Goal: Transaction & Acquisition: Purchase product/service

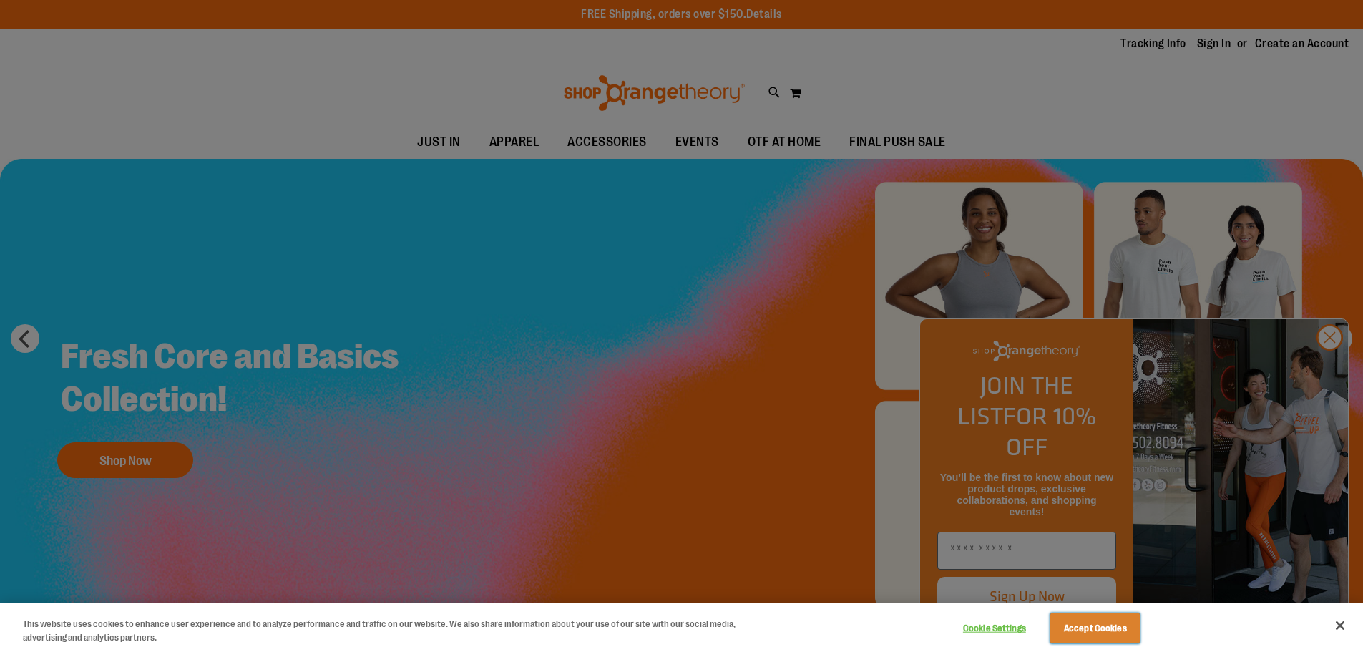
drag, startPoint x: 1095, startPoint y: 628, endPoint x: 1104, endPoint y: 602, distance: 27.8
click at [1095, 627] on button "Accept Cookies" at bounding box center [1094, 628] width 89 height 30
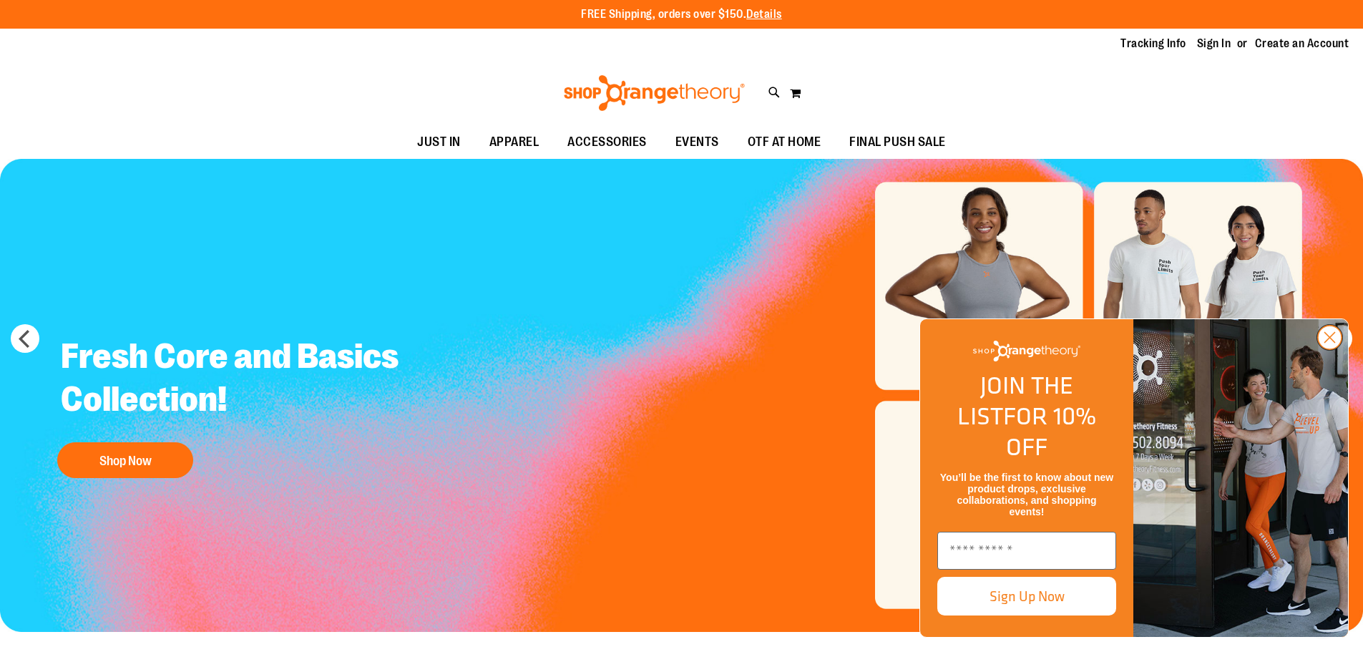
click at [1330, 343] on icon "Close dialog" at bounding box center [1330, 338] width 10 height 10
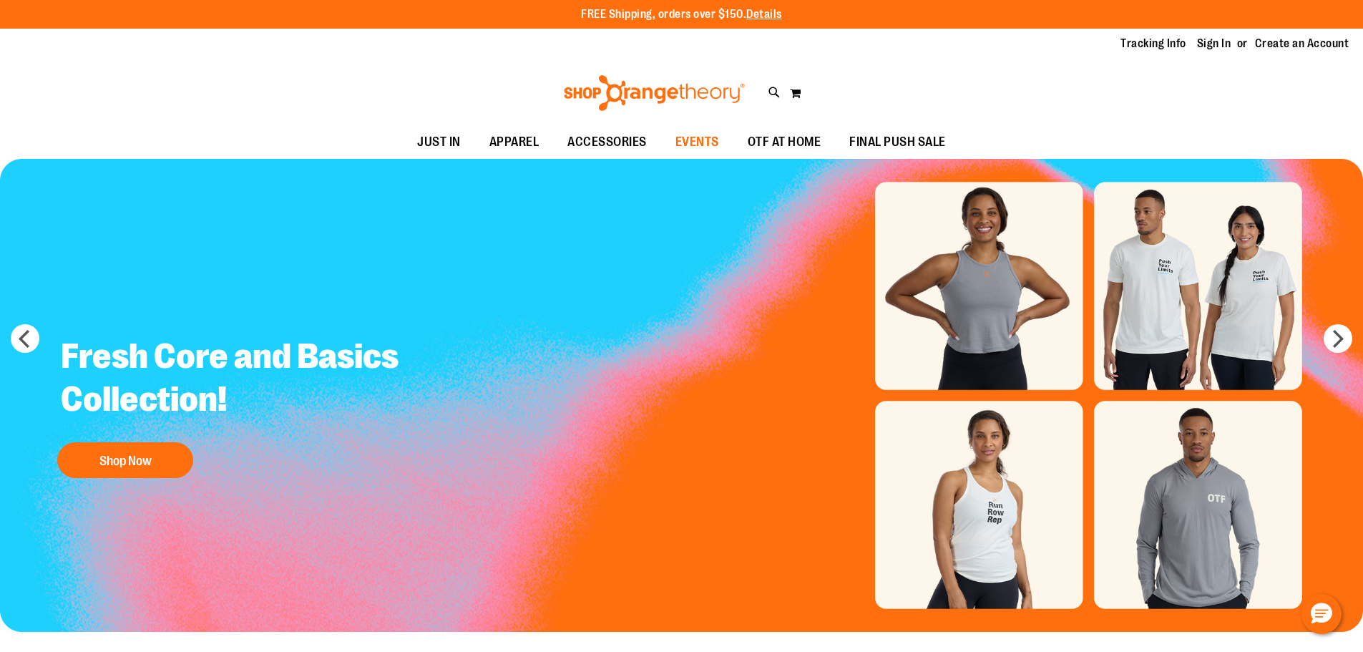
click at [697, 138] on span "EVENTS" at bounding box center [697, 142] width 44 height 32
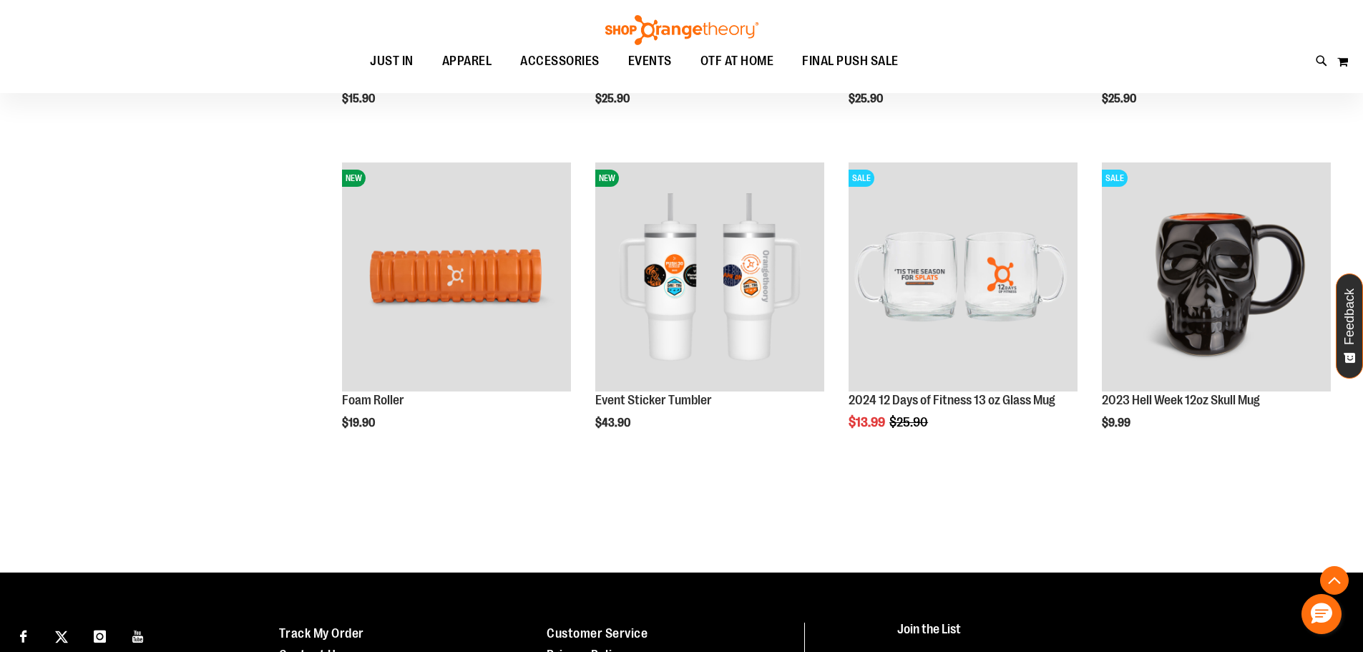
scroll to position [274, 0]
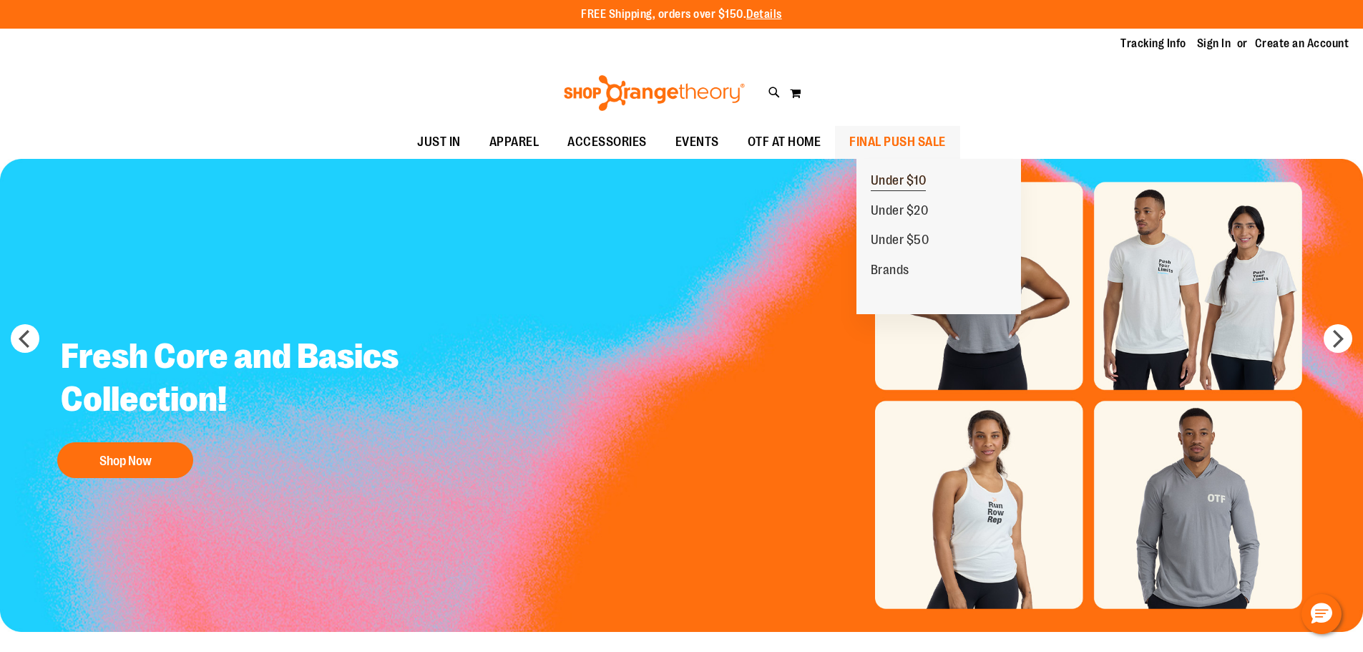
click at [893, 177] on span "Under $10" at bounding box center [899, 182] width 56 height 18
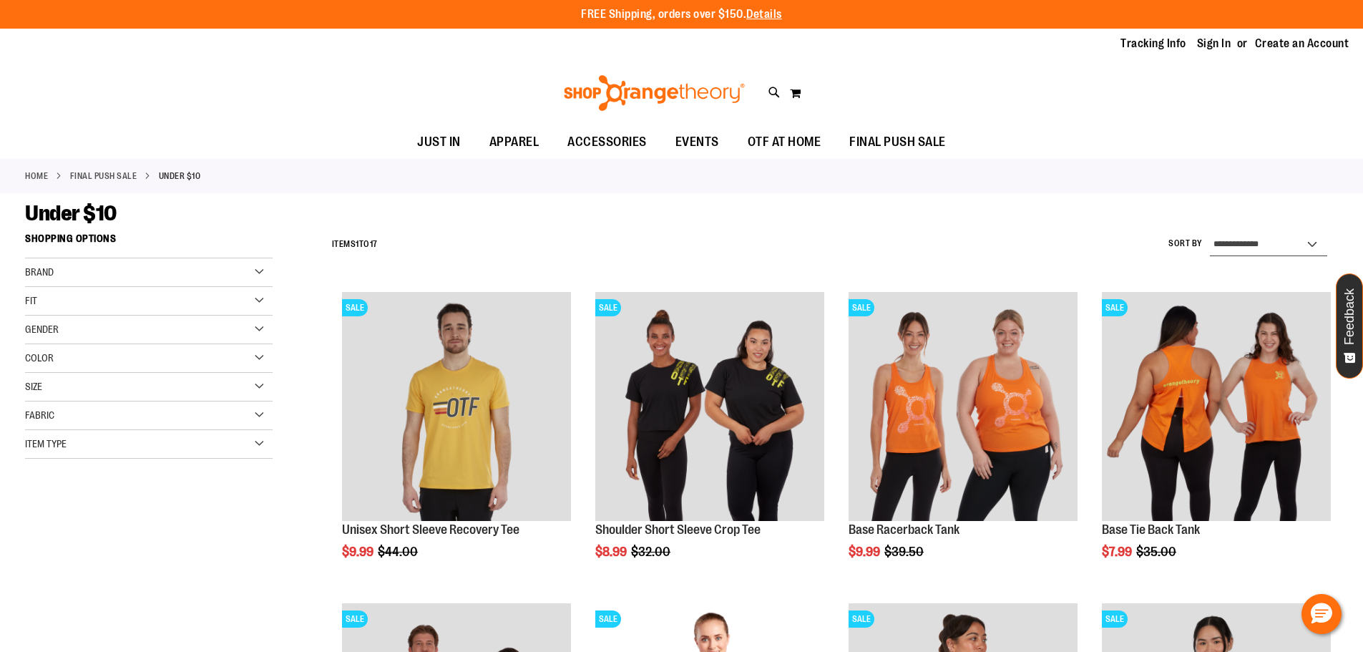
click at [1314, 243] on select "**********" at bounding box center [1268, 244] width 117 height 23
select select "*********"
click at [1210, 233] on select "**********" at bounding box center [1268, 244] width 117 height 23
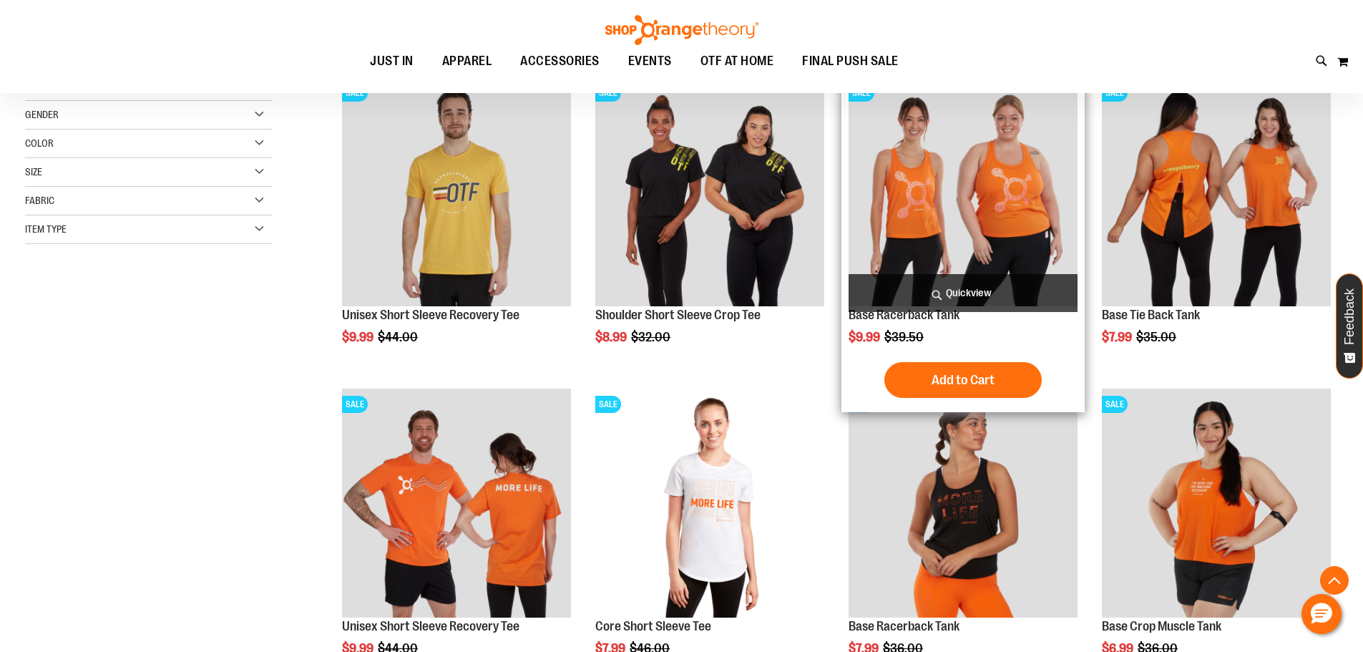
scroll to position [226, 0]
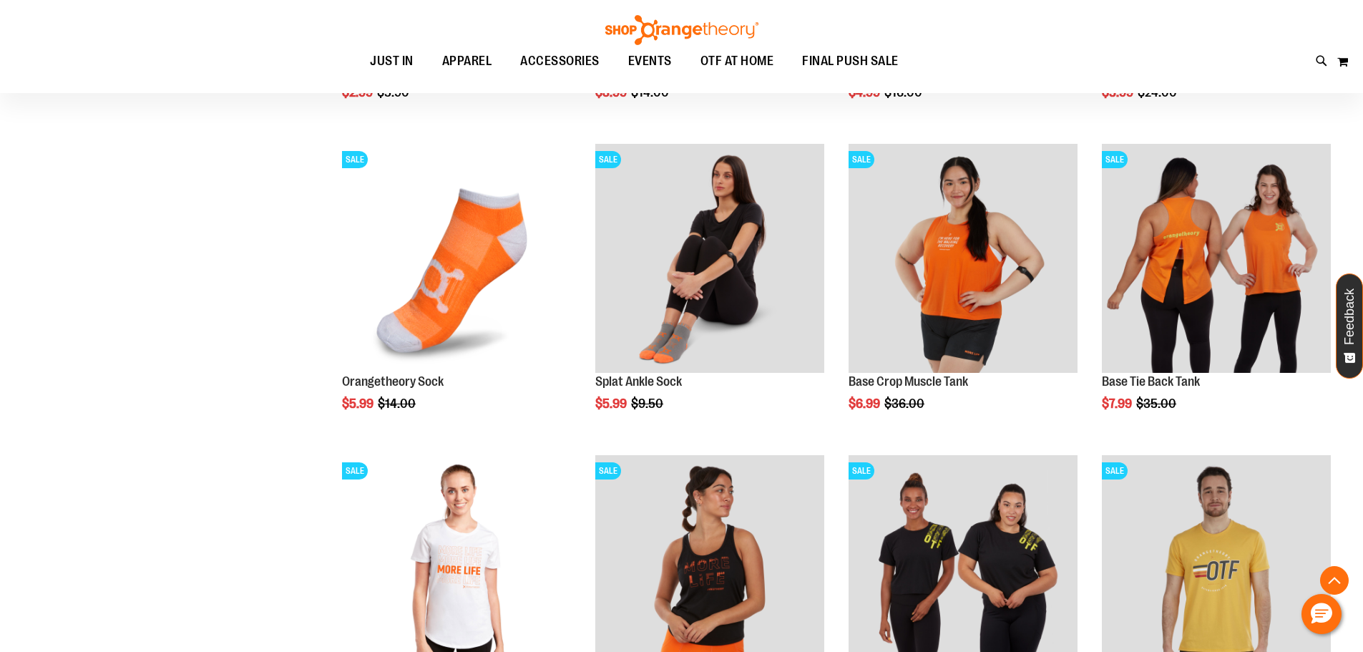
scroll to position [417, 0]
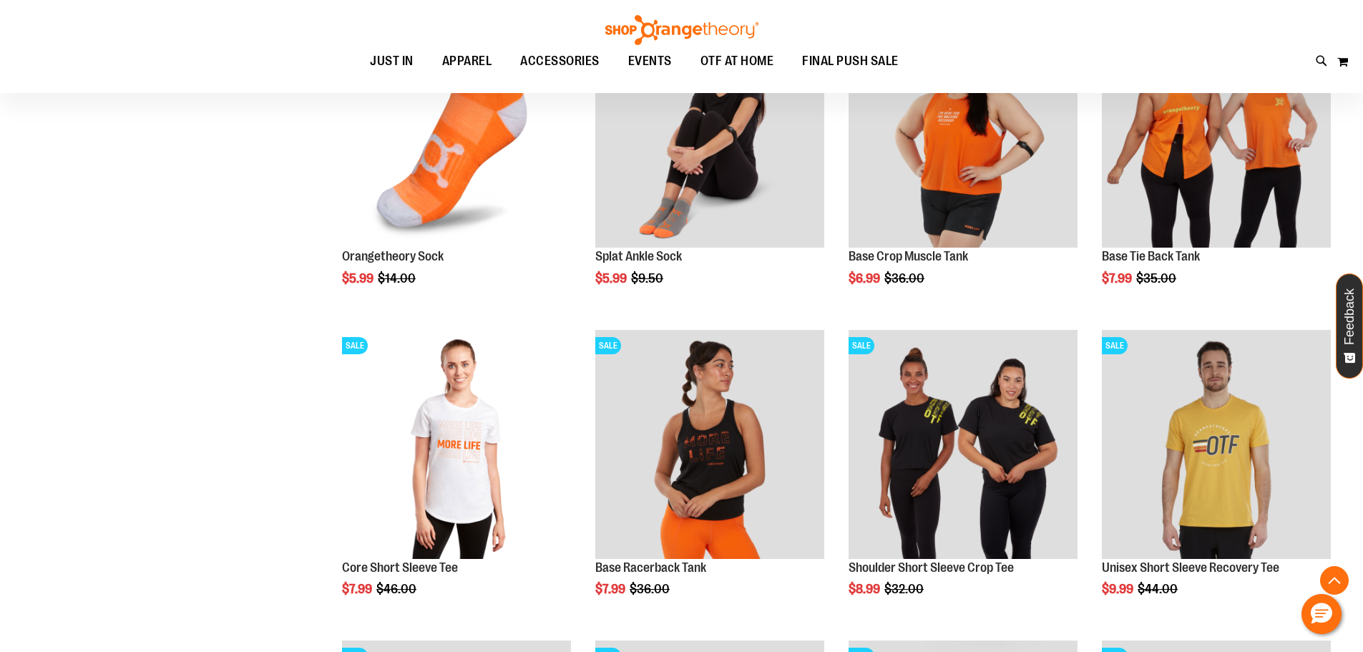
scroll to position [655, 0]
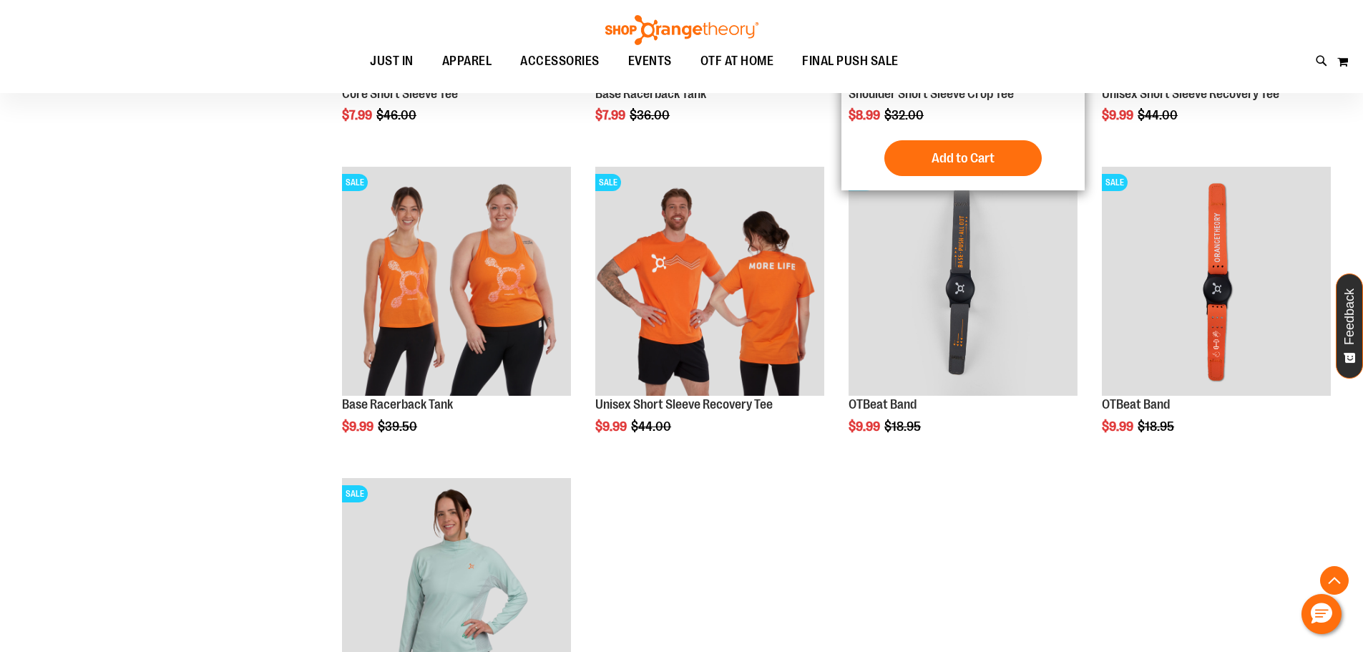
scroll to position [846, 0]
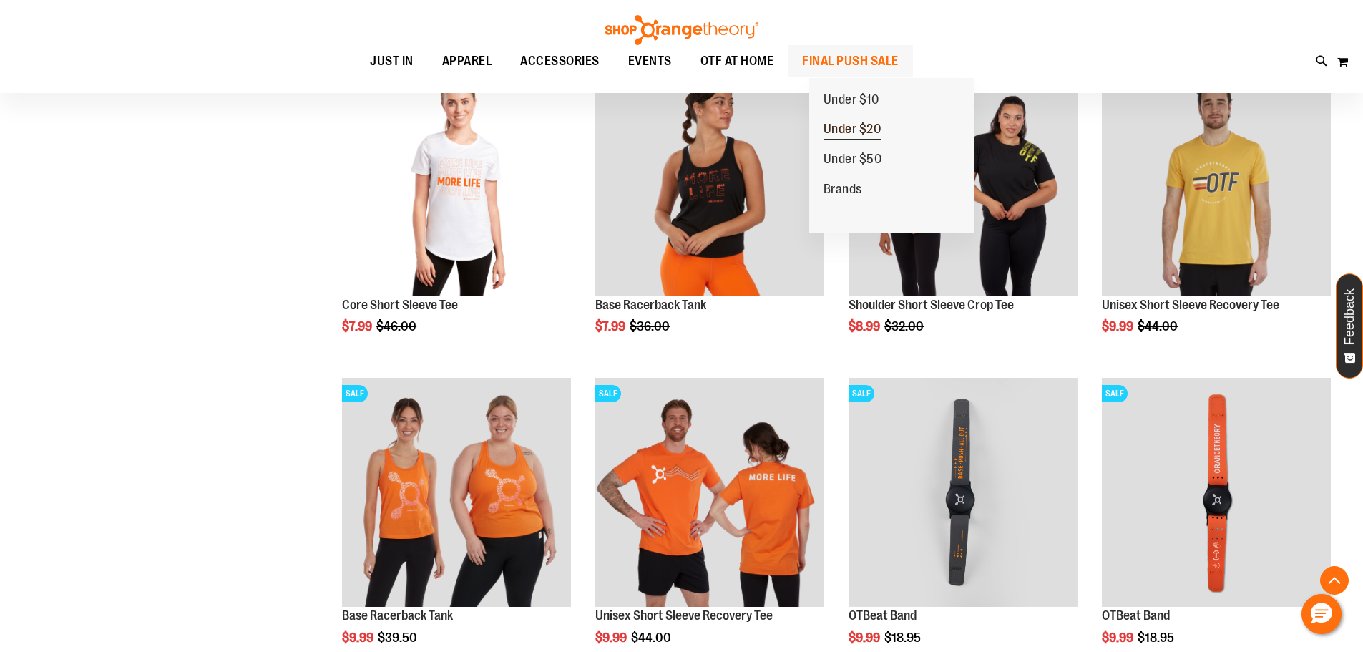
click at [853, 129] on span "Under $20" at bounding box center [852, 131] width 58 height 18
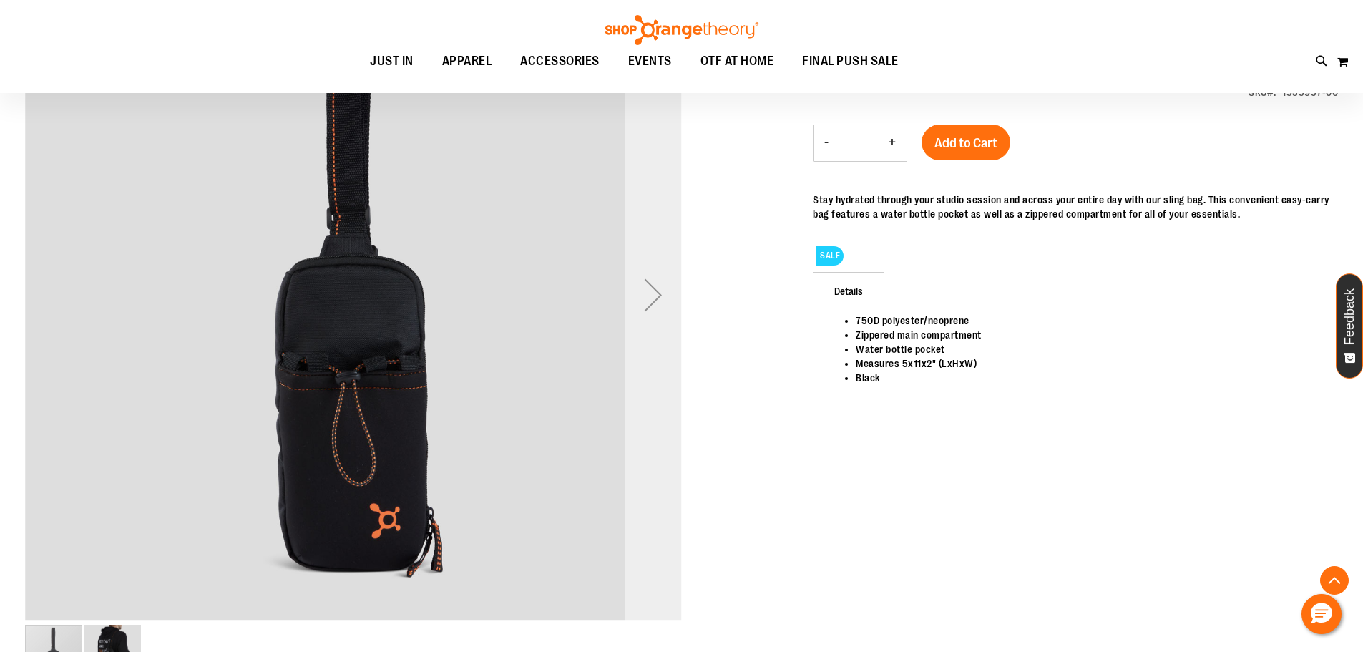
scroll to position [285, 0]
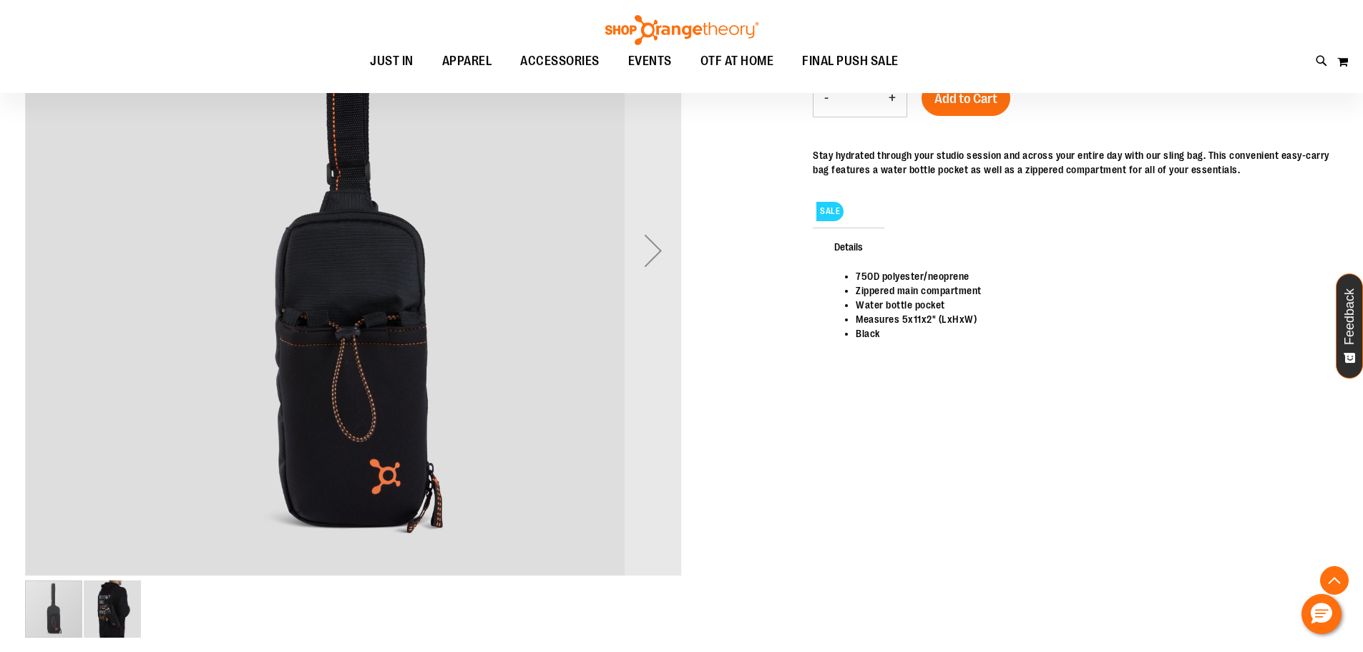
click at [110, 613] on img "image 2 of 2" at bounding box center [112, 608] width 57 height 57
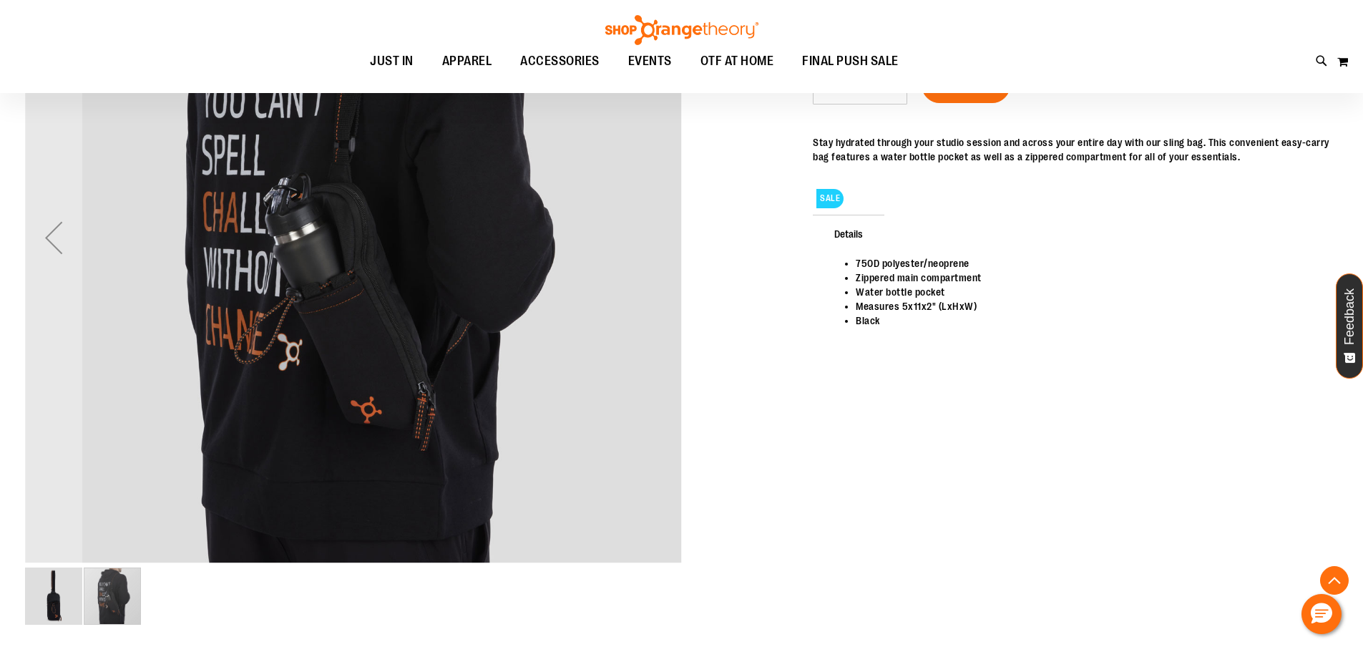
scroll to position [333, 0]
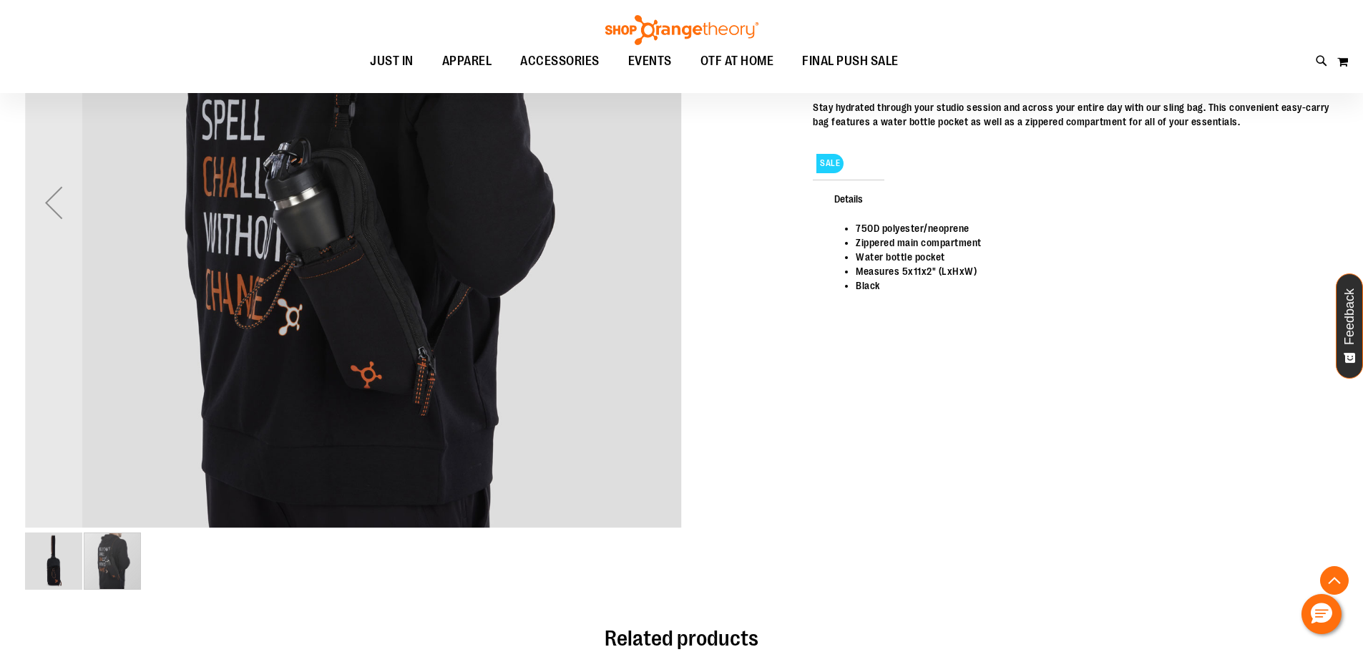
click at [44, 562] on img "image 1 of 2" at bounding box center [53, 560] width 57 height 57
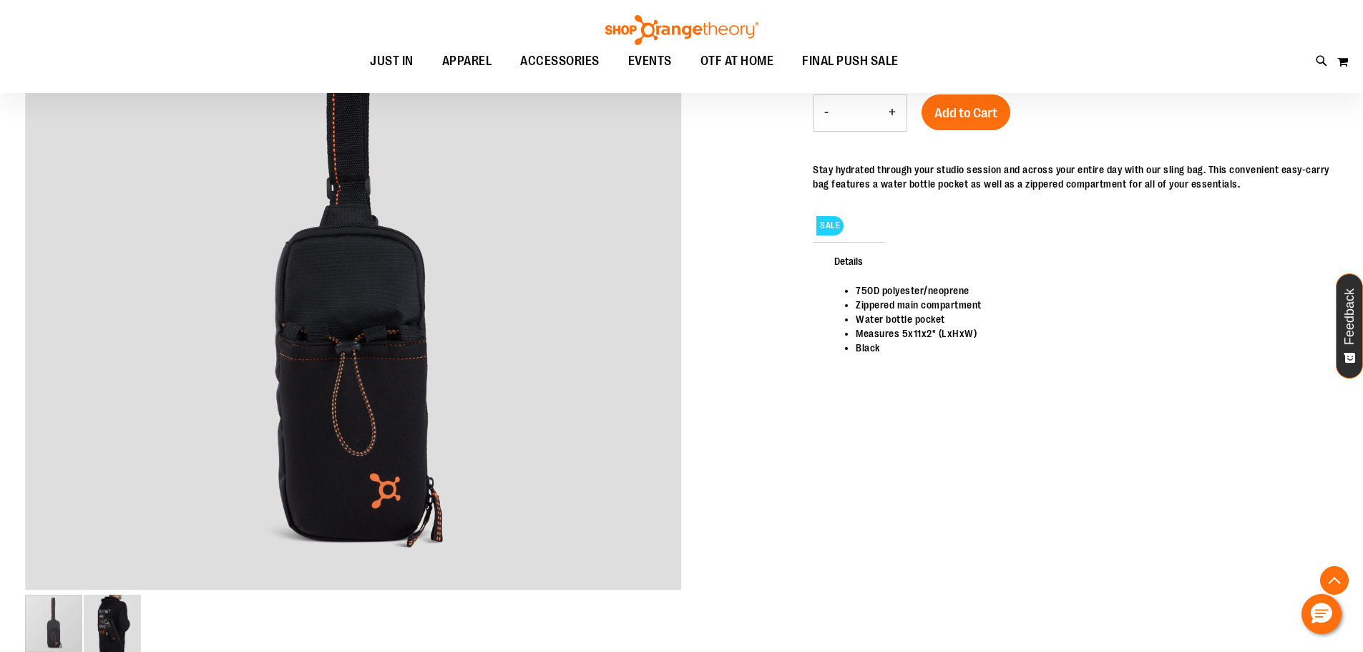
scroll to position [286, 0]
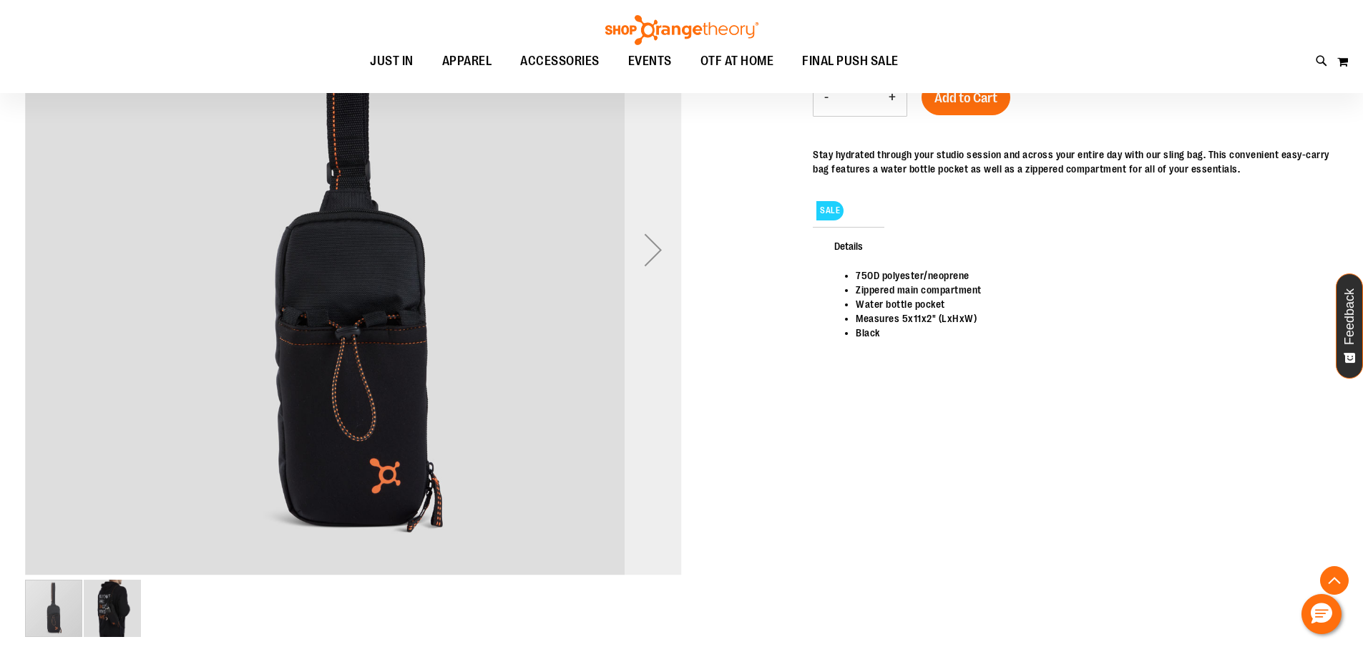
click at [658, 246] on div "Next" at bounding box center [652, 249] width 57 height 57
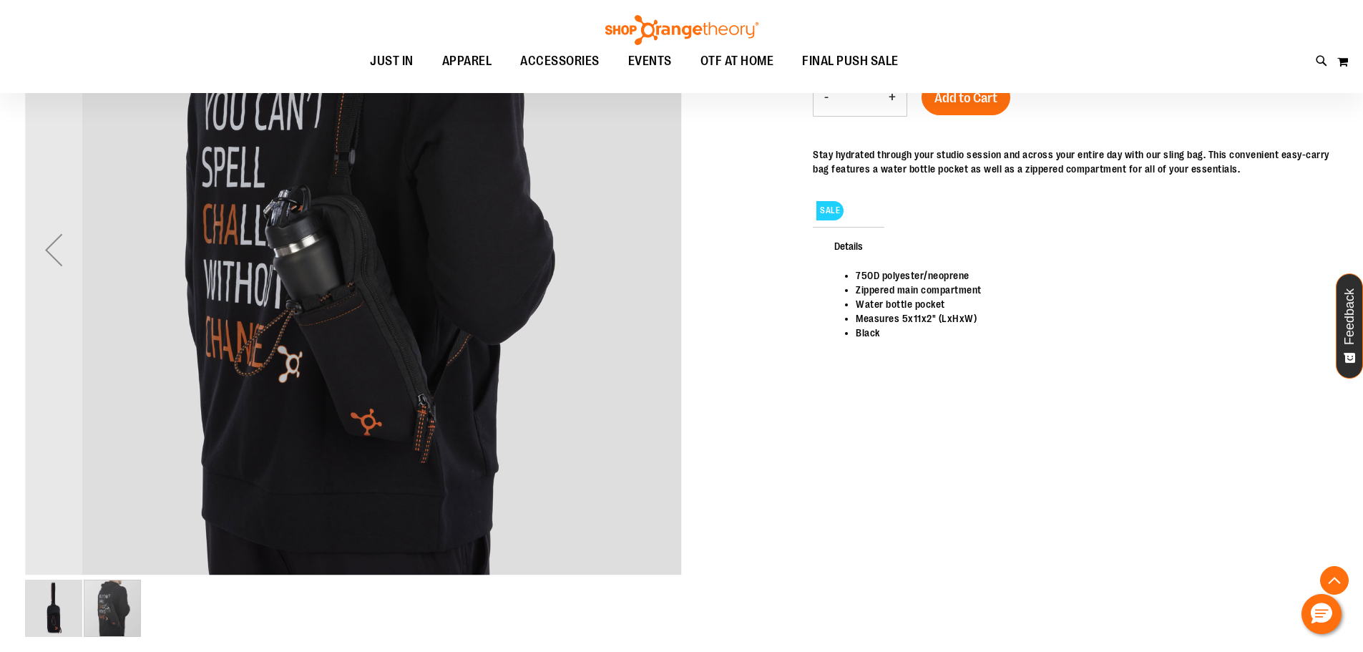
click at [50, 598] on img "image 1 of 2" at bounding box center [53, 607] width 57 height 57
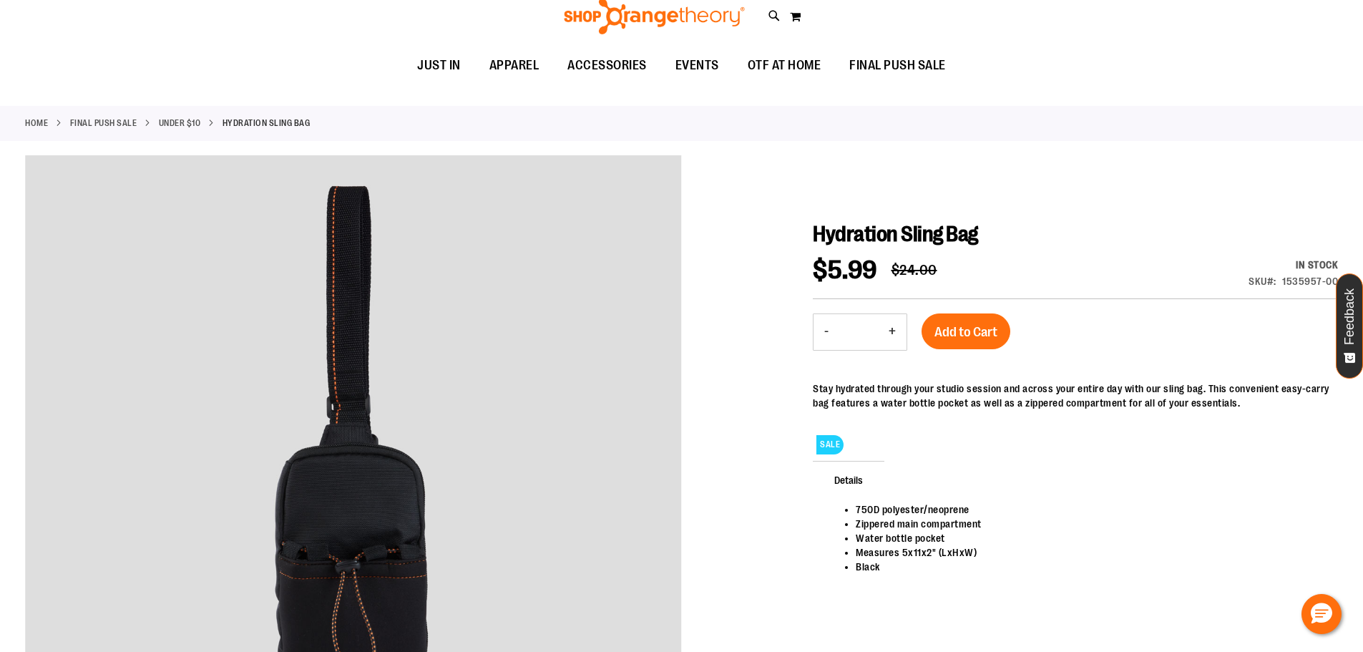
scroll to position [0, 0]
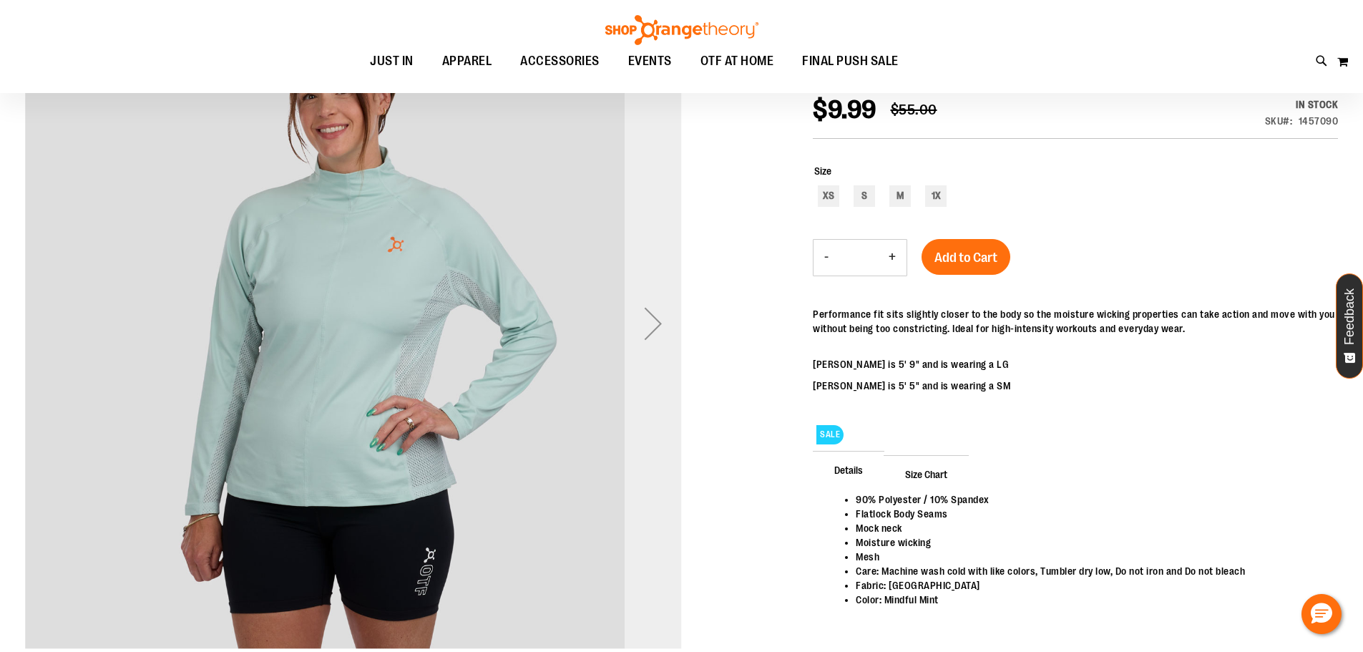
scroll to position [190, 0]
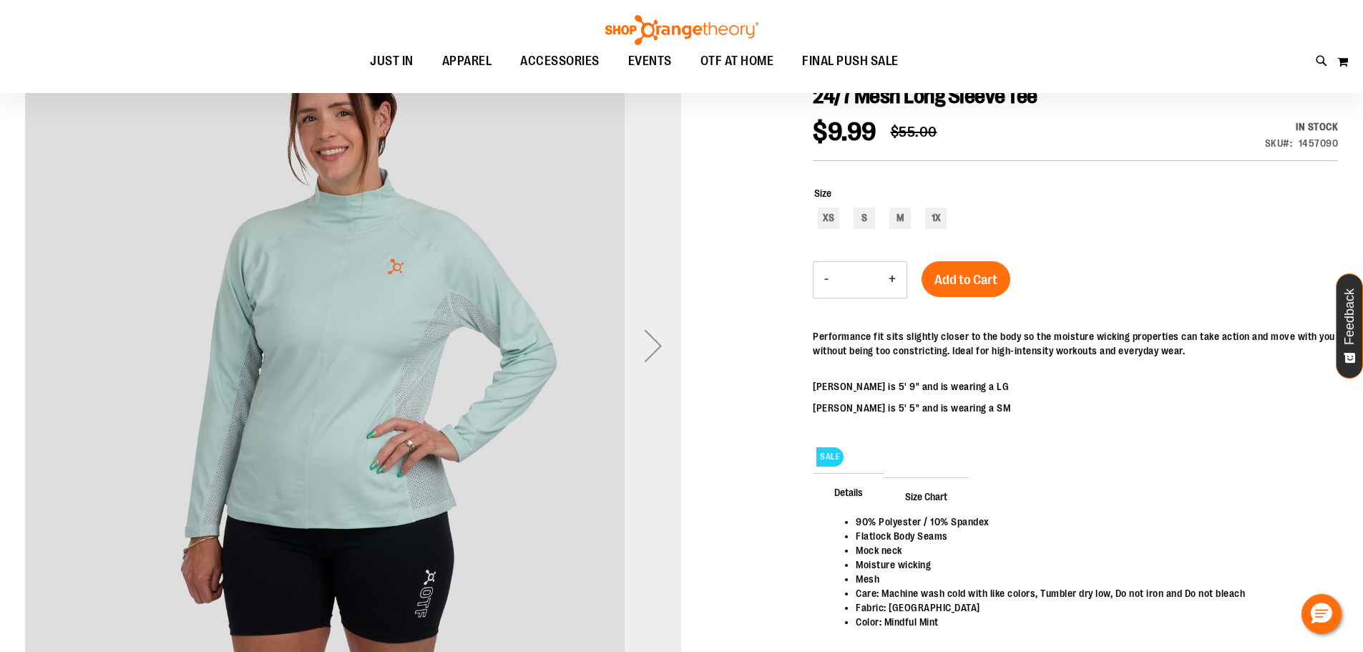
click at [644, 348] on div "Next" at bounding box center [652, 345] width 57 height 57
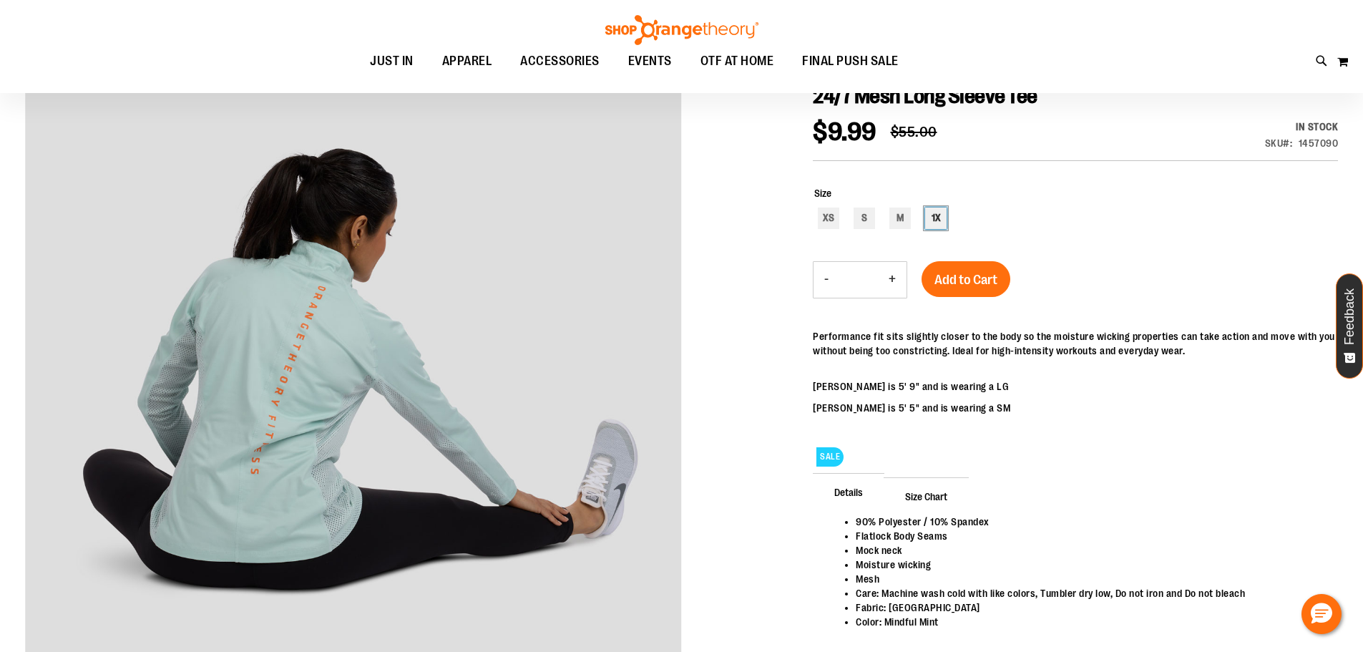
click at [926, 216] on div "1X" at bounding box center [935, 217] width 21 height 21
type input "***"
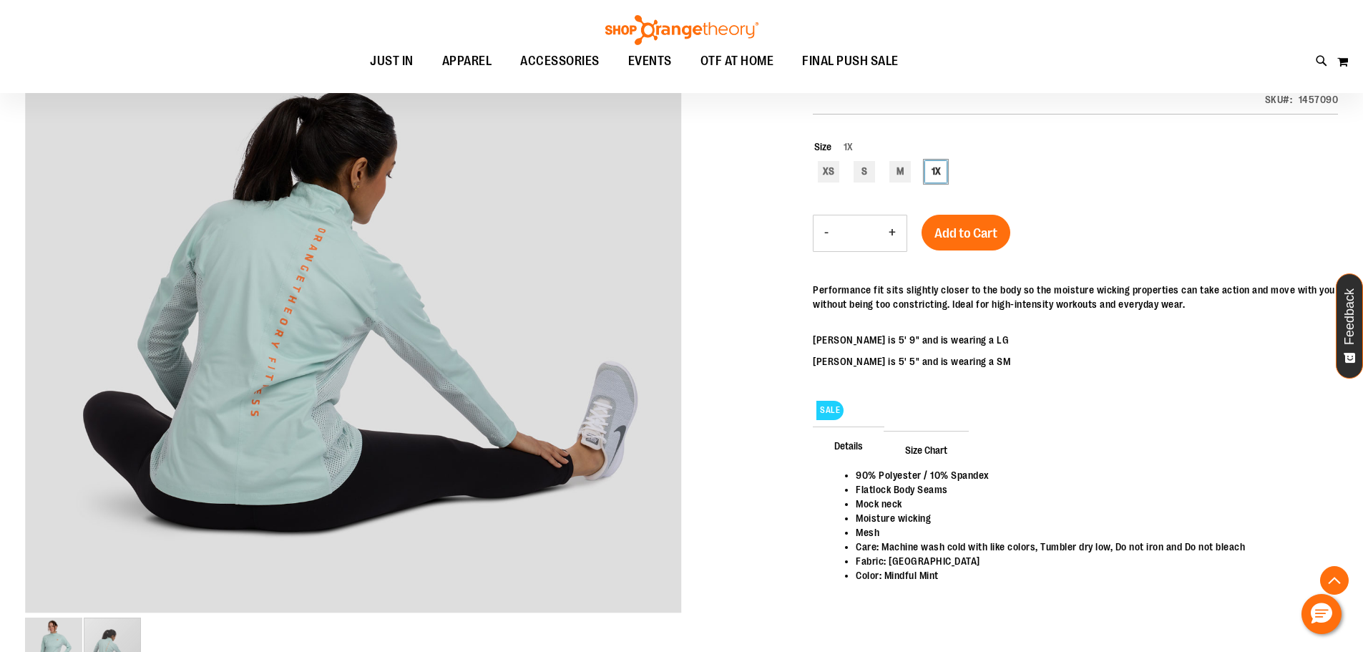
scroll to position [94, 0]
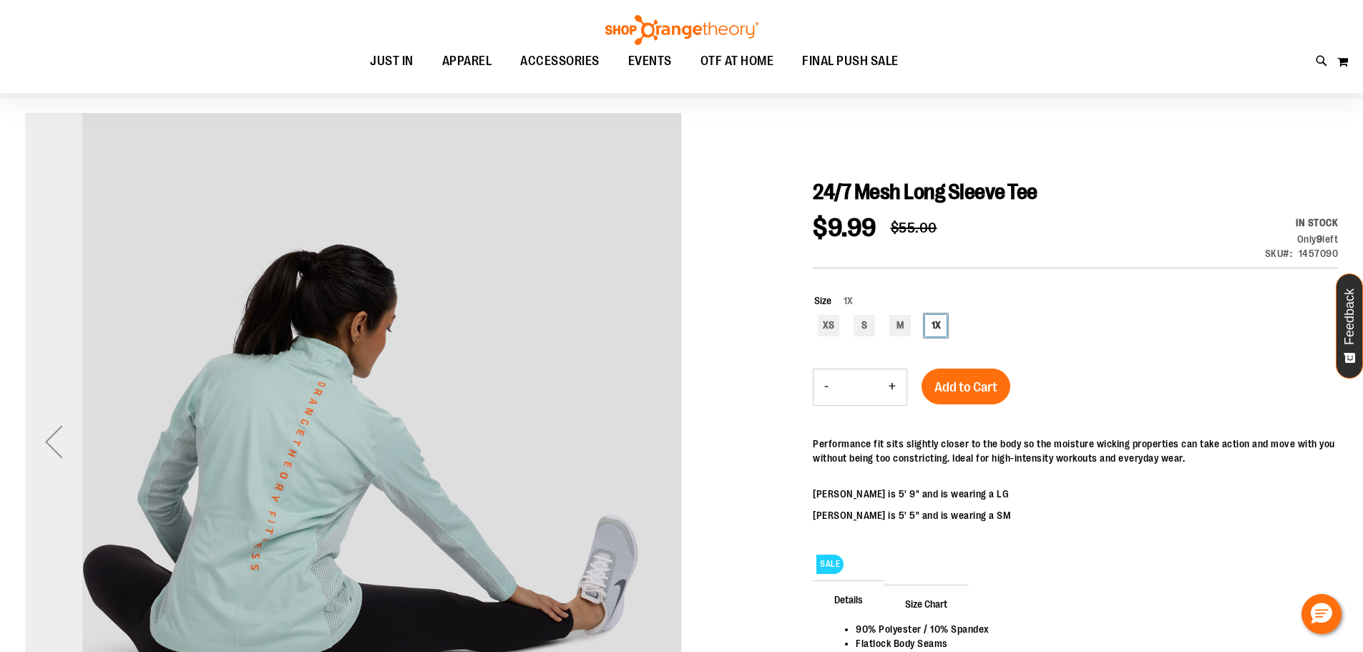
click at [47, 436] on div "Previous" at bounding box center [53, 441] width 57 height 57
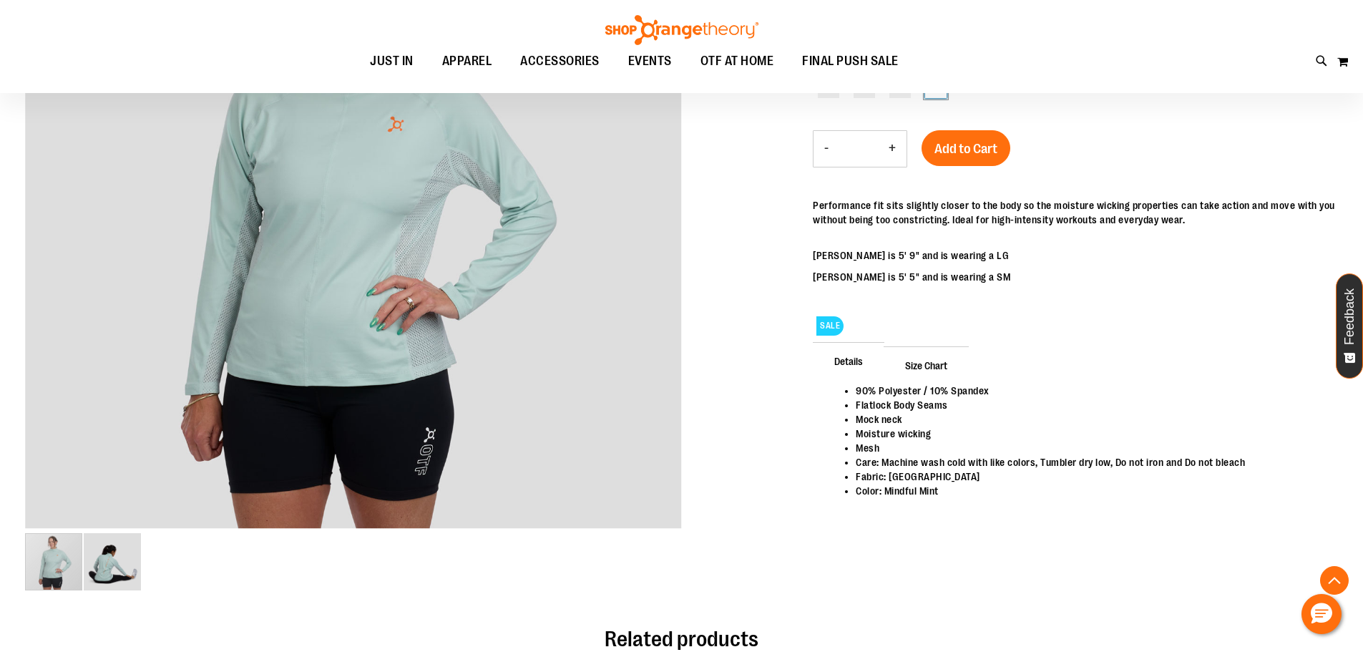
scroll to position [333, 0]
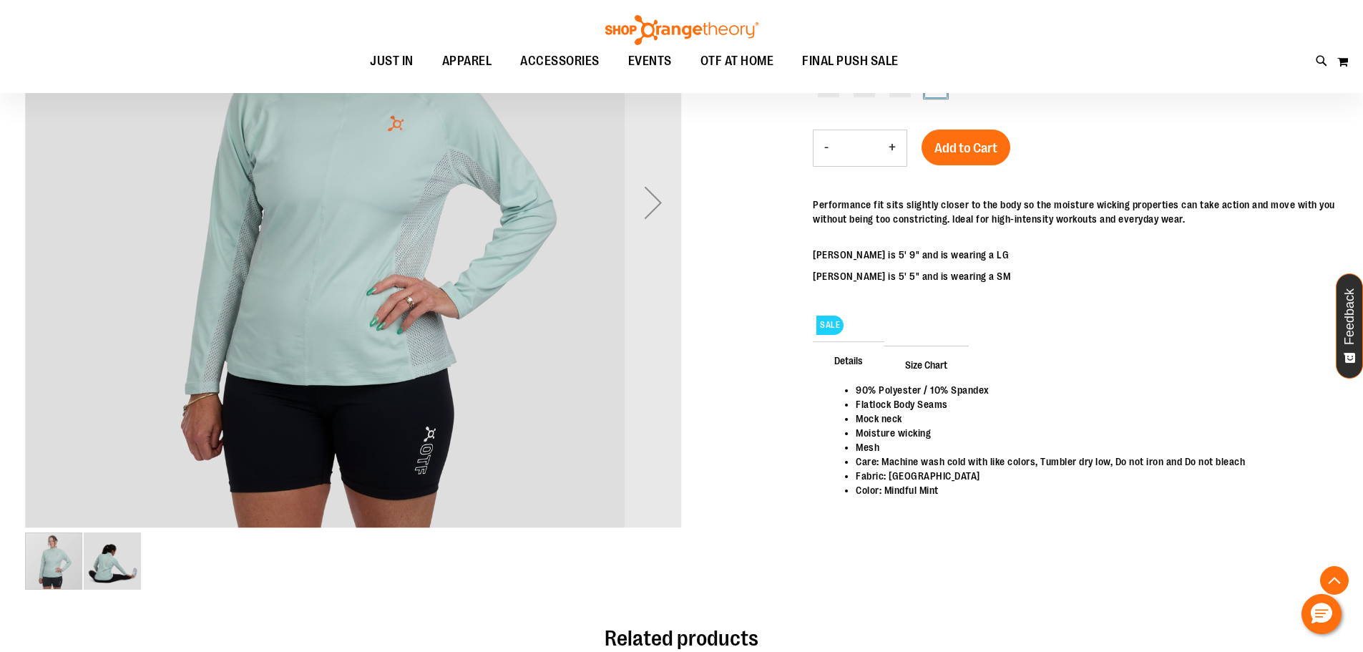
click at [99, 570] on img "image 2 of 2" at bounding box center [112, 560] width 57 height 57
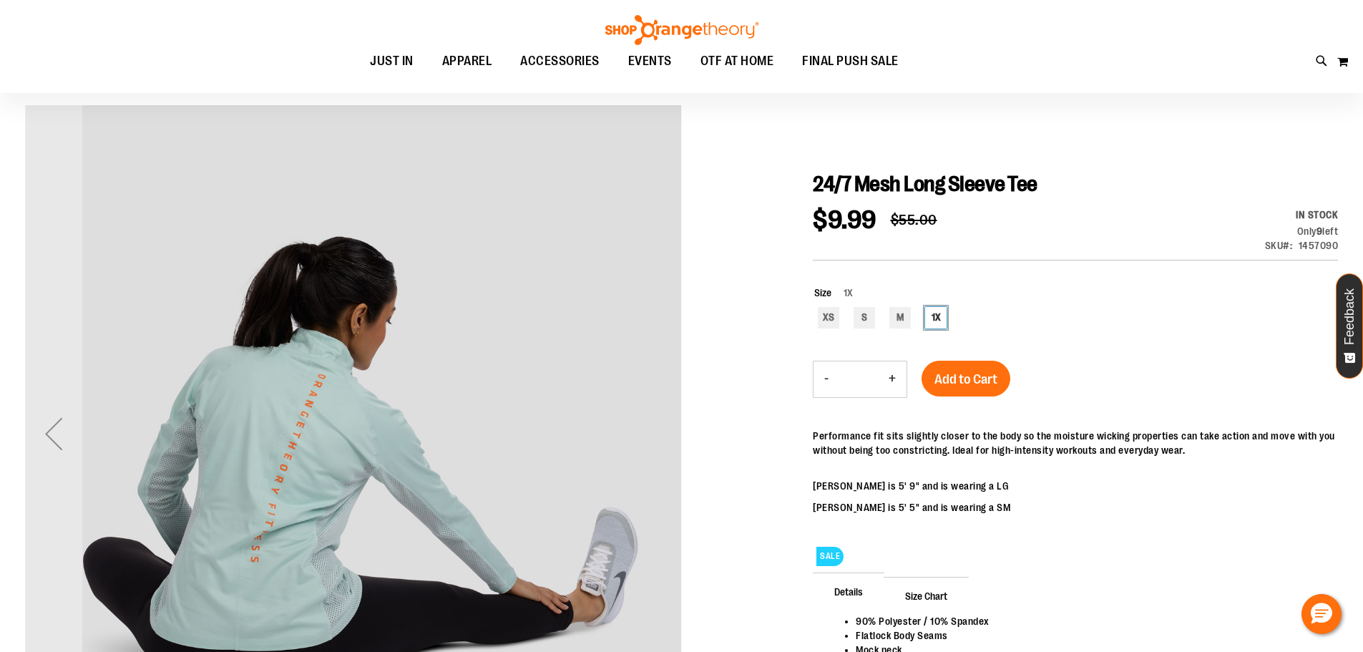
scroll to position [94, 0]
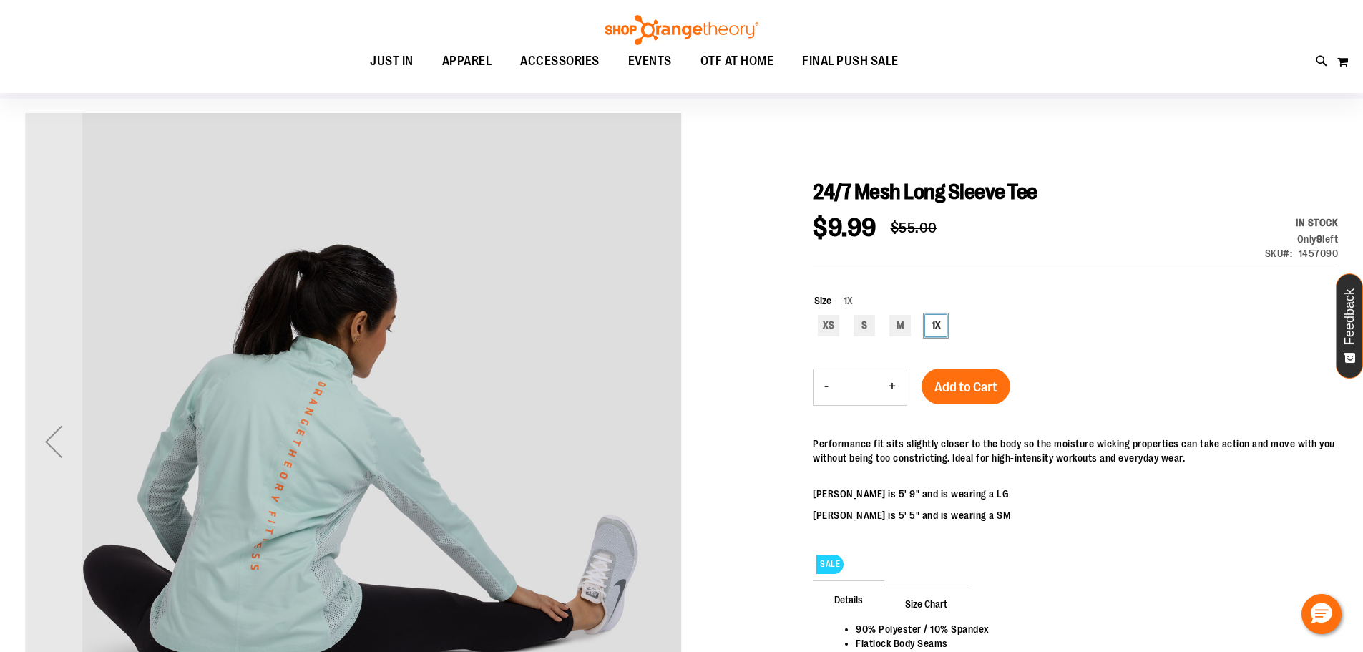
click at [46, 436] on div "Previous" at bounding box center [53, 441] width 57 height 57
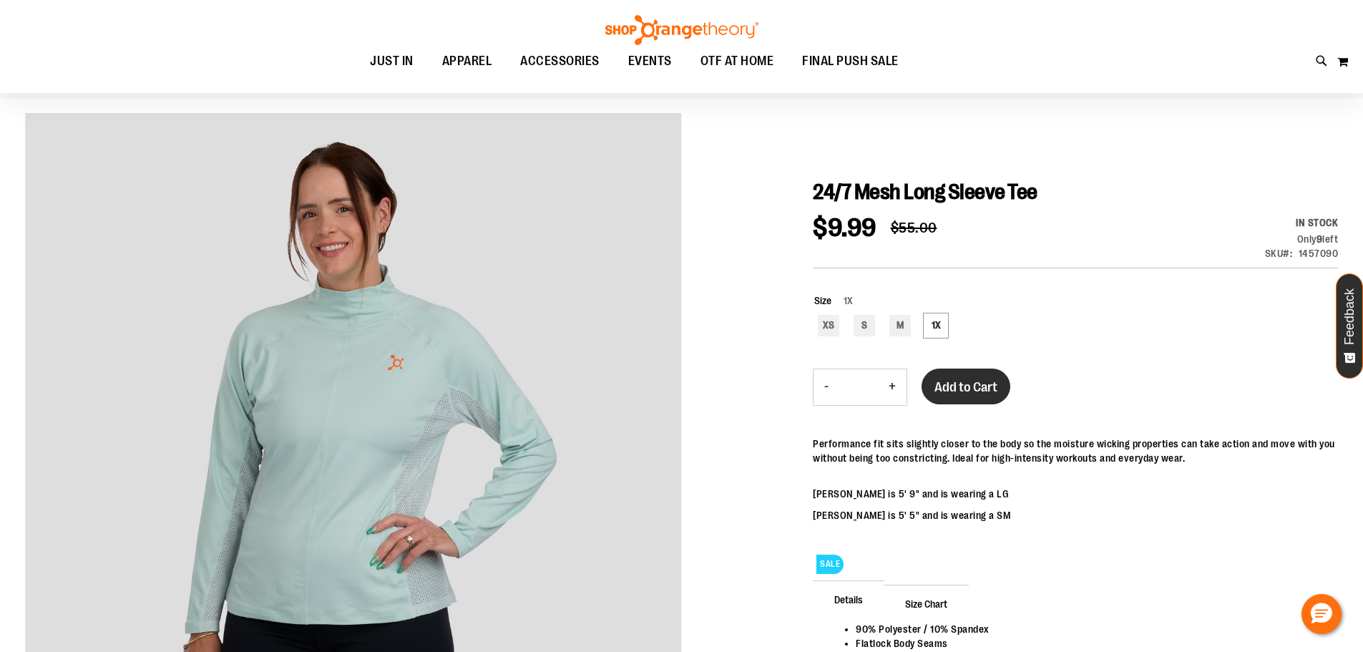
click at [981, 384] on span "Add to Cart" at bounding box center [965, 387] width 63 height 16
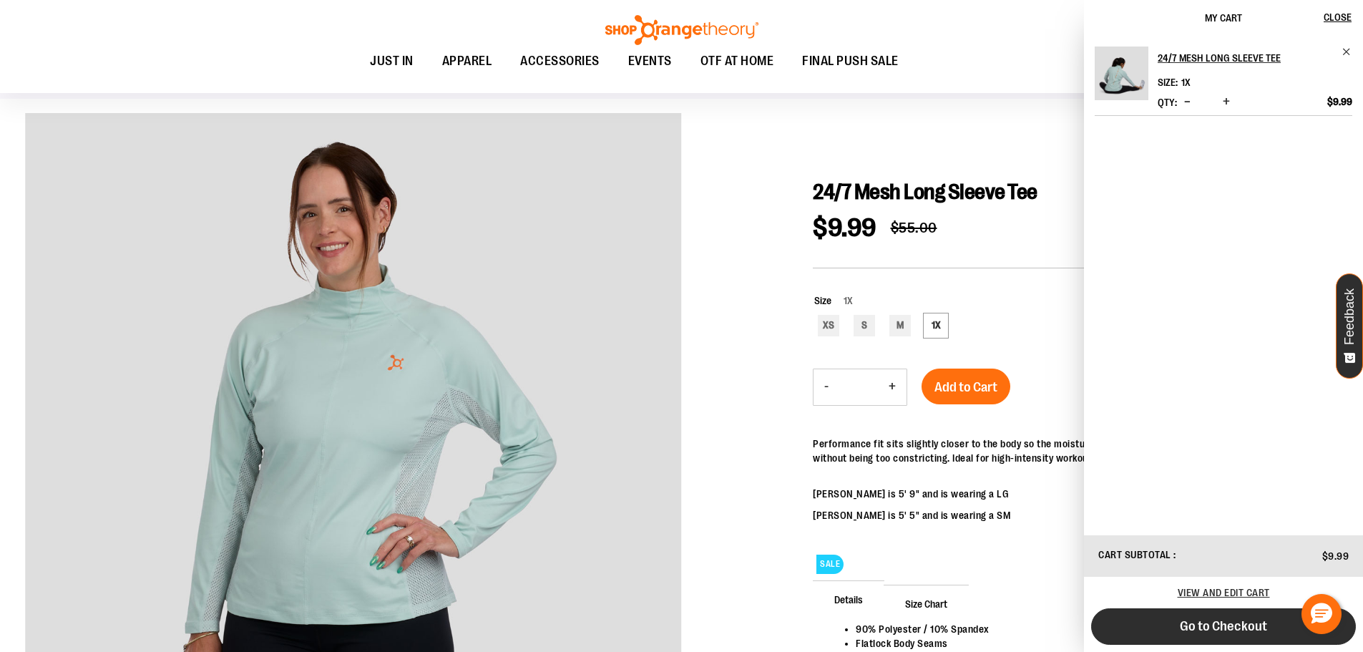
click at [1250, 624] on span "Go to Checkout" at bounding box center [1223, 626] width 87 height 16
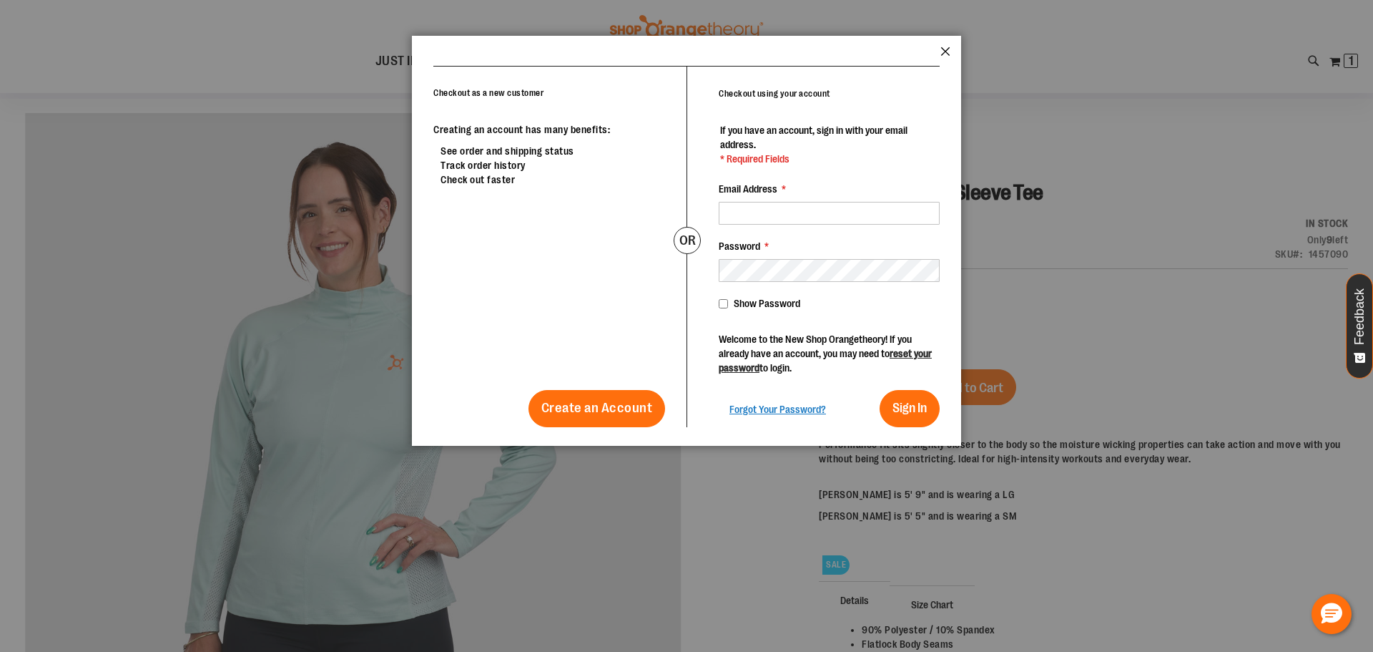
click at [948, 49] on button "Close" at bounding box center [946, 55] width 10 height 19
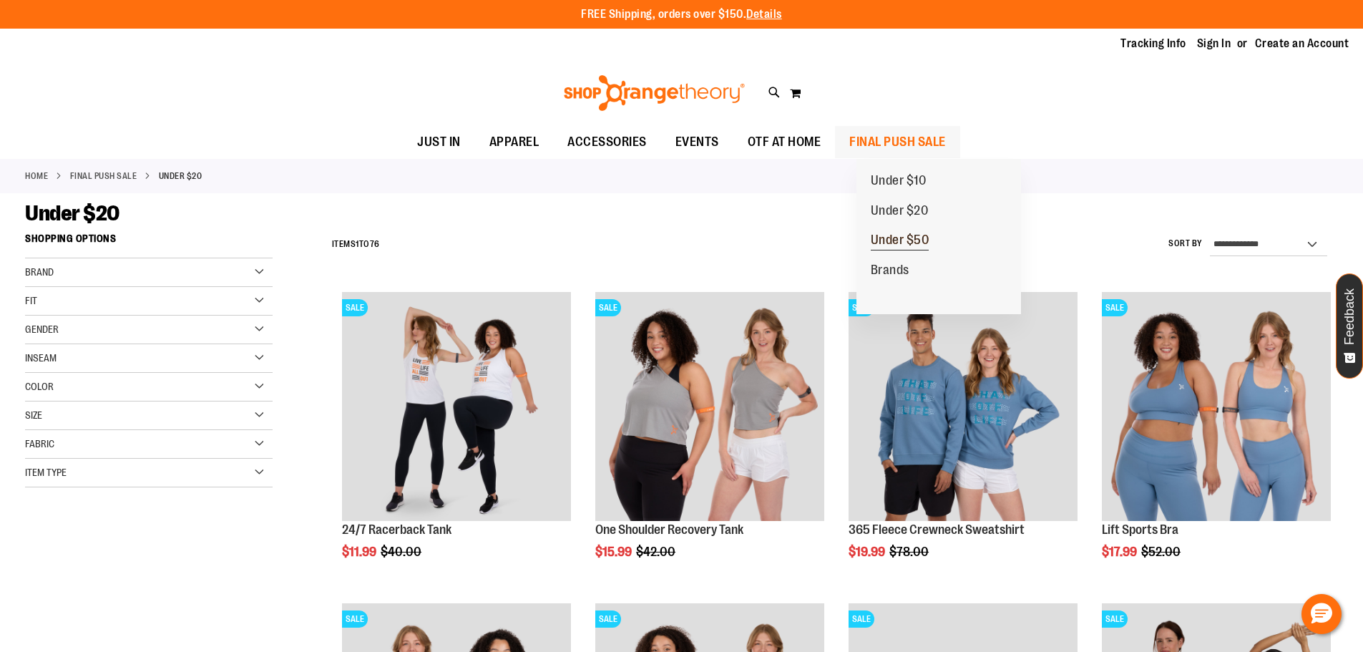
click at [895, 239] on span "Under $50" at bounding box center [900, 241] width 59 height 18
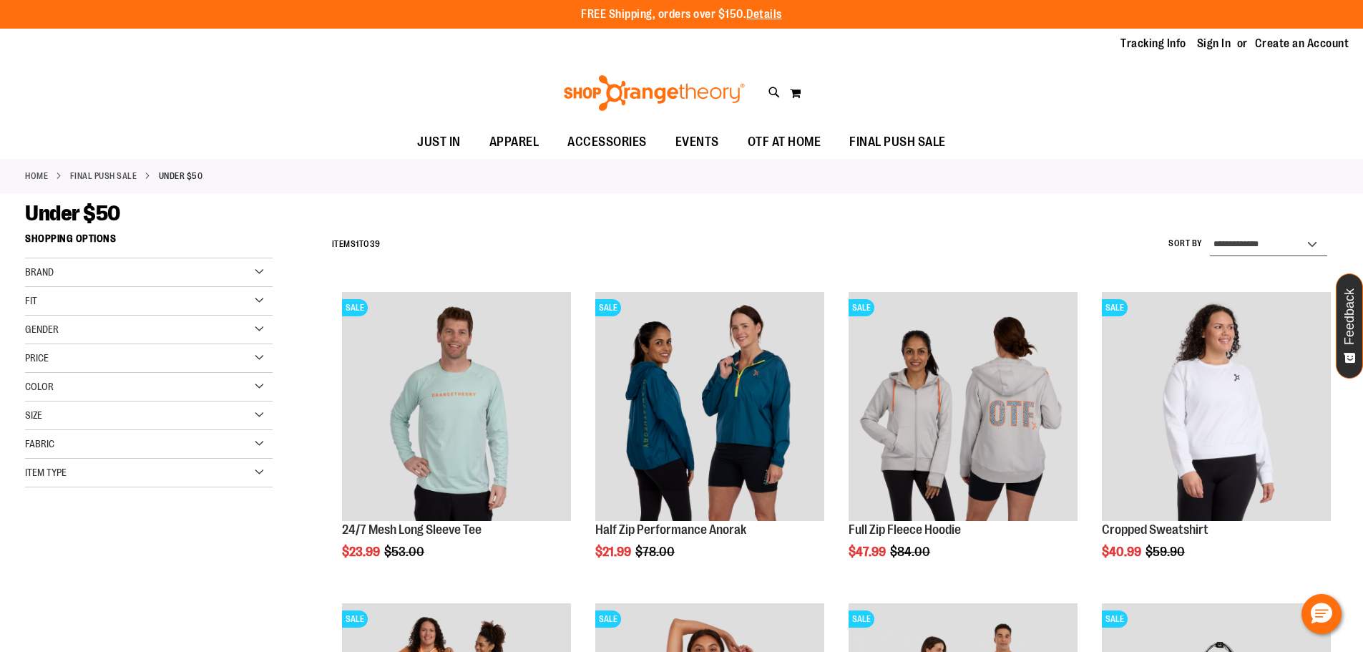
click at [1304, 241] on select "**********" at bounding box center [1268, 244] width 117 height 23
select select "*********"
click at [1210, 233] on select "**********" at bounding box center [1268, 244] width 117 height 23
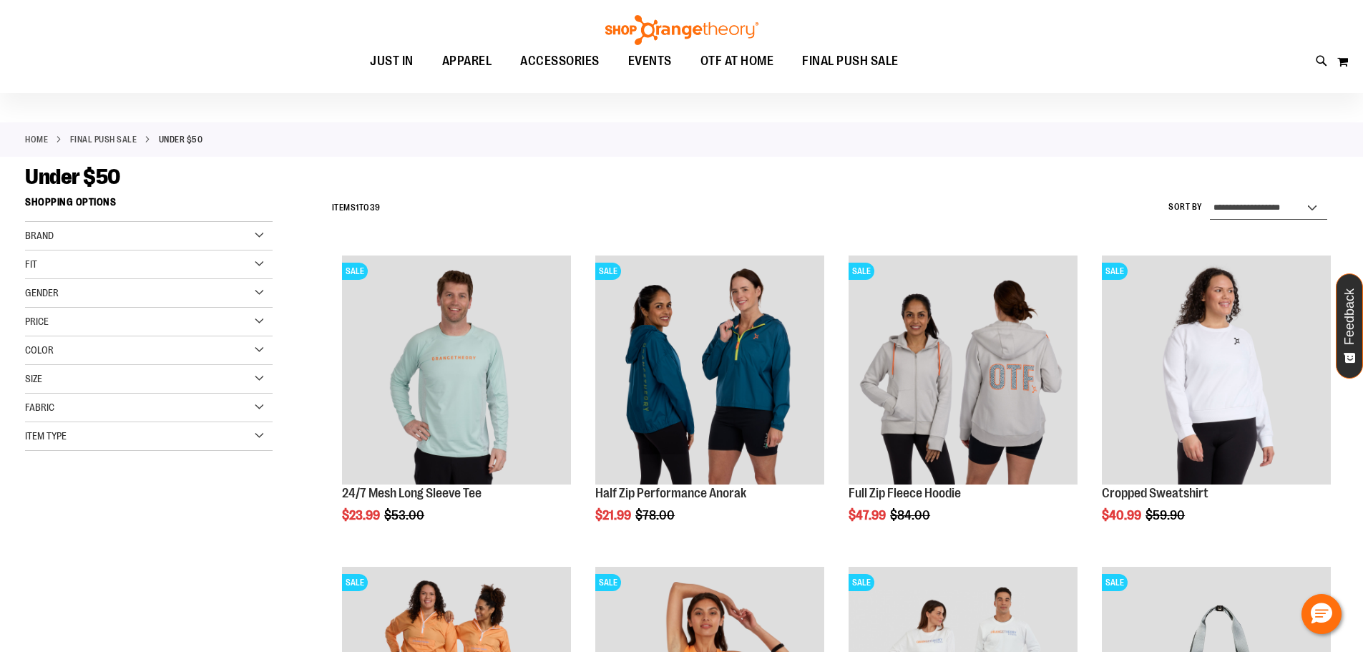
scroll to position [35, 0]
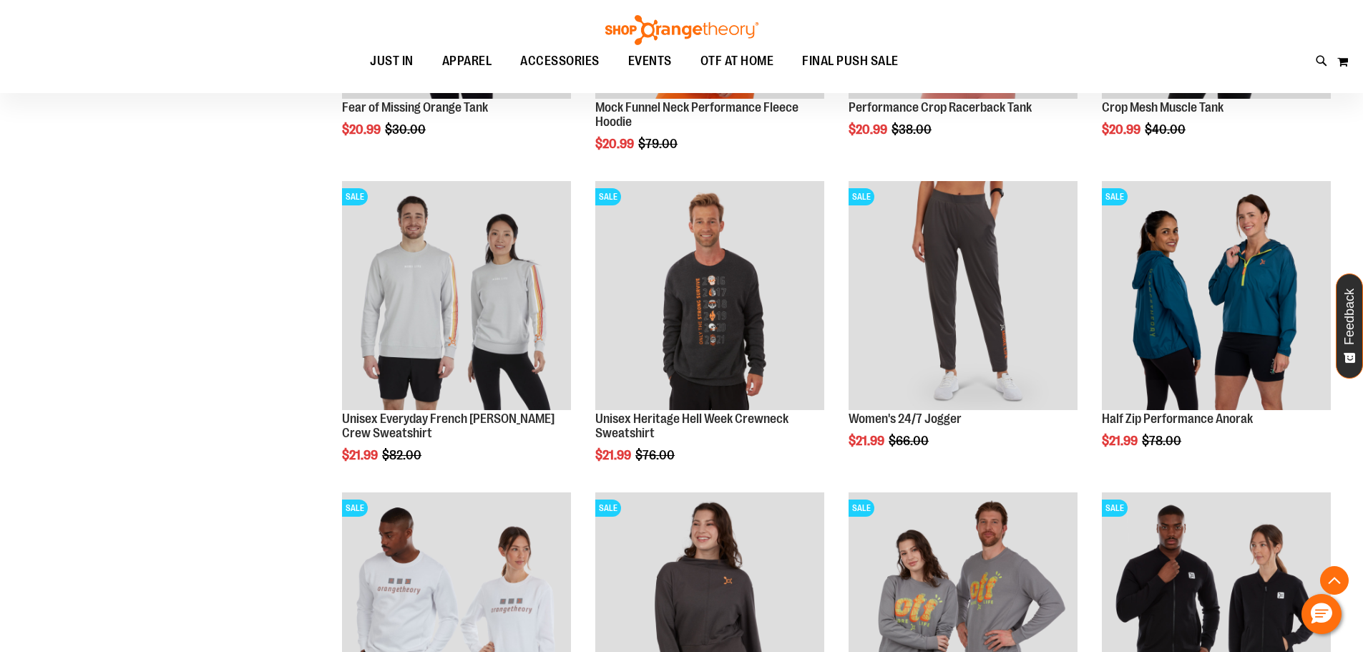
scroll to position [428, 0]
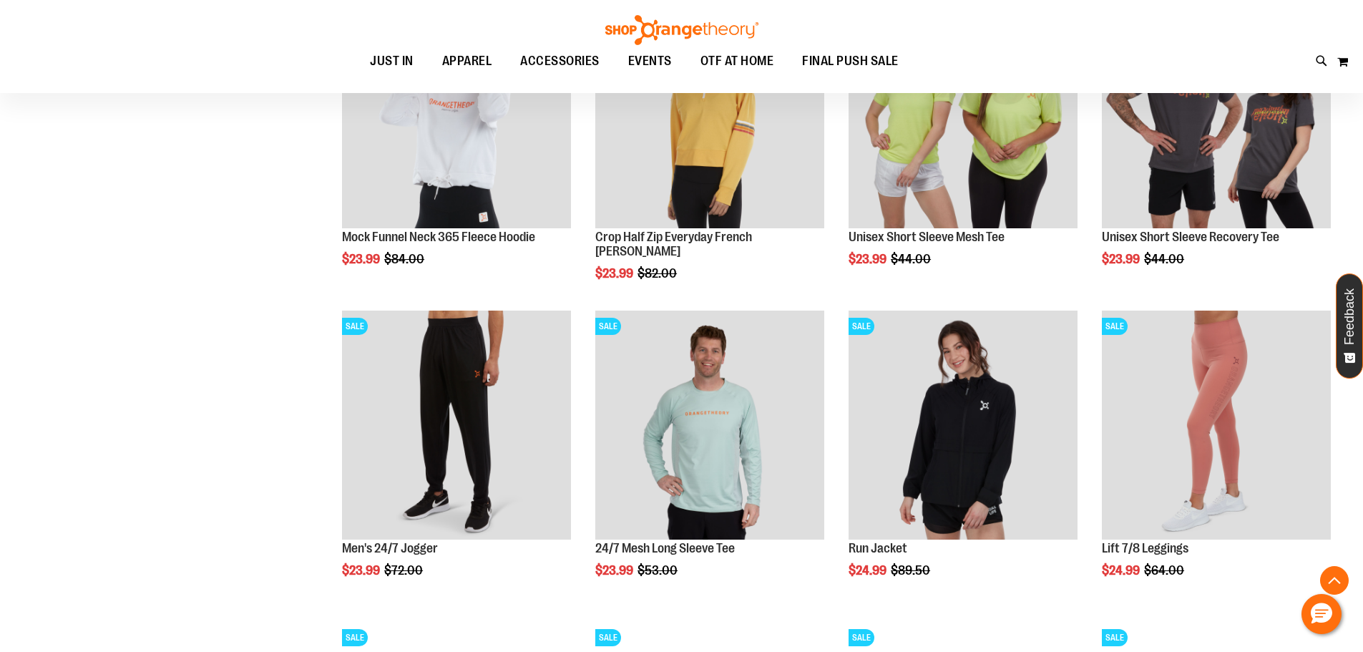
scroll to position [1335, 0]
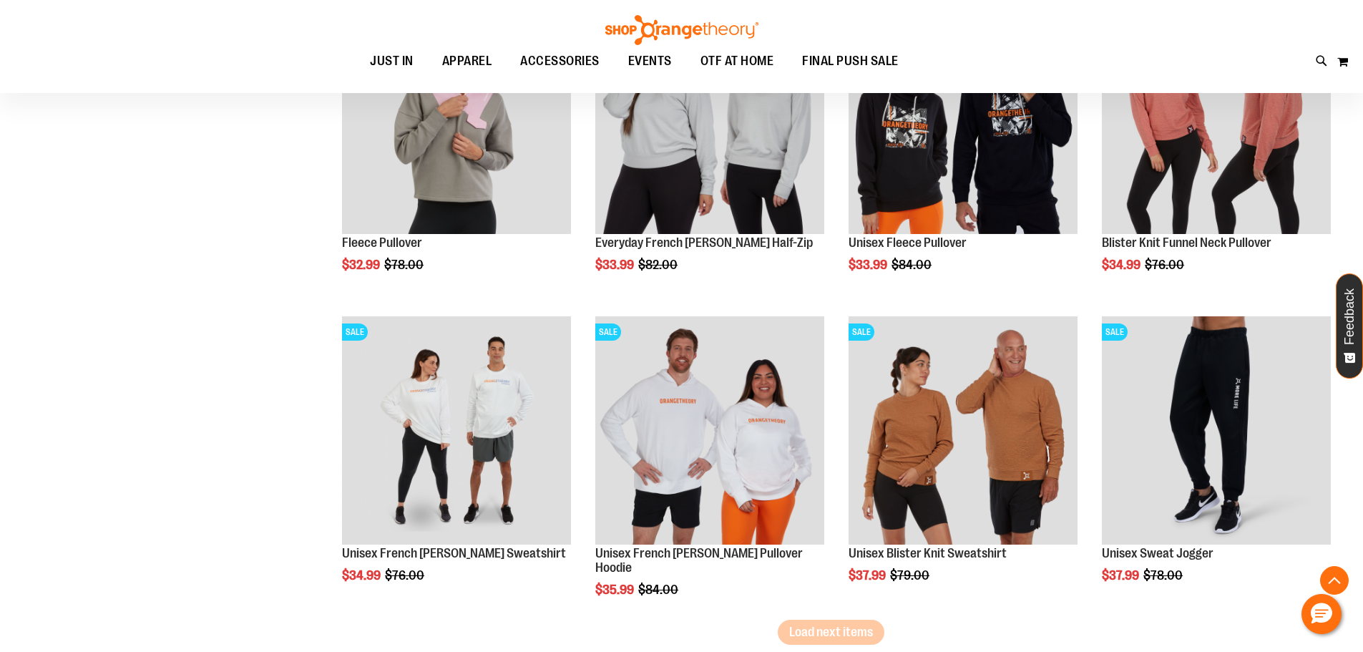
scroll to position [2479, 0]
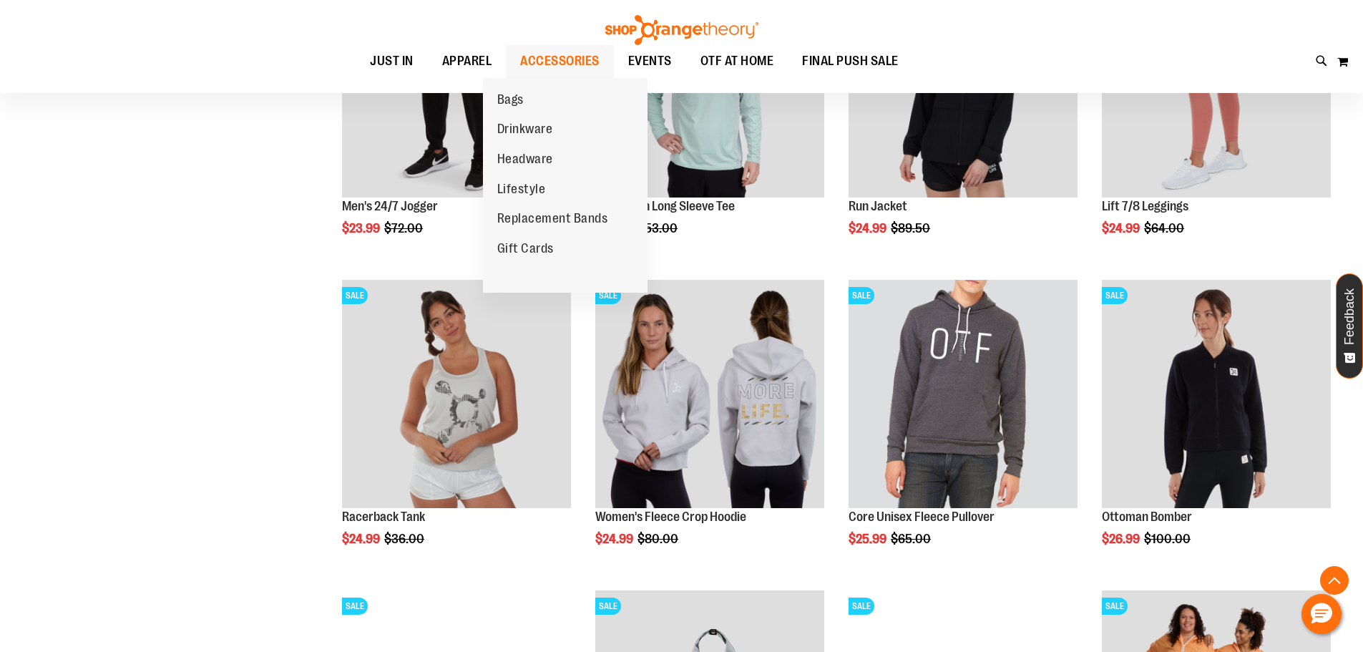
scroll to position [1430, 0]
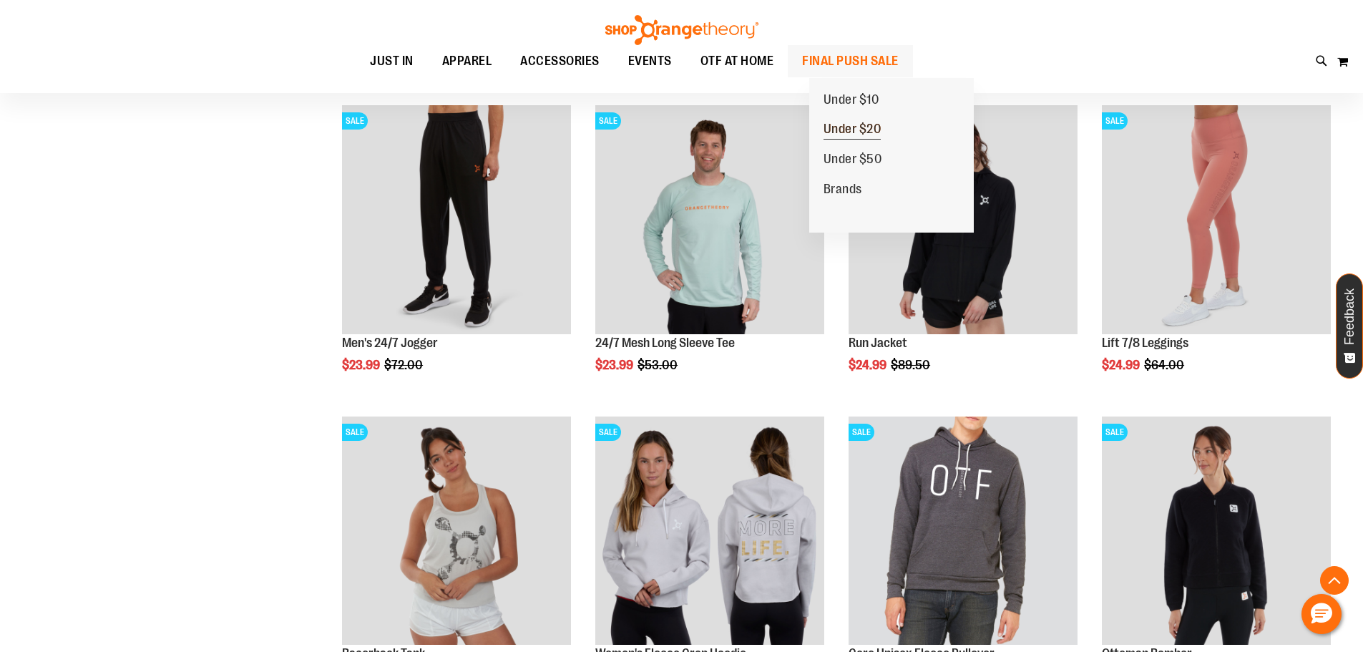
click at [862, 127] on span "Under $20" at bounding box center [852, 131] width 58 height 18
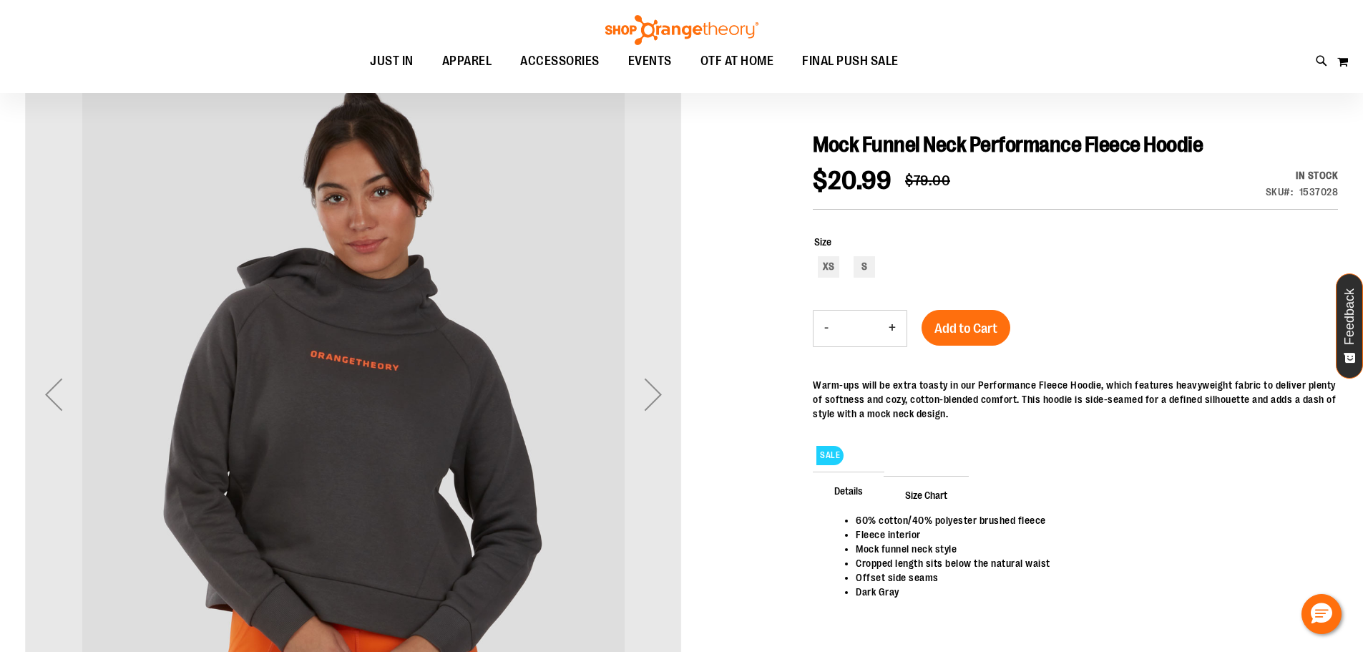
scroll to position [142, 0]
click at [648, 383] on div "Next" at bounding box center [652, 393] width 57 height 57
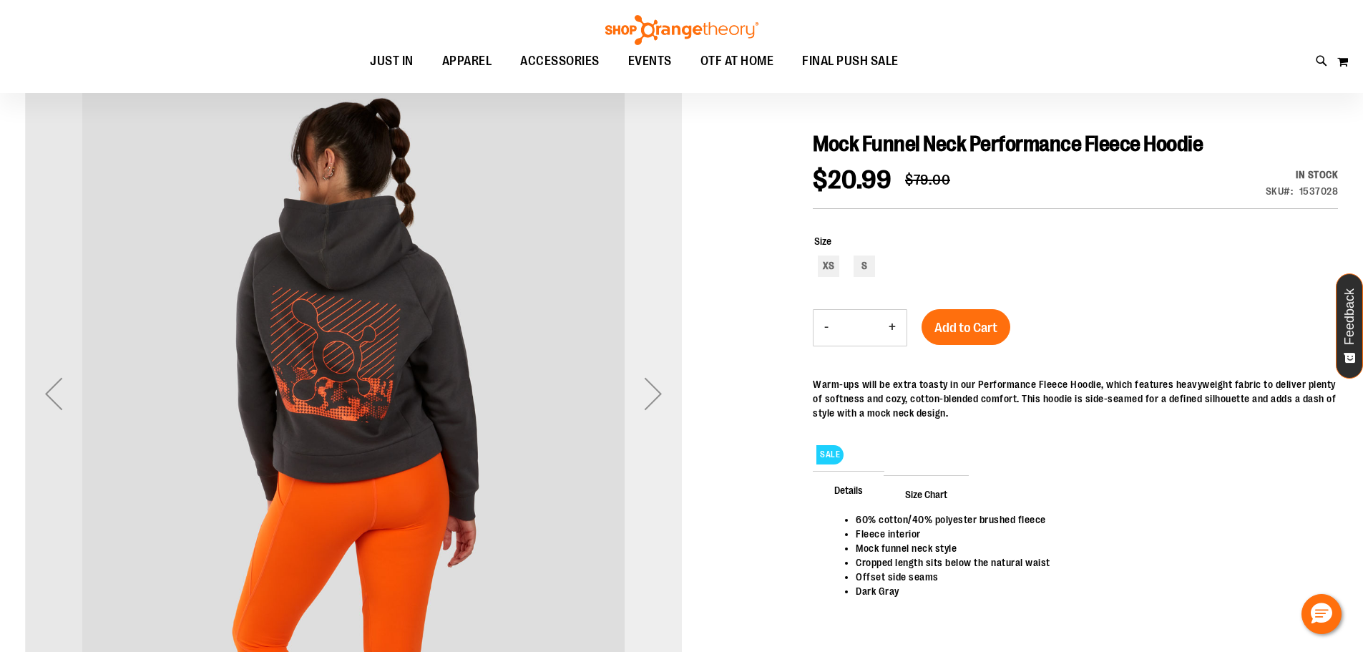
click at [648, 383] on div "Next" at bounding box center [652, 393] width 57 height 57
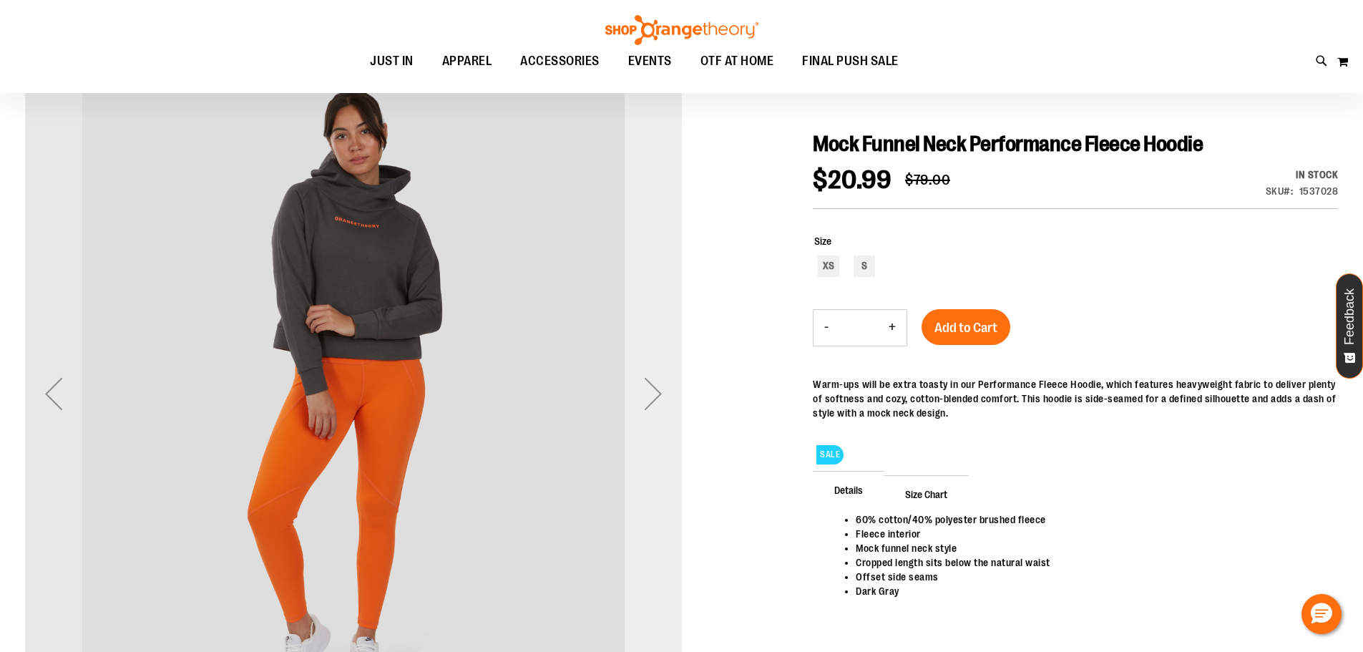
click at [648, 383] on div "Next" at bounding box center [652, 393] width 57 height 57
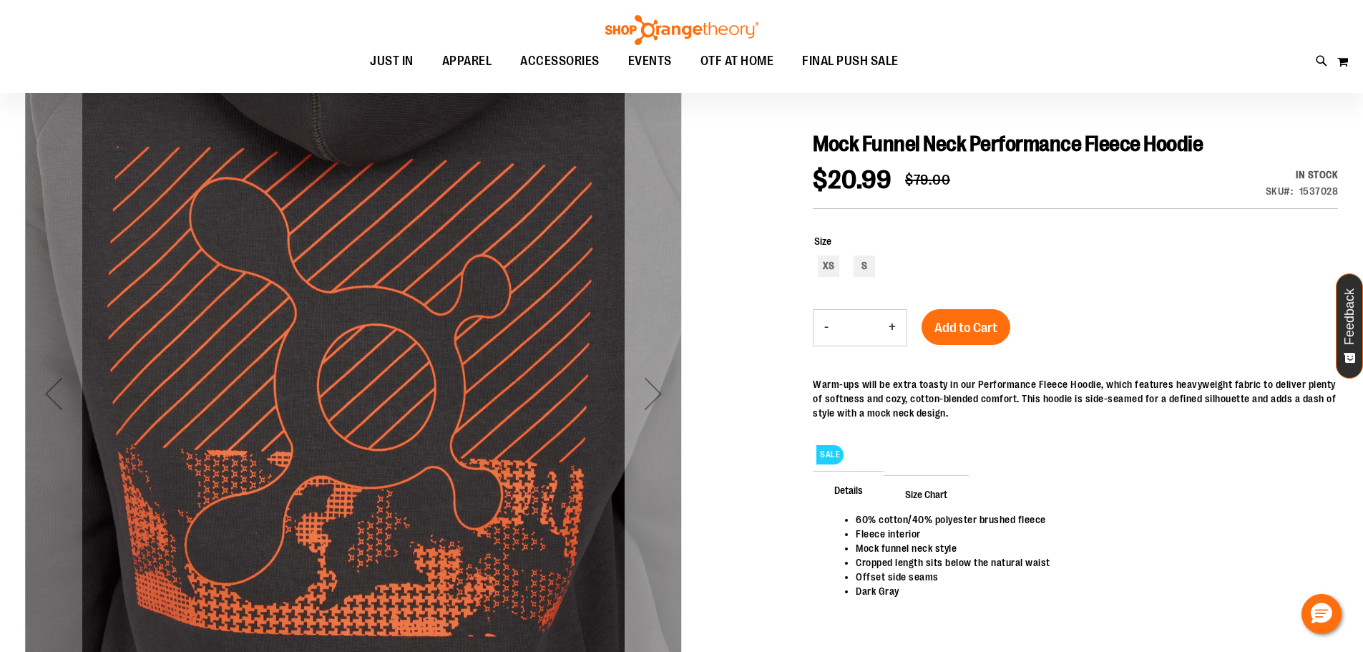
click at [648, 383] on div "Next" at bounding box center [652, 393] width 57 height 57
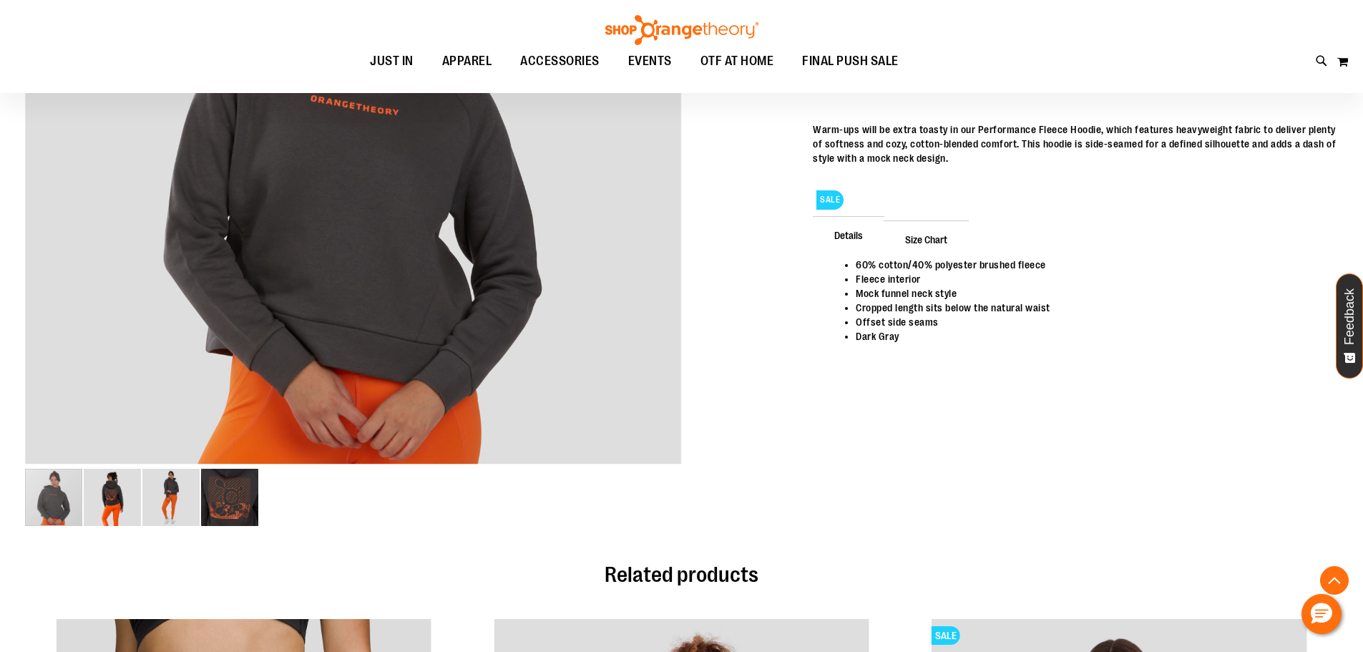
scroll to position [285, 0]
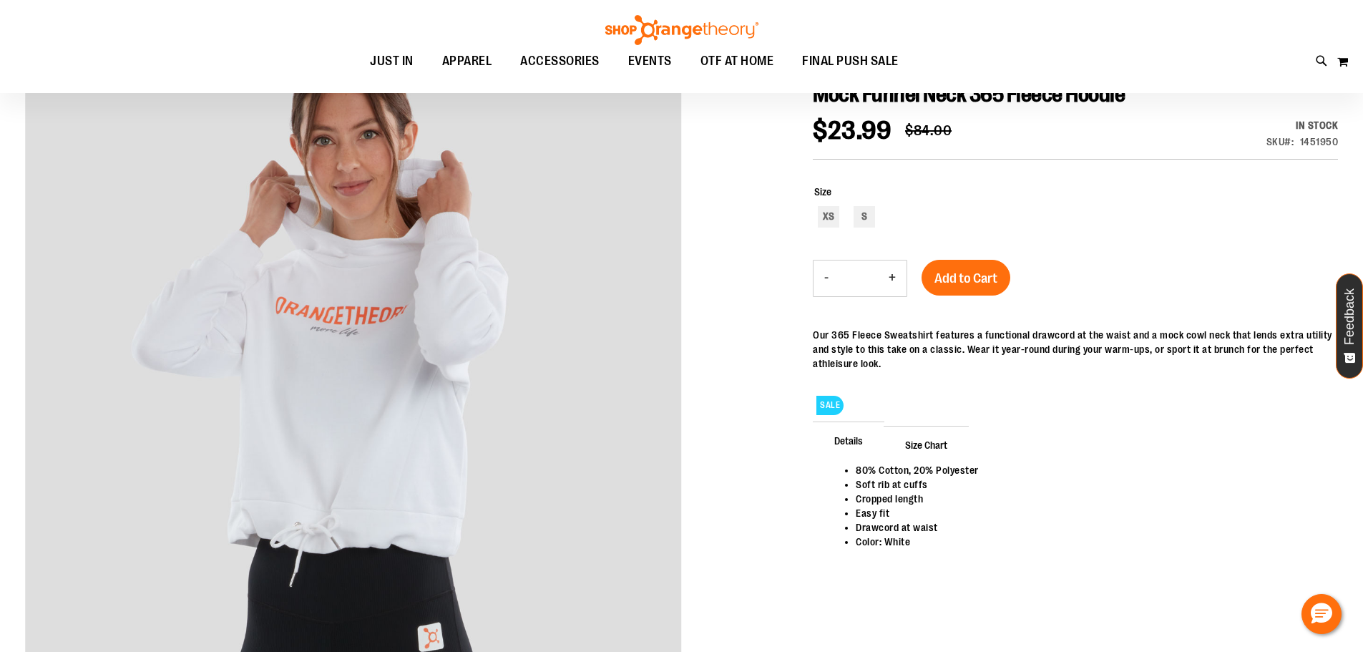
scroll to position [190, 0]
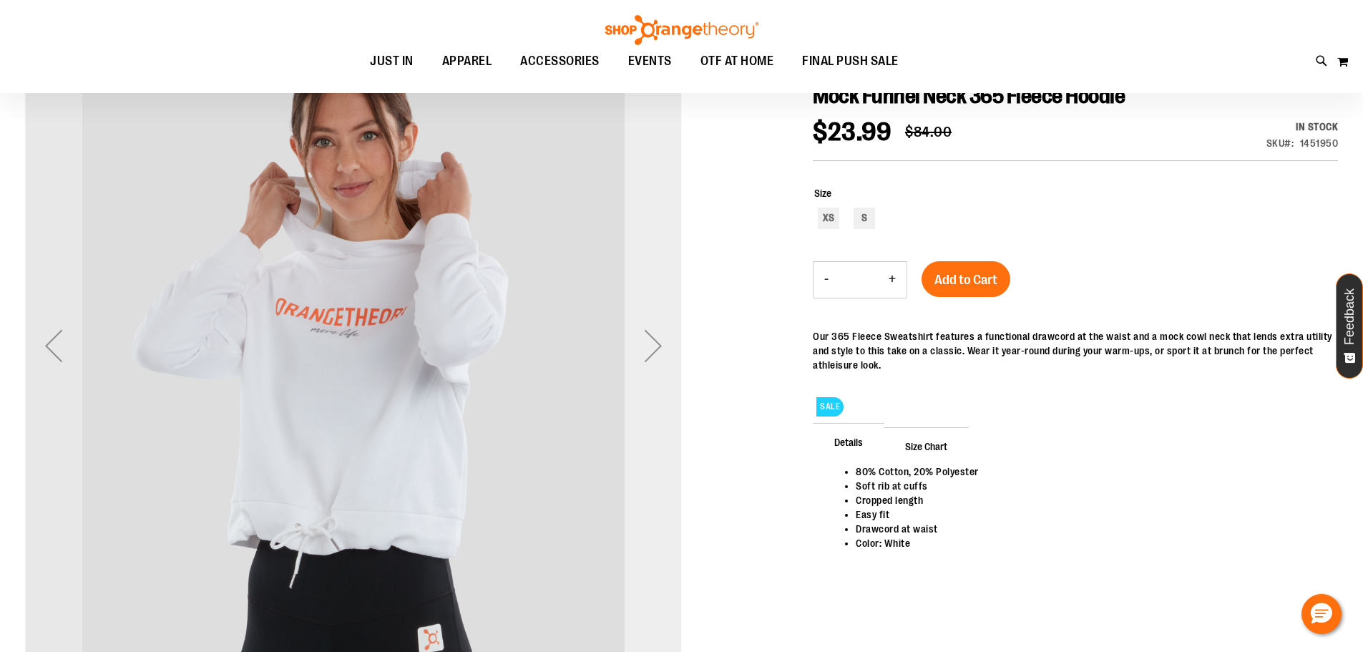
click at [652, 335] on div "Next" at bounding box center [652, 345] width 57 height 57
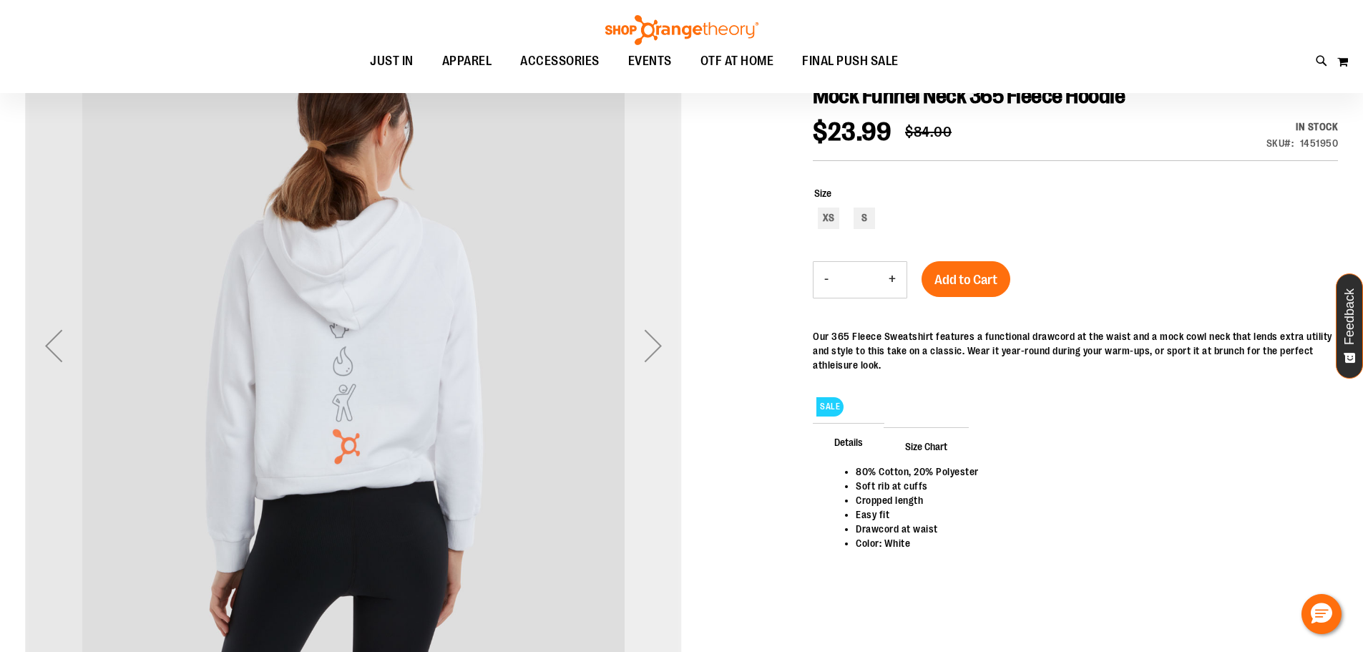
click at [652, 335] on div "Next" at bounding box center [652, 345] width 57 height 57
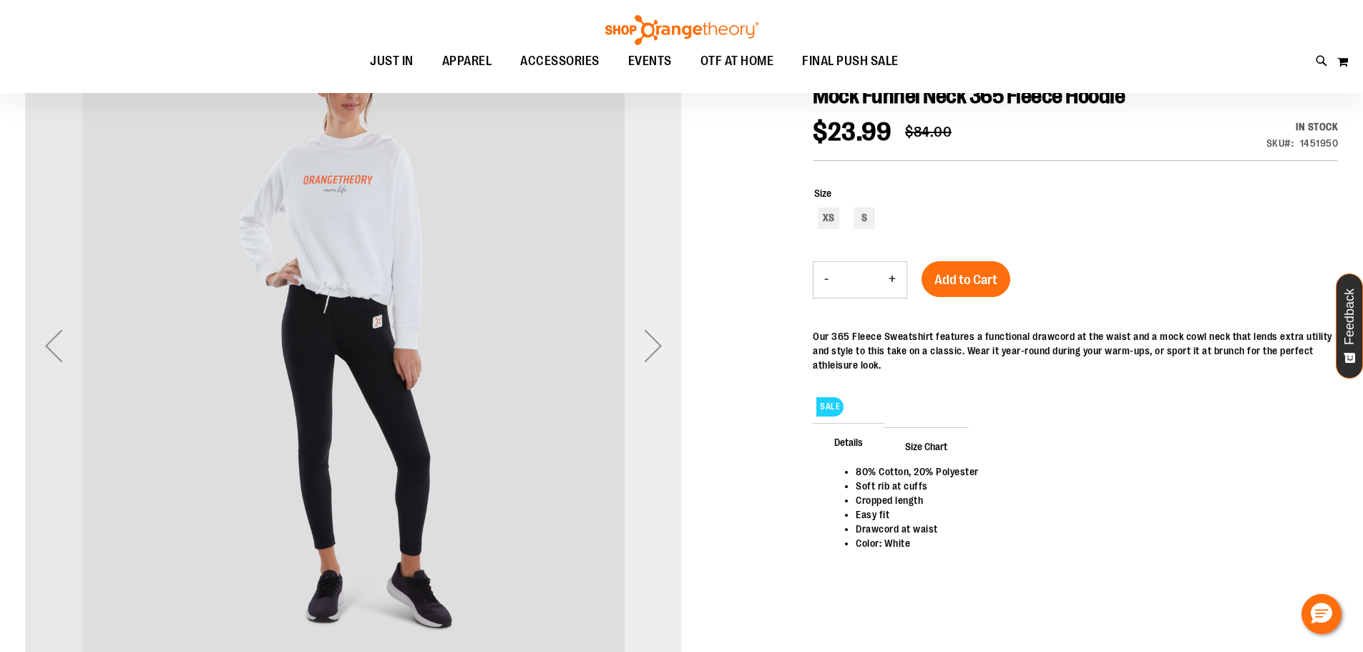
click at [652, 335] on div "Next" at bounding box center [652, 345] width 57 height 57
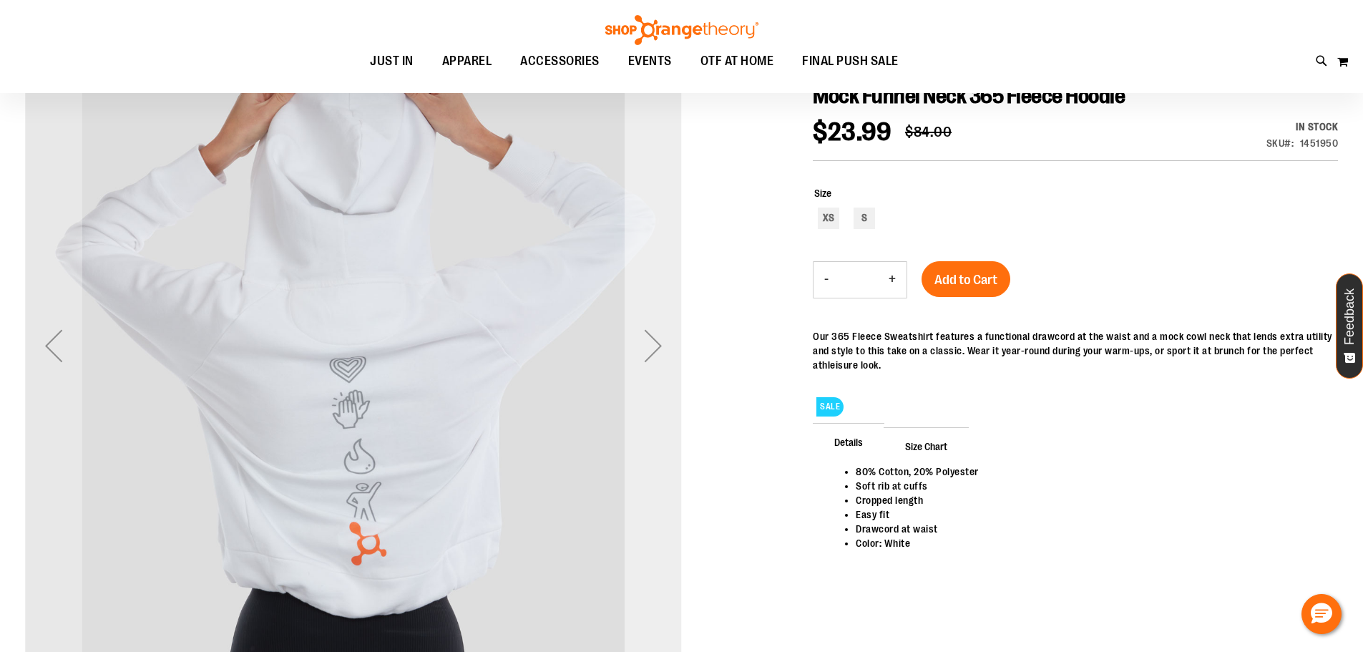
click at [652, 335] on div "Next" at bounding box center [652, 345] width 57 height 57
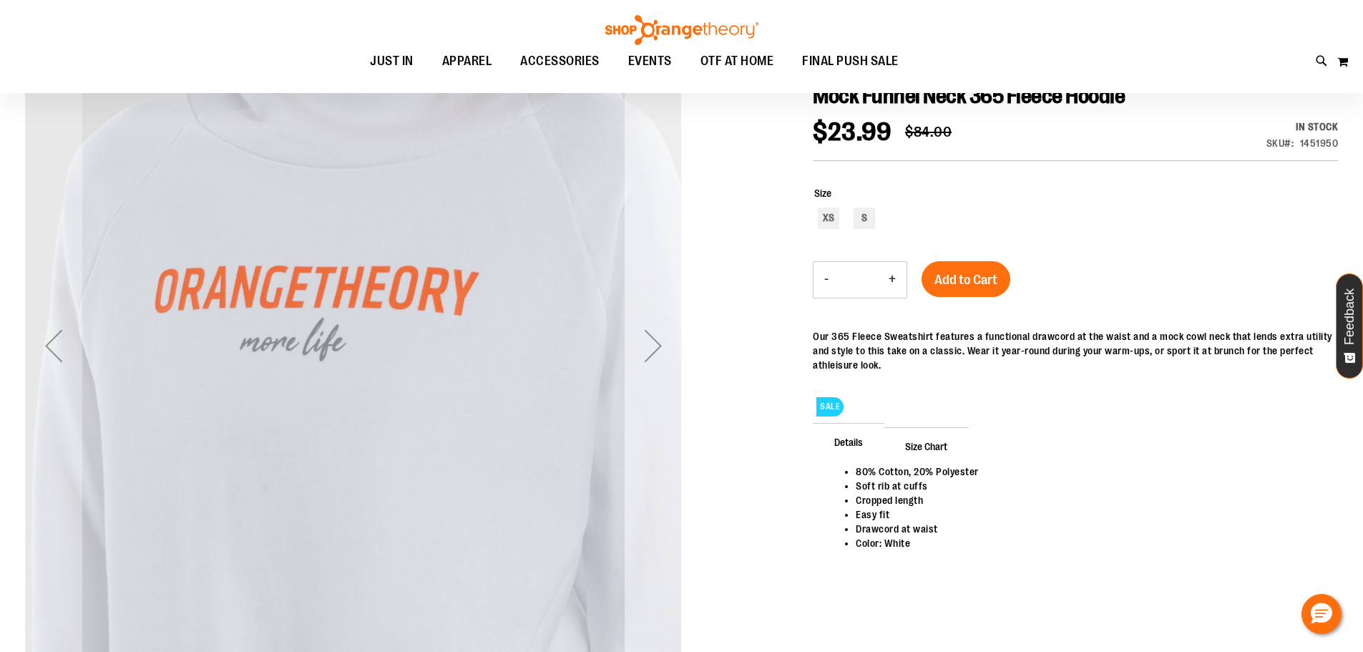
click at [652, 335] on div "Next" at bounding box center [652, 345] width 57 height 57
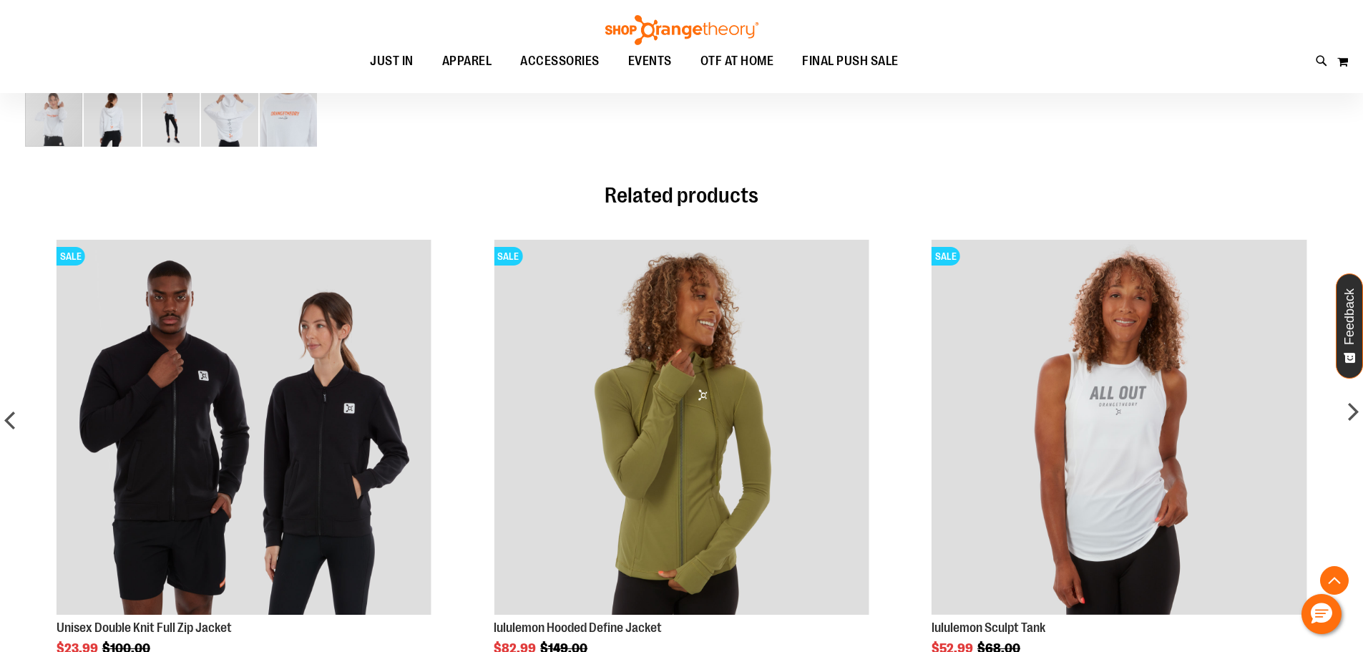
scroll to position [810, 0]
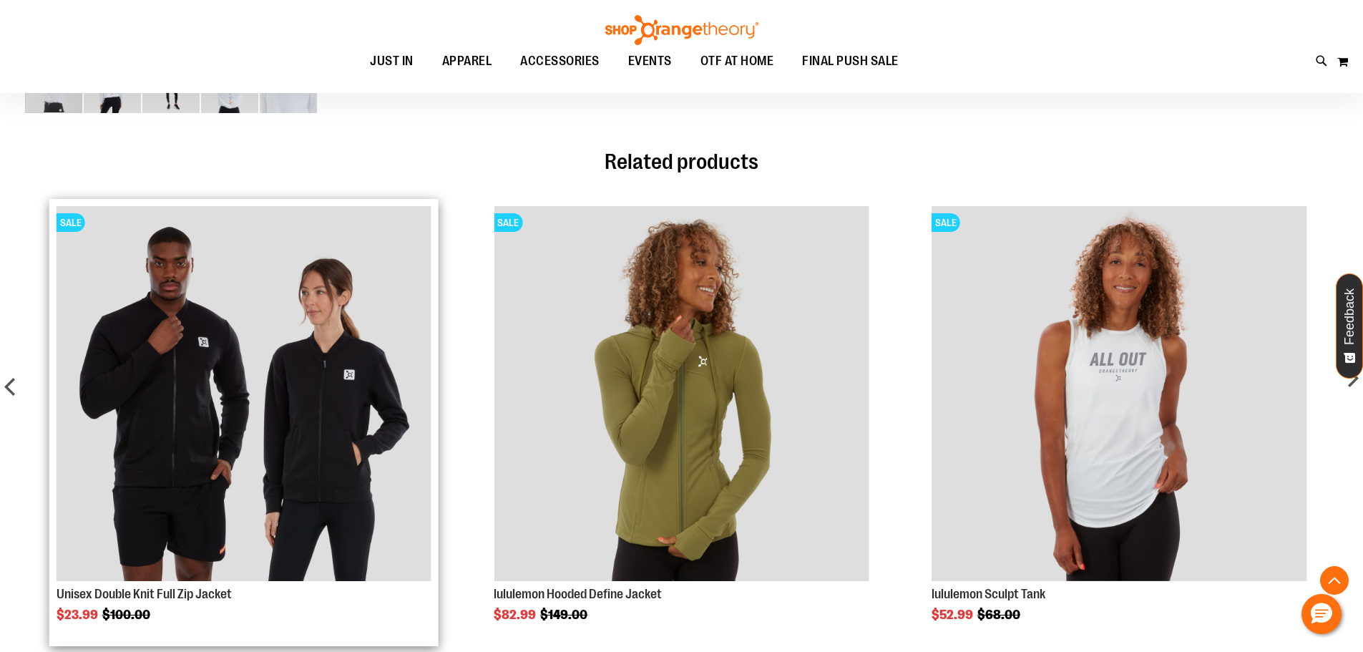
click at [282, 418] on img "Product Page Link" at bounding box center [244, 393] width 375 height 375
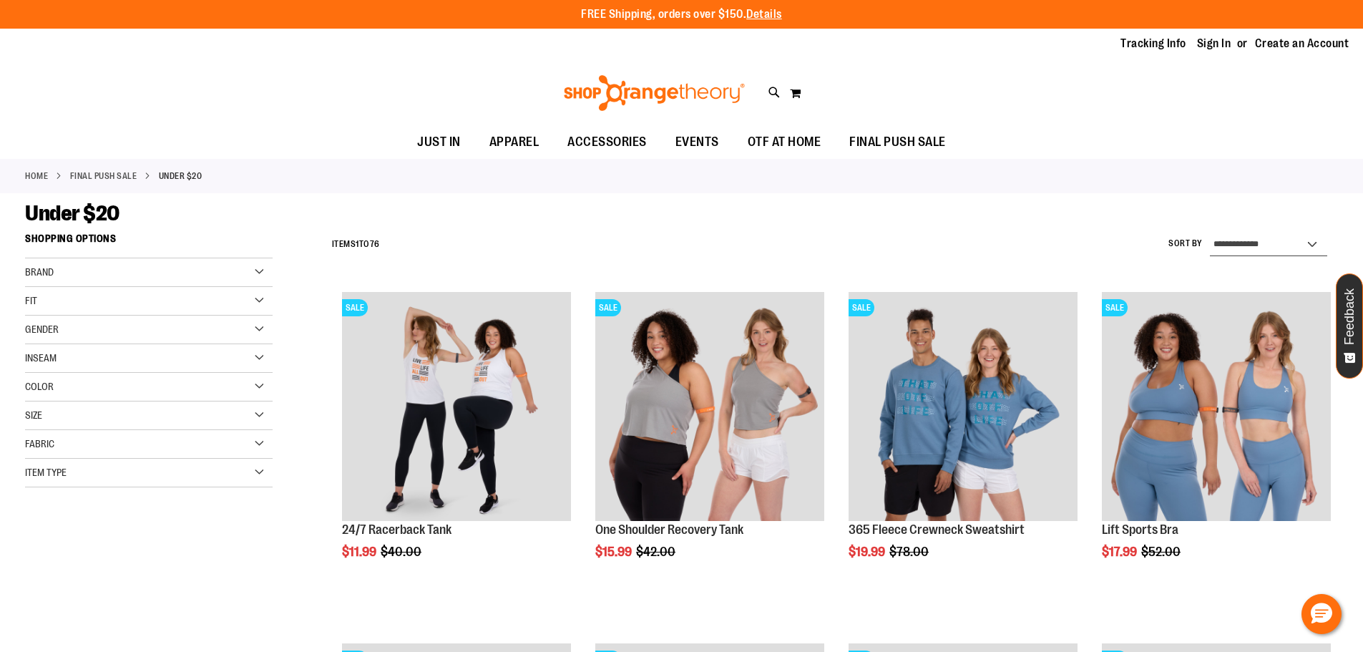
click at [1315, 242] on select "**********" at bounding box center [1268, 244] width 117 height 23
select select "*********"
click at [1210, 233] on select "**********" at bounding box center [1268, 244] width 117 height 23
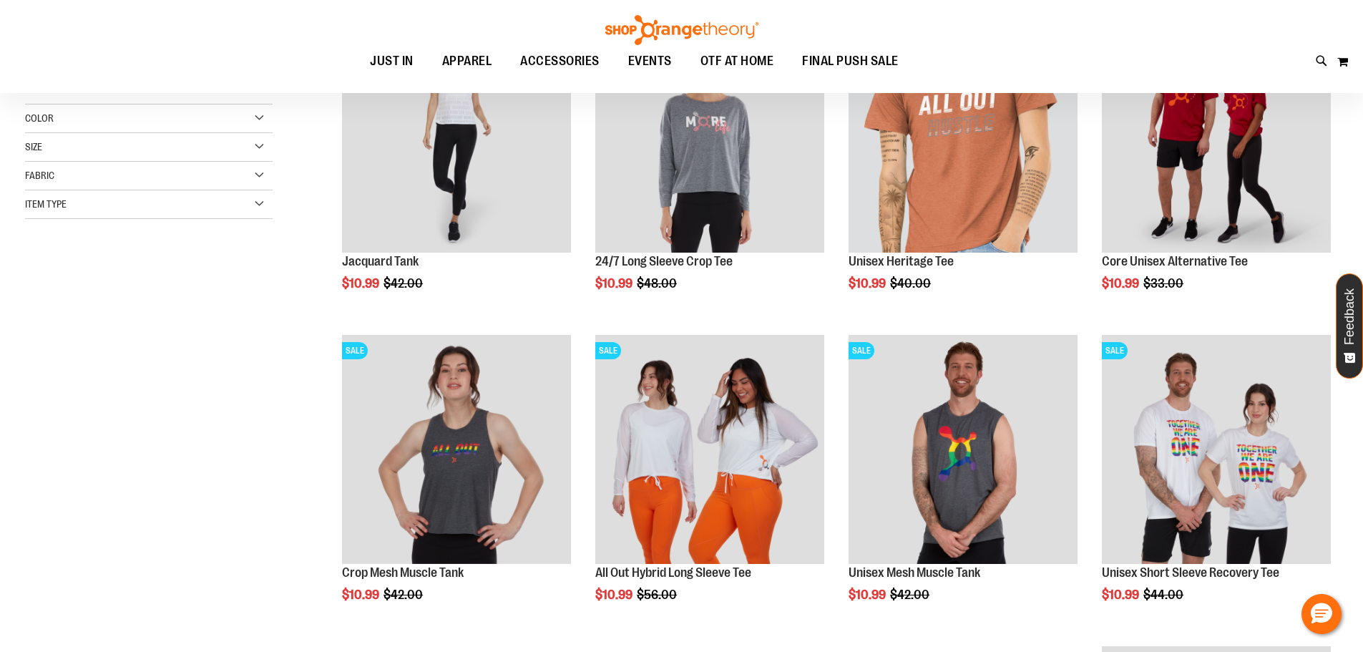
scroll to position [285, 0]
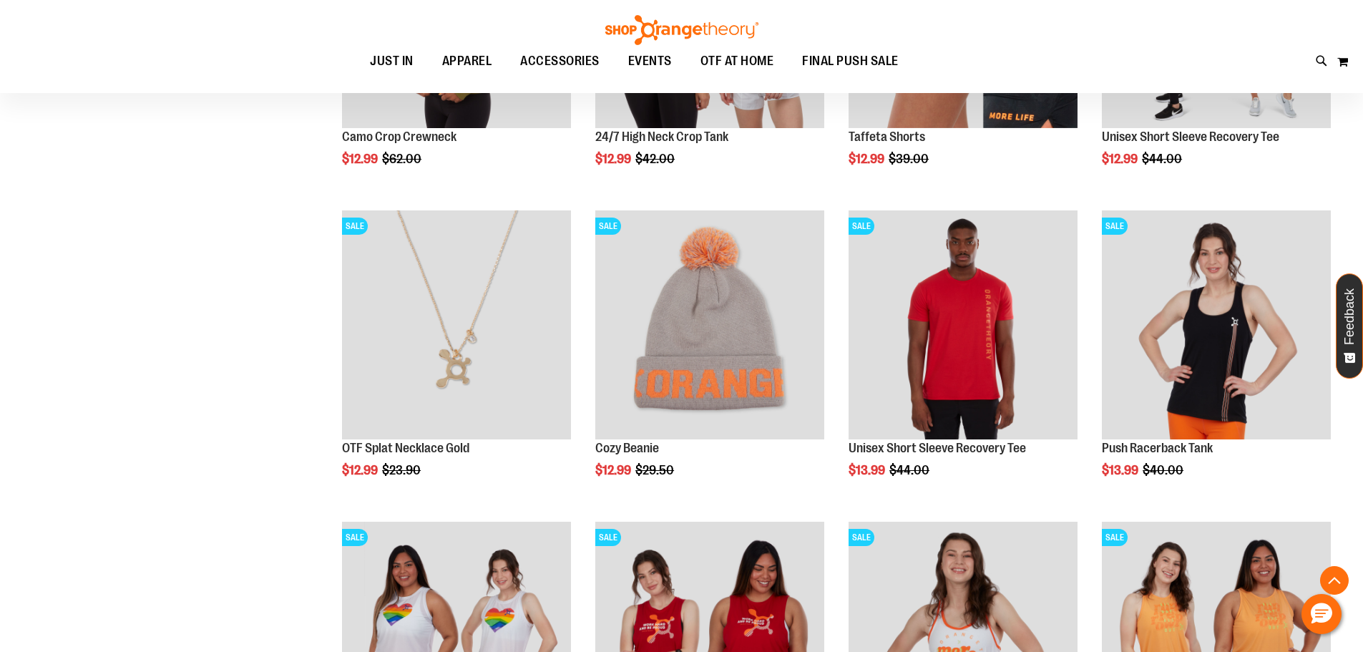
scroll to position [1382, 0]
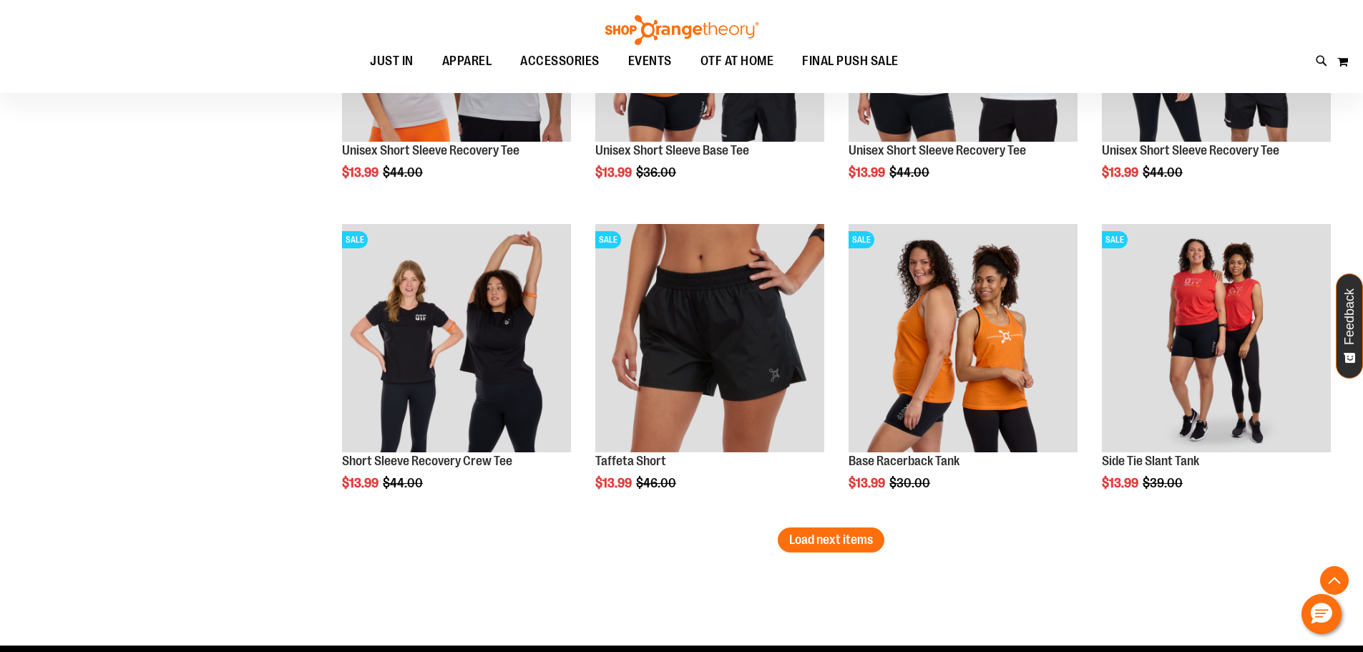
scroll to position [2622, 0]
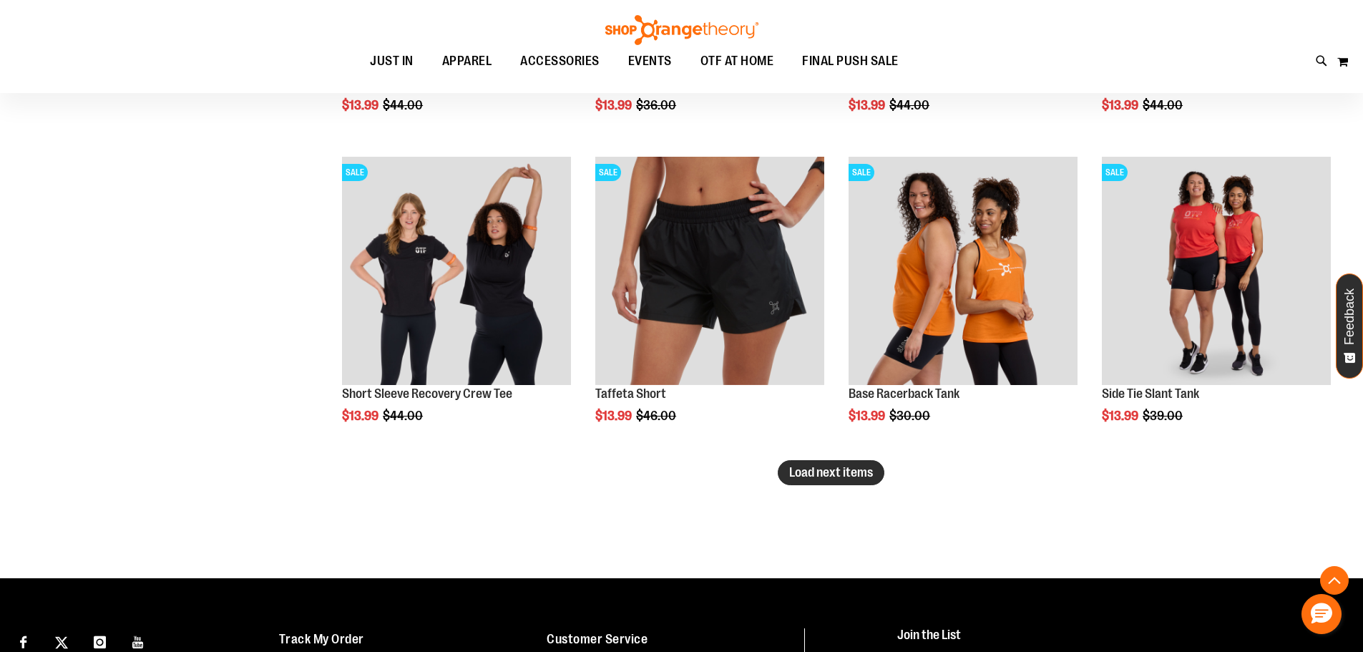
click at [845, 469] on span "Load next items" at bounding box center [831, 472] width 84 height 14
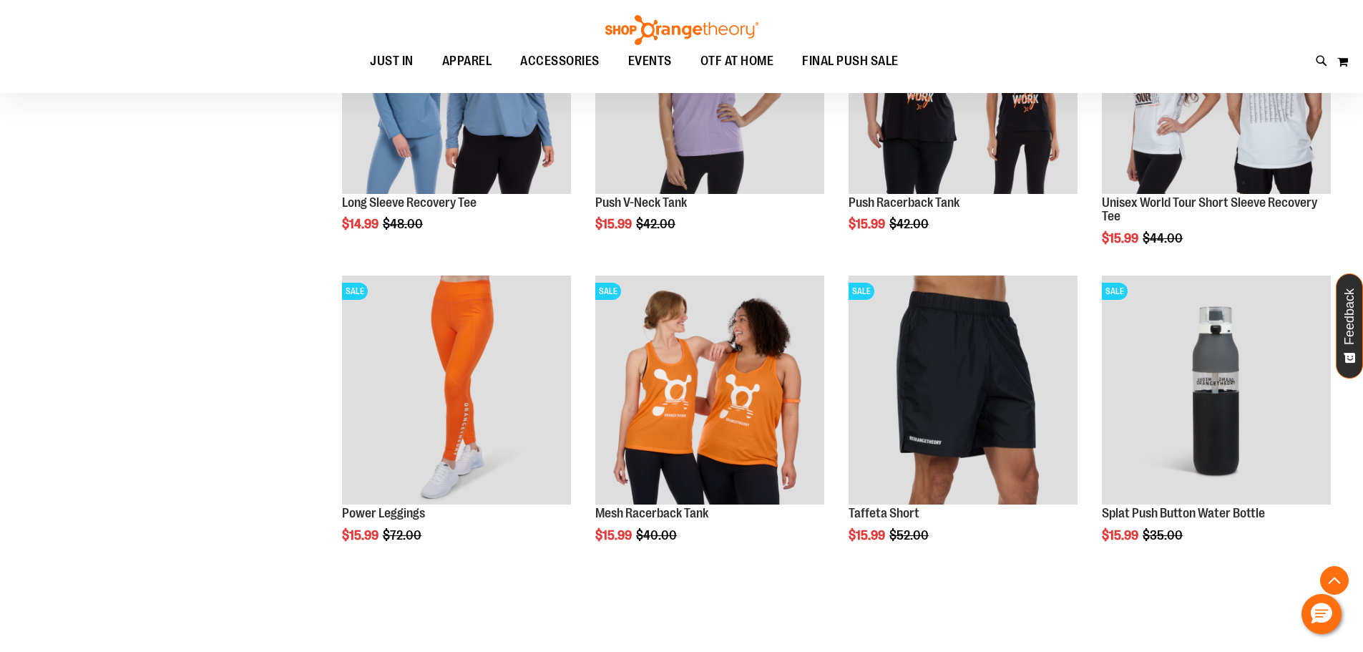
scroll to position [3481, 0]
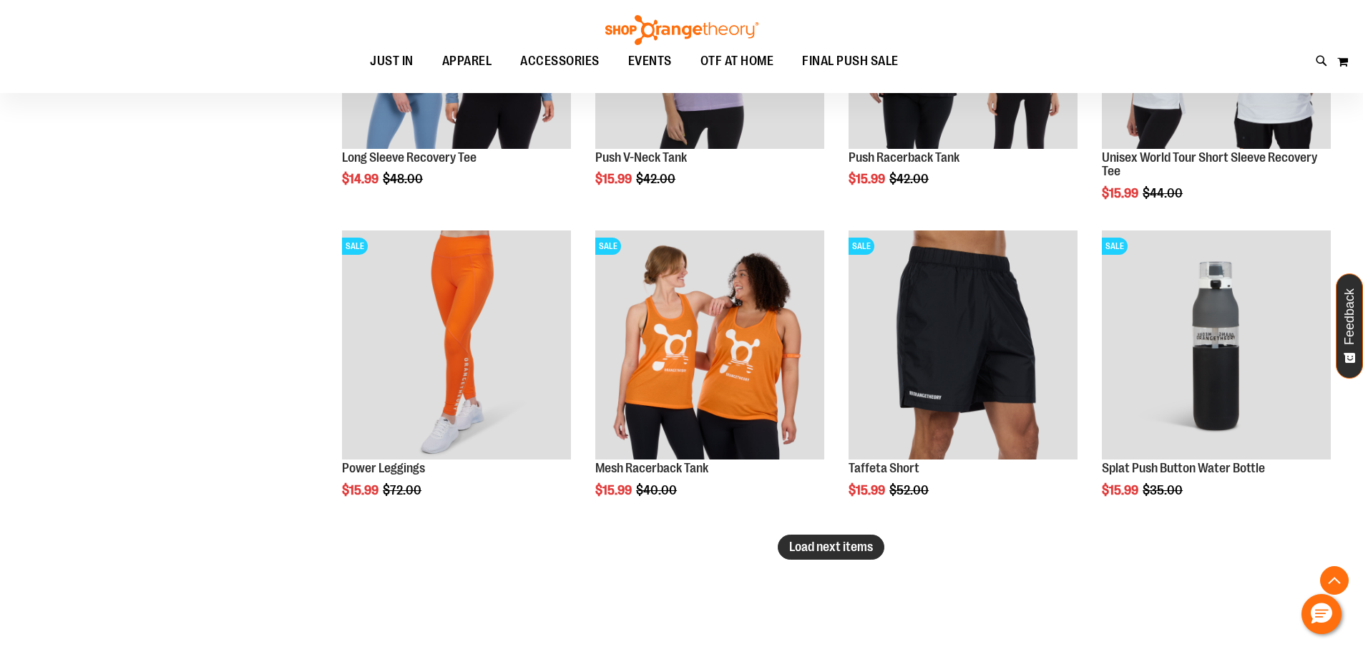
click at [811, 546] on span "Load next items" at bounding box center [831, 546] width 84 height 14
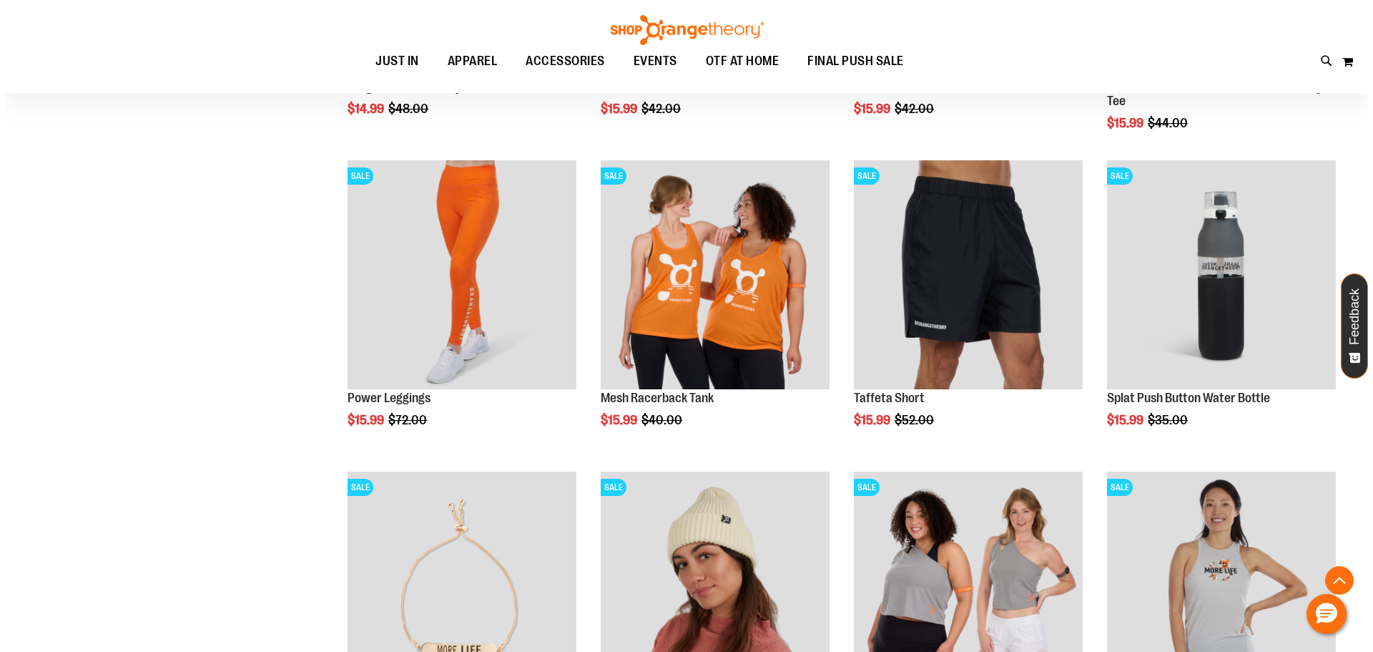
scroll to position [3671, 0]
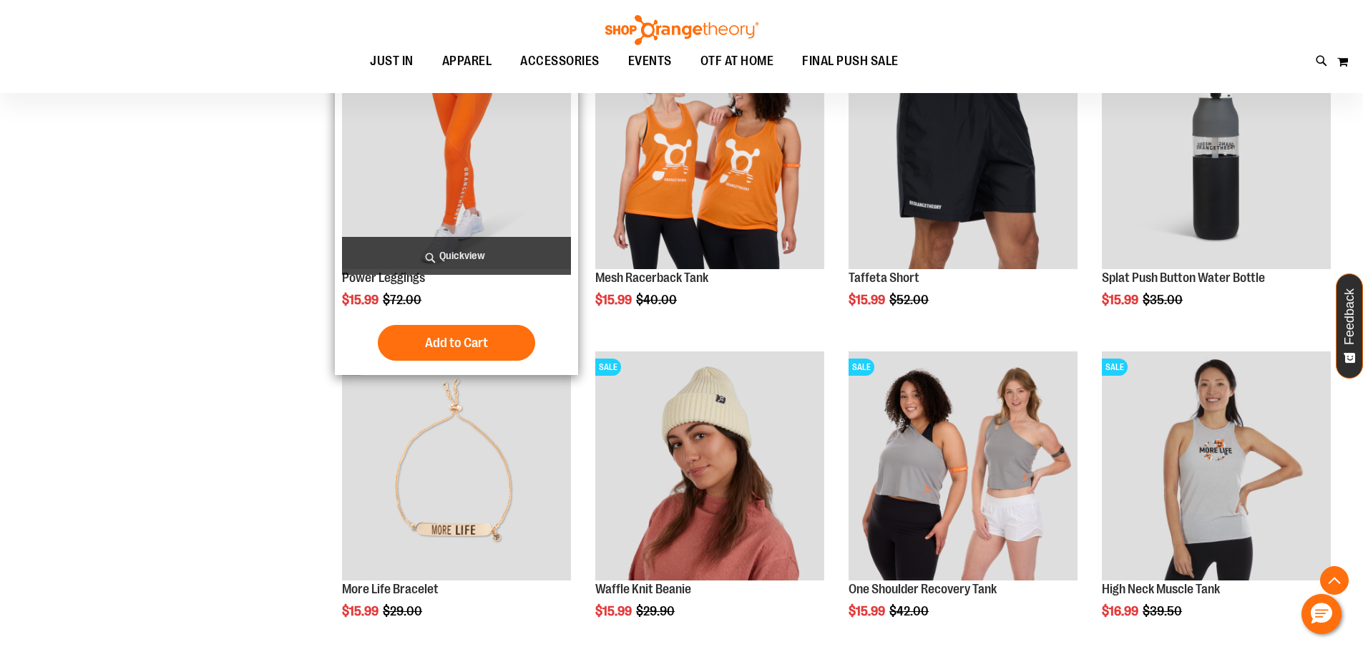
click at [457, 257] on span "Quickview" at bounding box center [456, 256] width 229 height 38
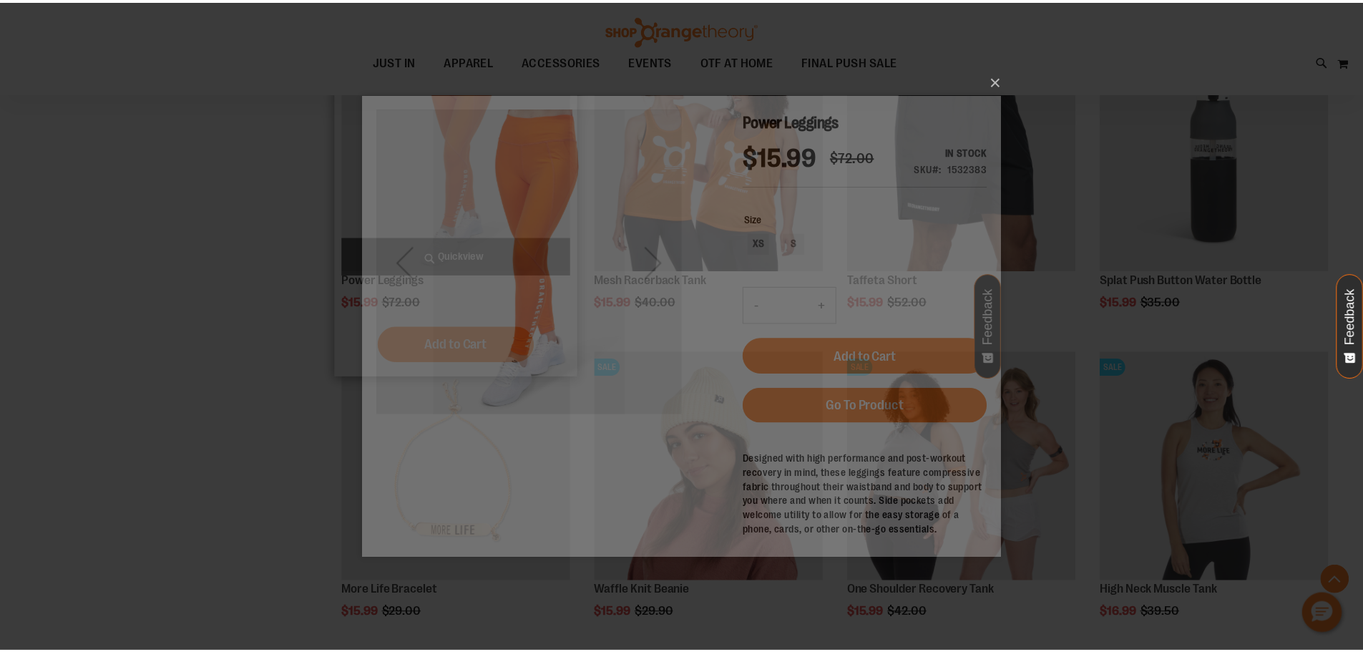
scroll to position [0, 0]
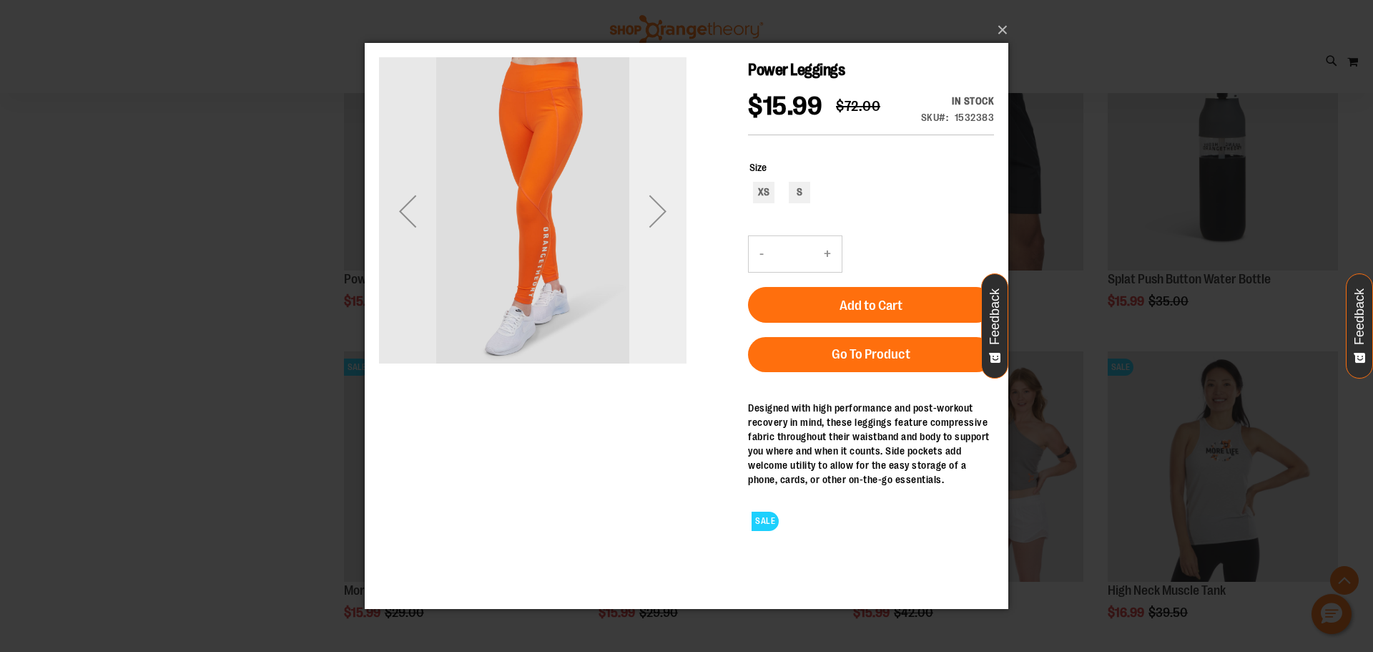
click at [659, 207] on div "Next" at bounding box center [657, 210] width 57 height 57
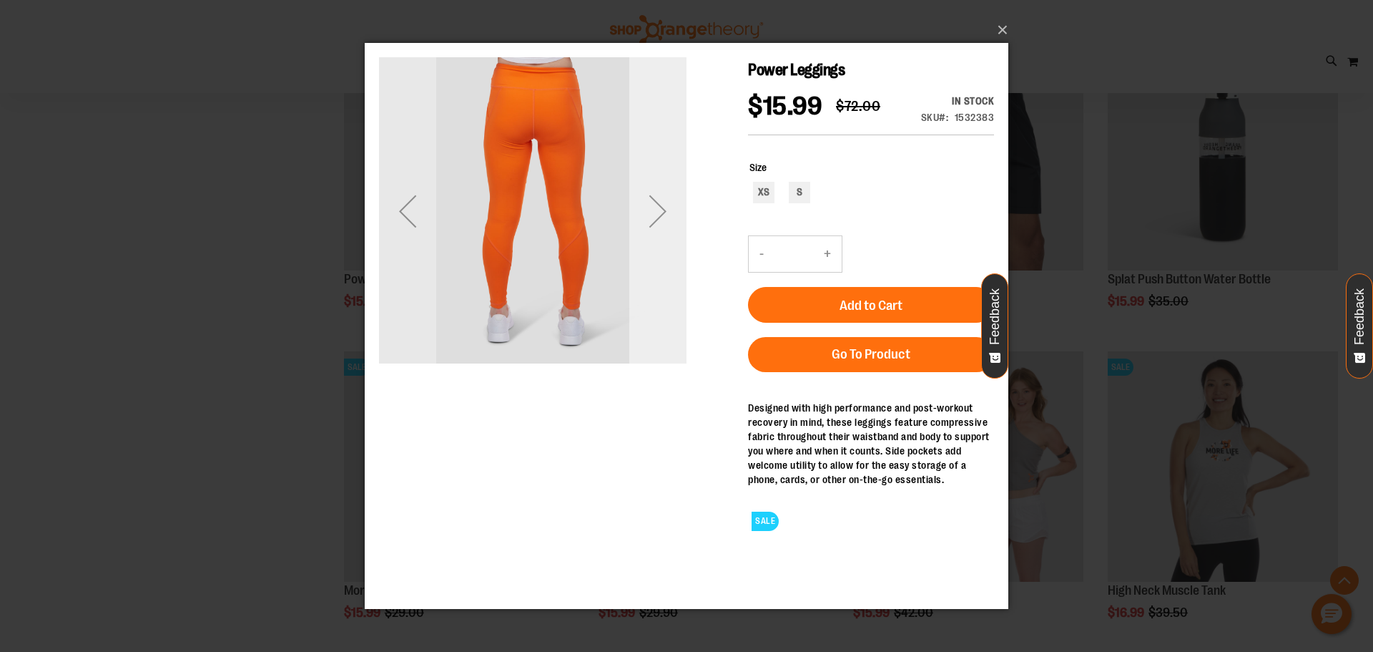
click at [659, 207] on div "Next" at bounding box center [657, 210] width 57 height 57
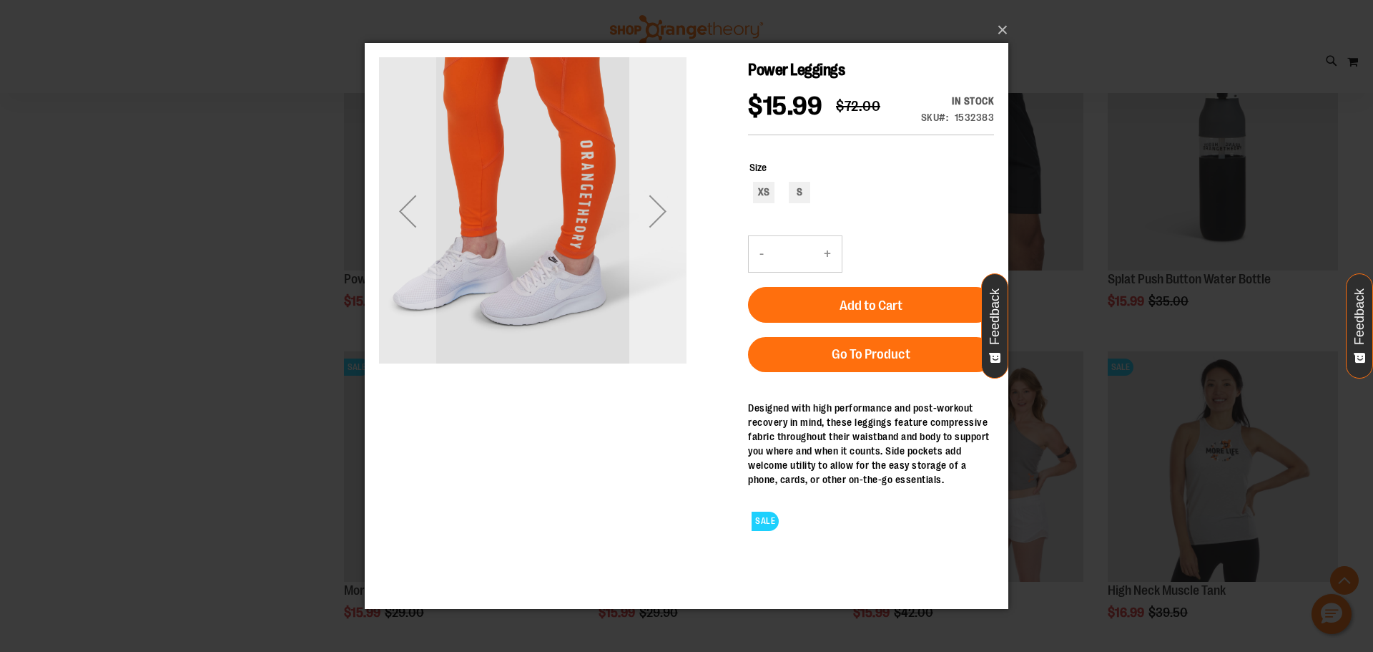
click at [659, 207] on div "Next" at bounding box center [657, 210] width 57 height 57
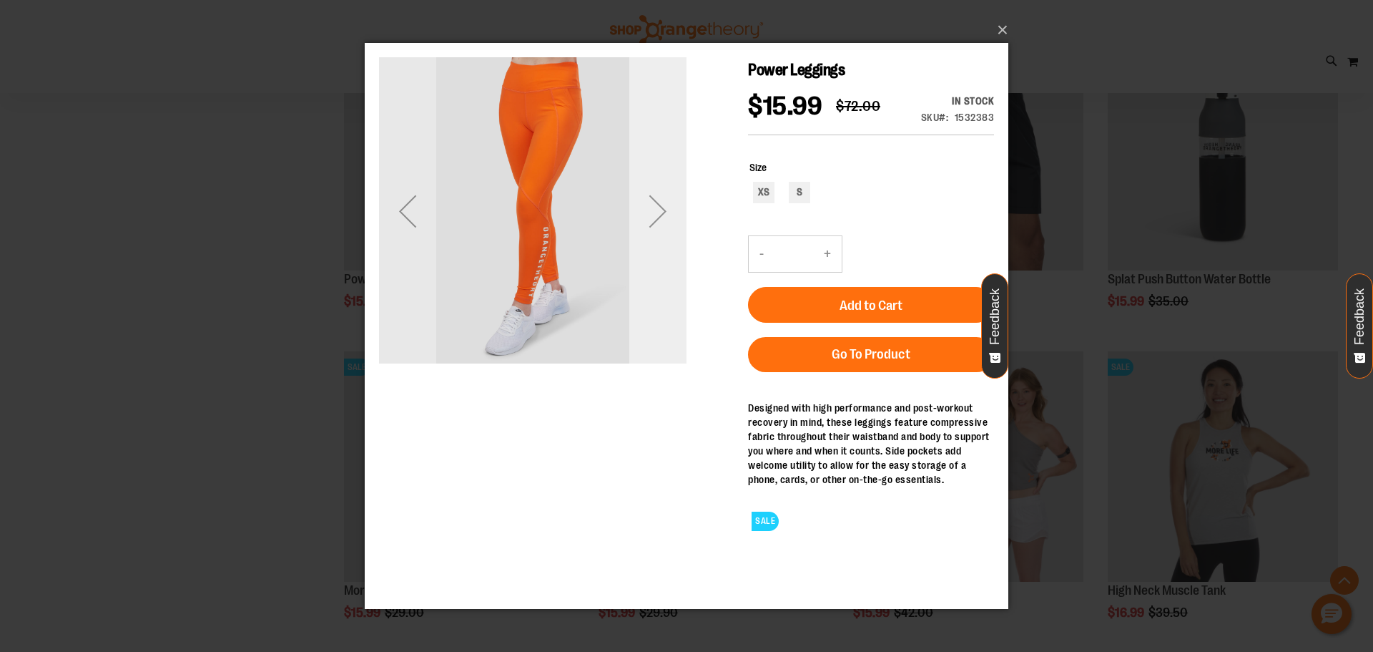
click at [659, 207] on div "Next" at bounding box center [657, 210] width 57 height 57
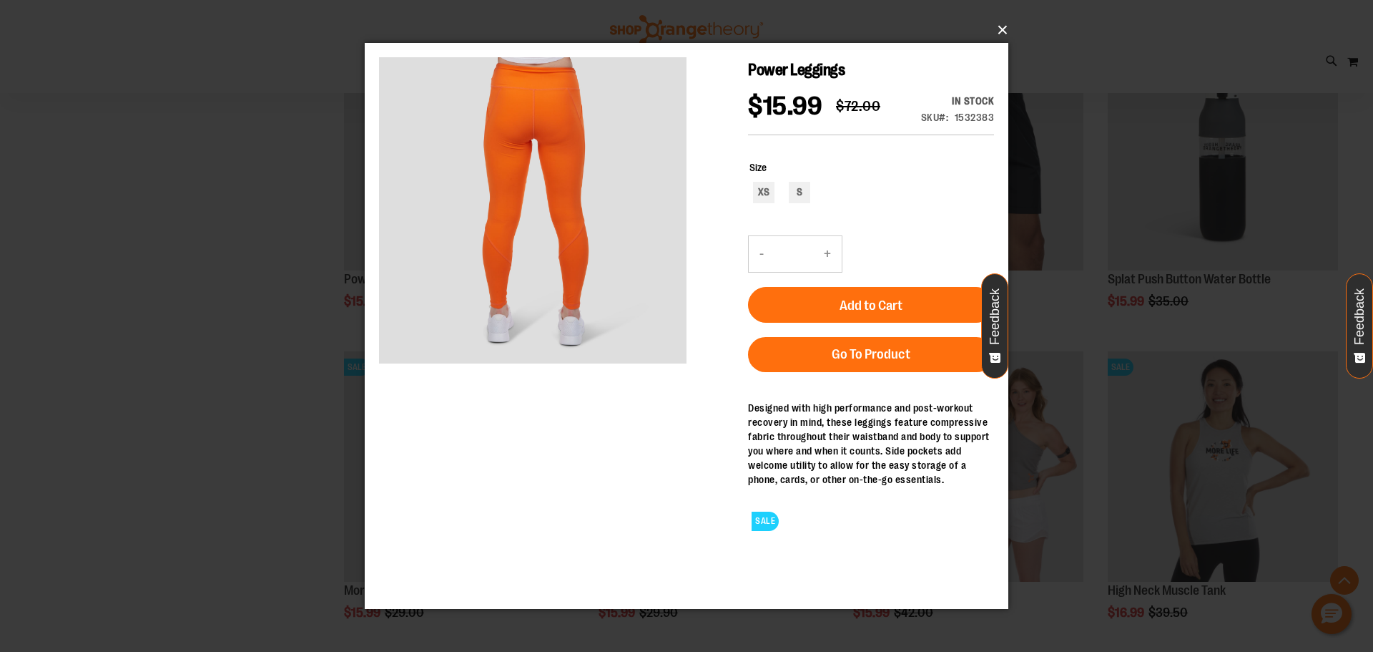
click at [1003, 26] on button "×" at bounding box center [691, 29] width 644 height 31
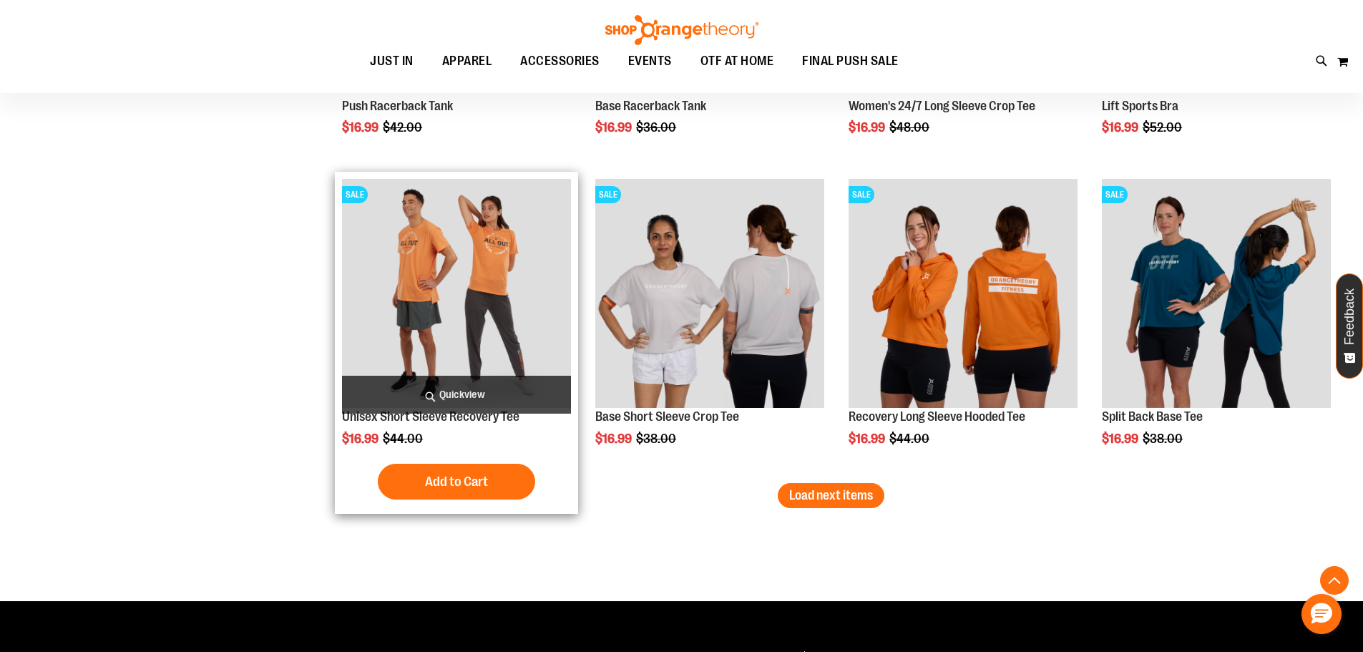
scroll to position [4482, 0]
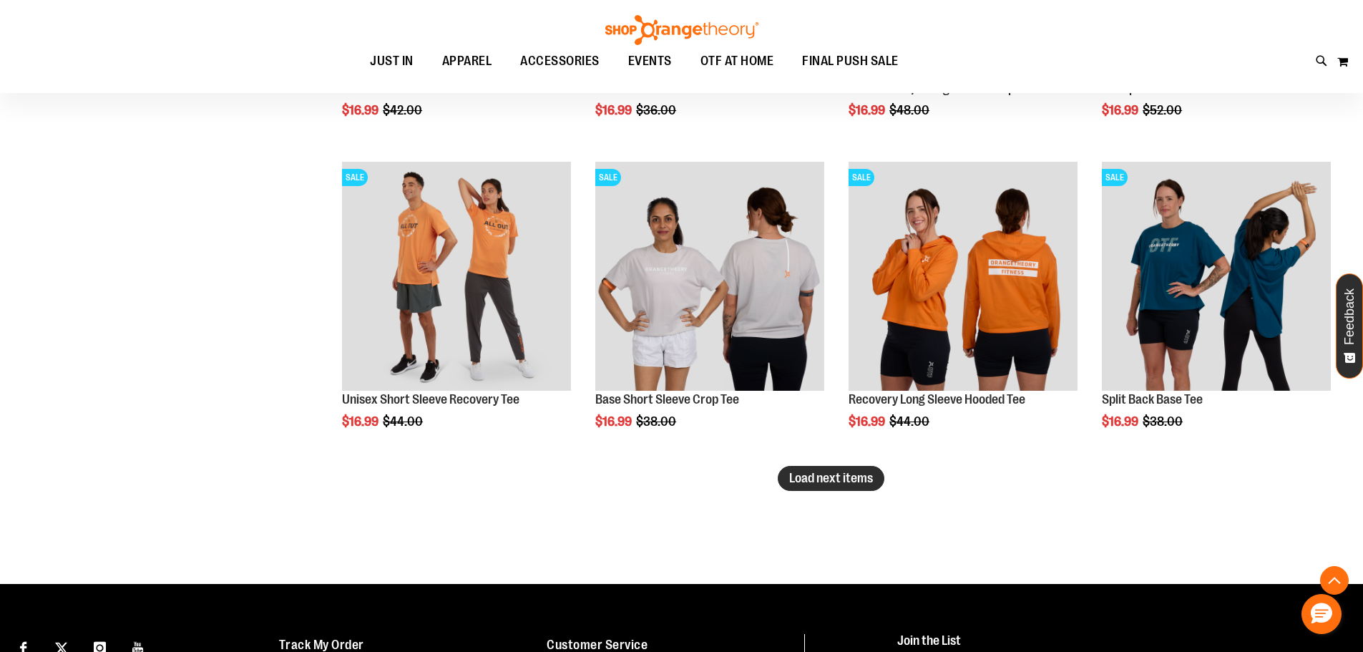
click at [847, 468] on button "Load next items" at bounding box center [831, 478] width 107 height 25
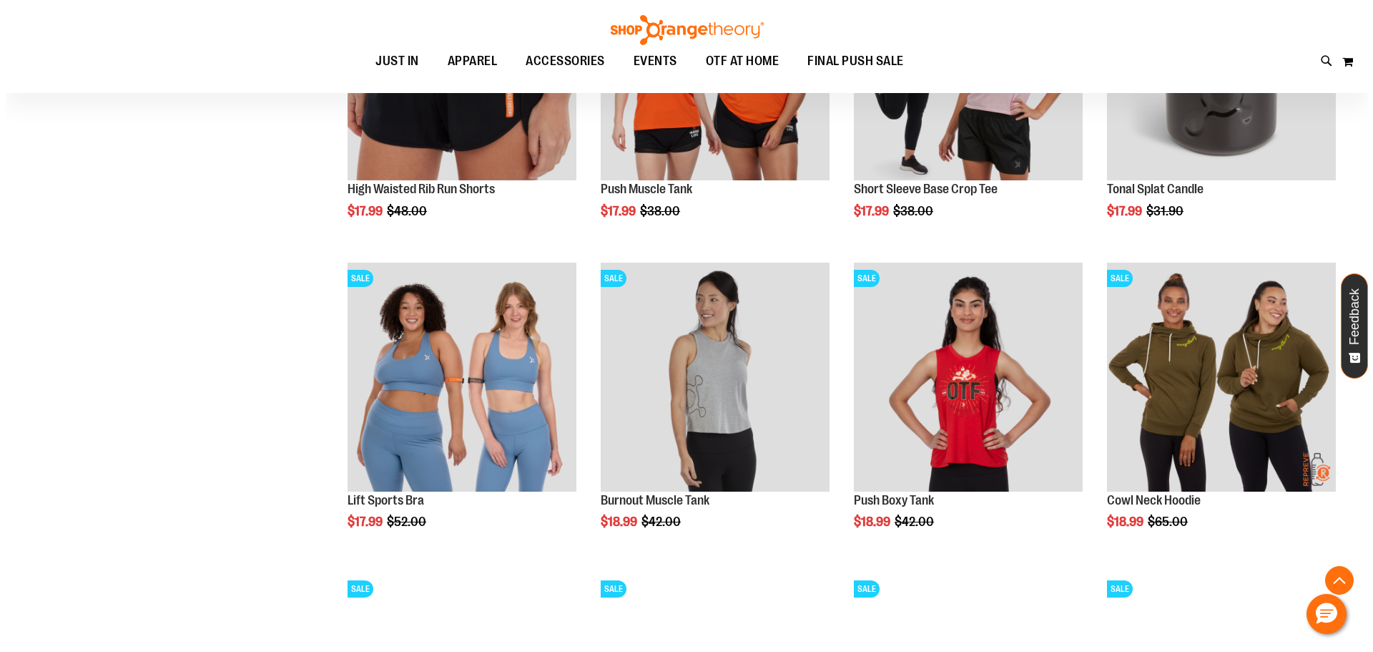
scroll to position [5006, 0]
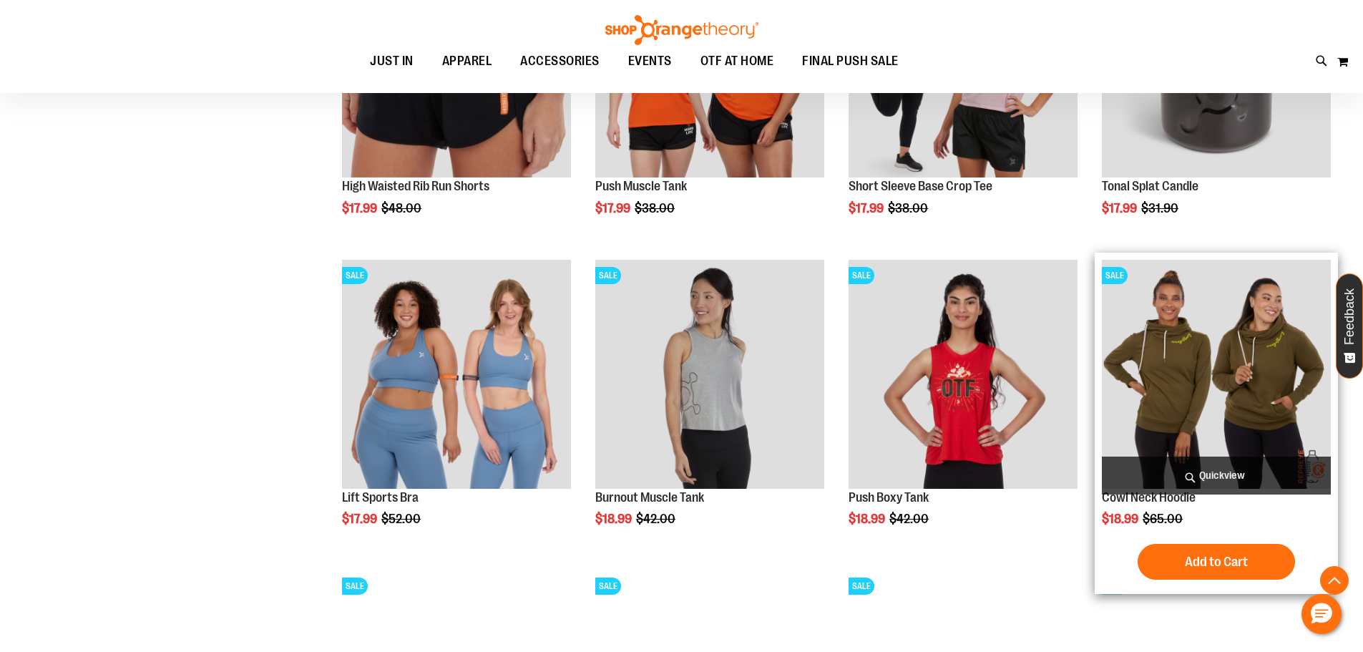
click at [1230, 475] on span "Quickview" at bounding box center [1216, 475] width 229 height 38
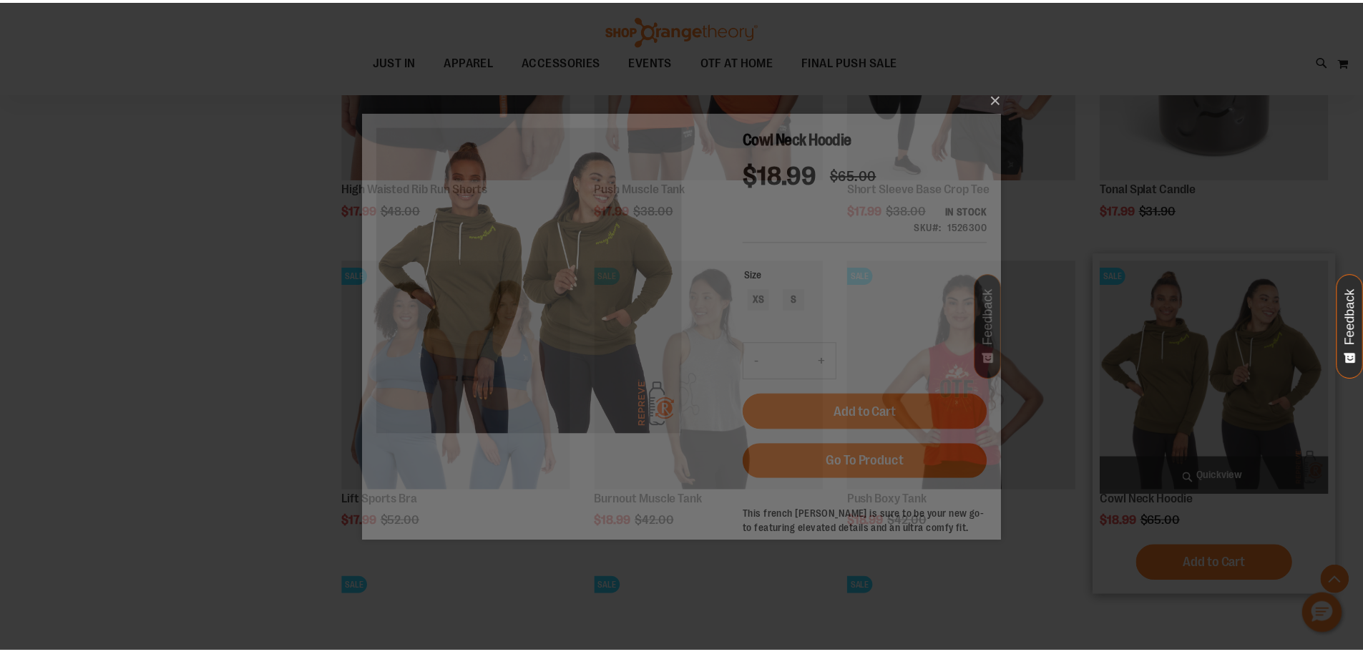
scroll to position [0, 0]
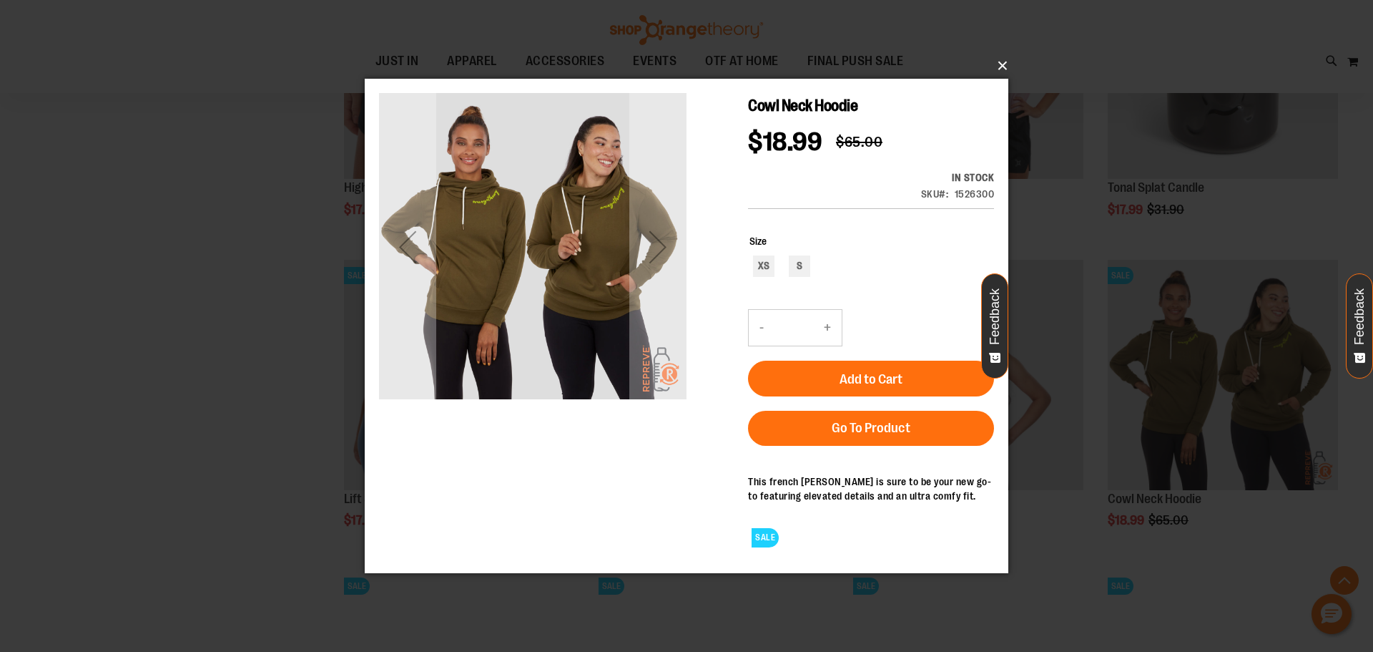
click at [1003, 62] on button "×" at bounding box center [691, 65] width 644 height 31
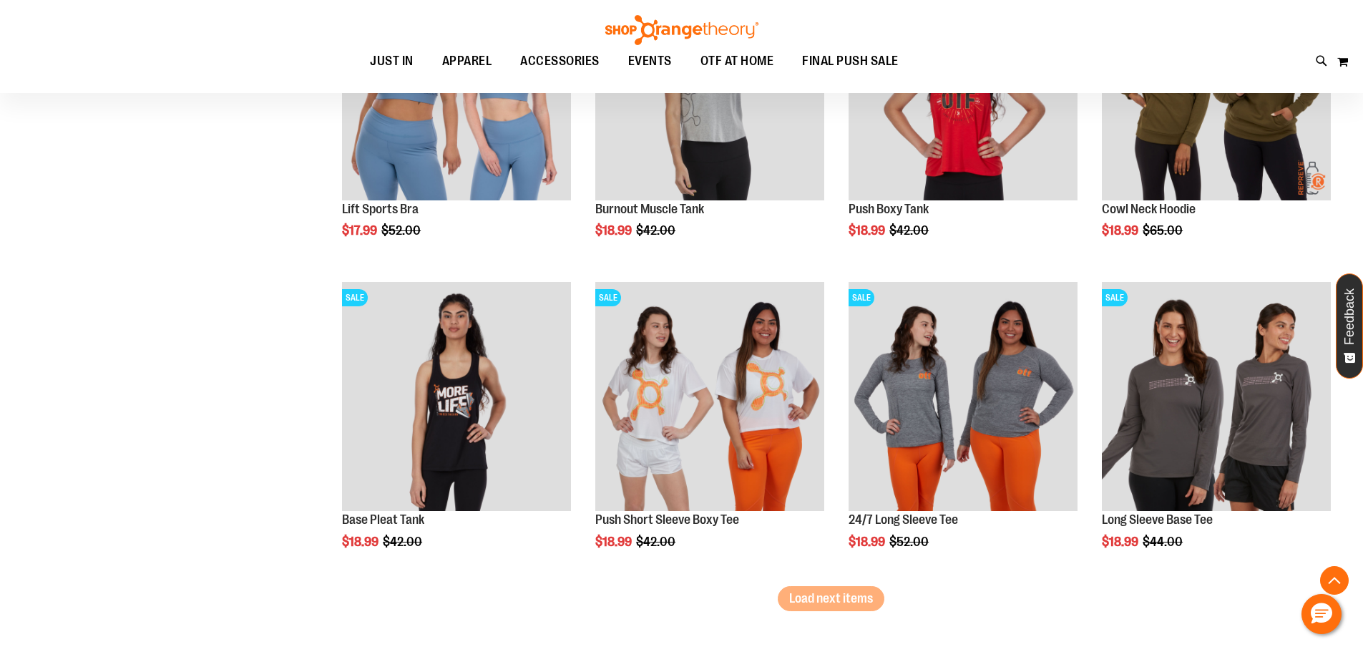
scroll to position [5340, 0]
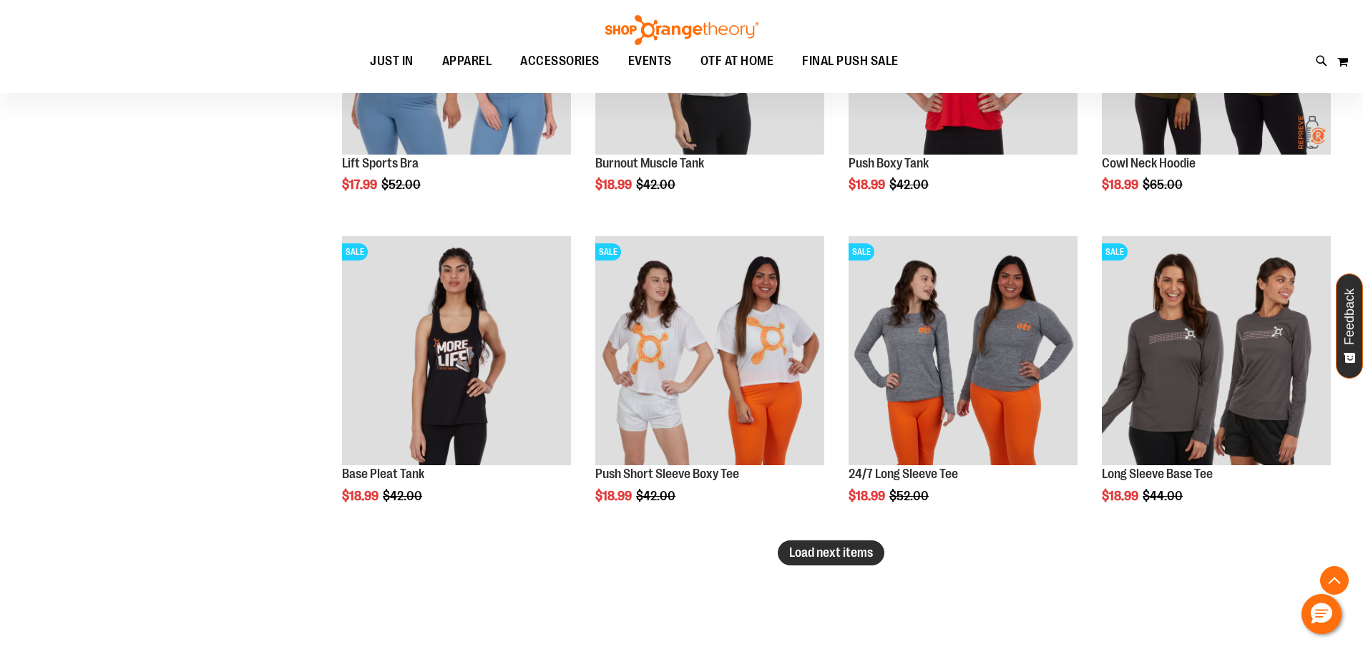
click at [833, 551] on span "Load next items" at bounding box center [831, 552] width 84 height 14
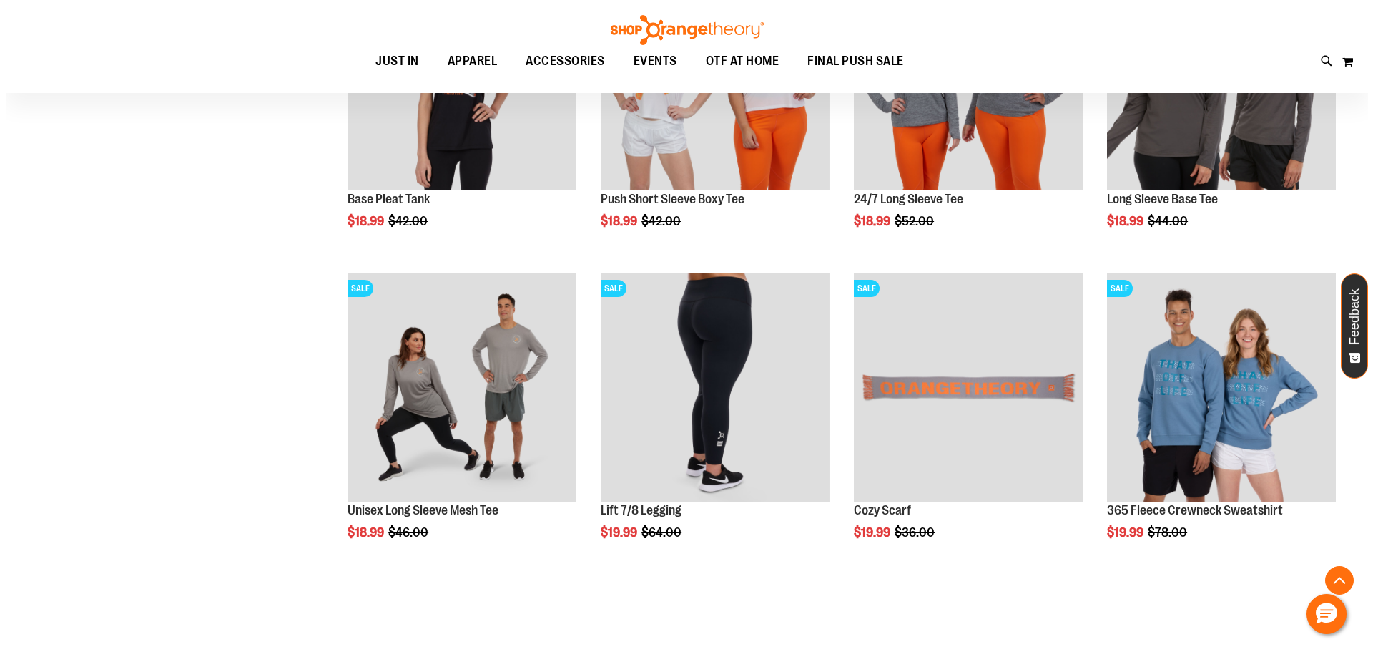
scroll to position [5626, 0]
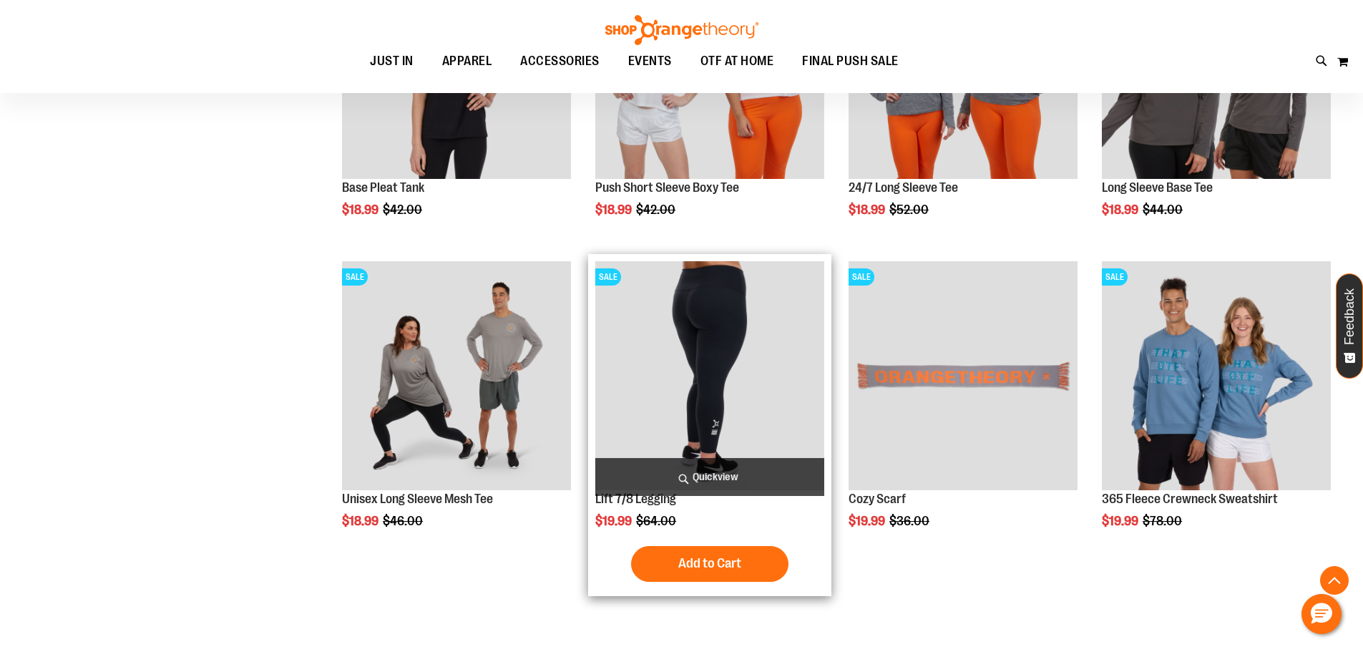
click at [717, 479] on span "Quickview" at bounding box center [709, 477] width 229 height 38
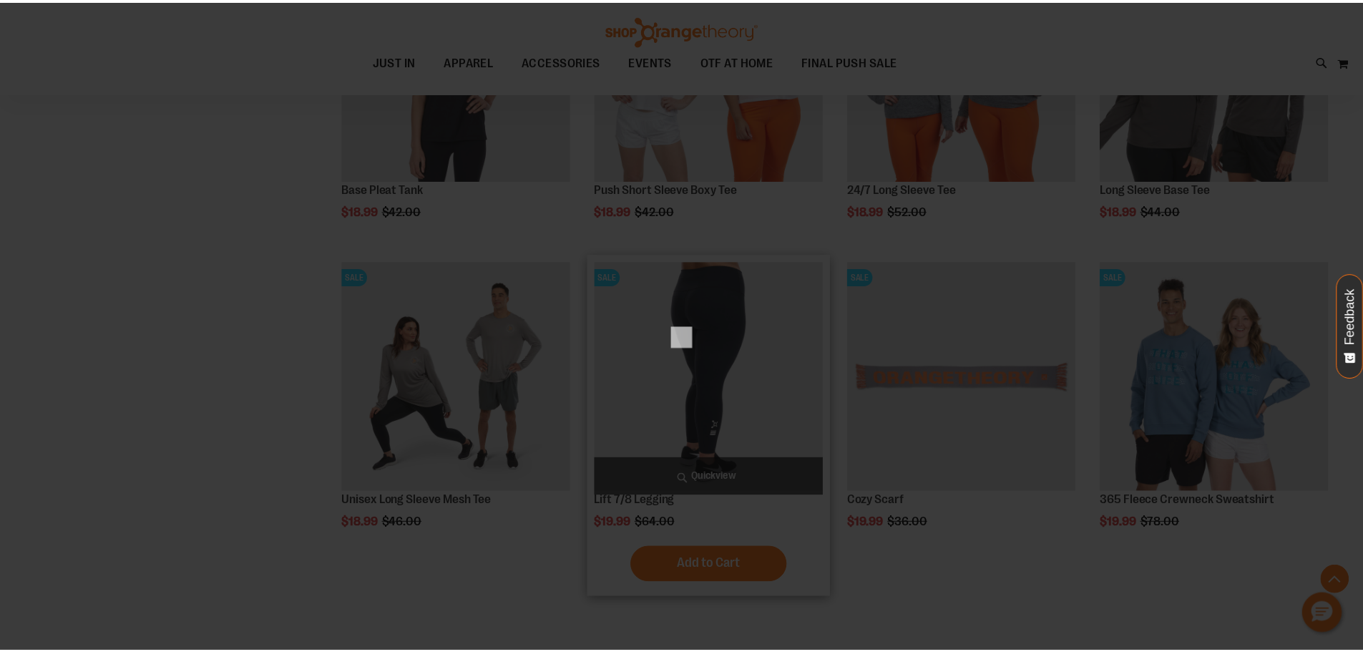
scroll to position [0, 0]
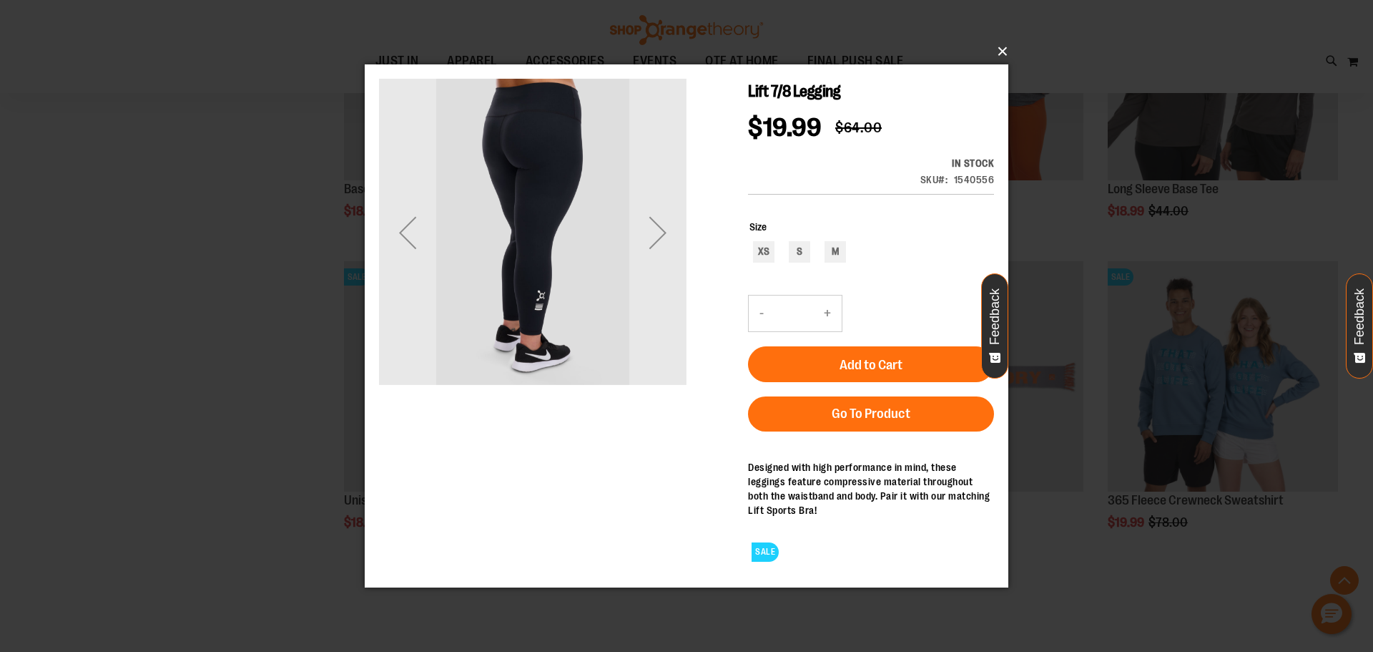
click at [1005, 53] on button "×" at bounding box center [691, 51] width 644 height 31
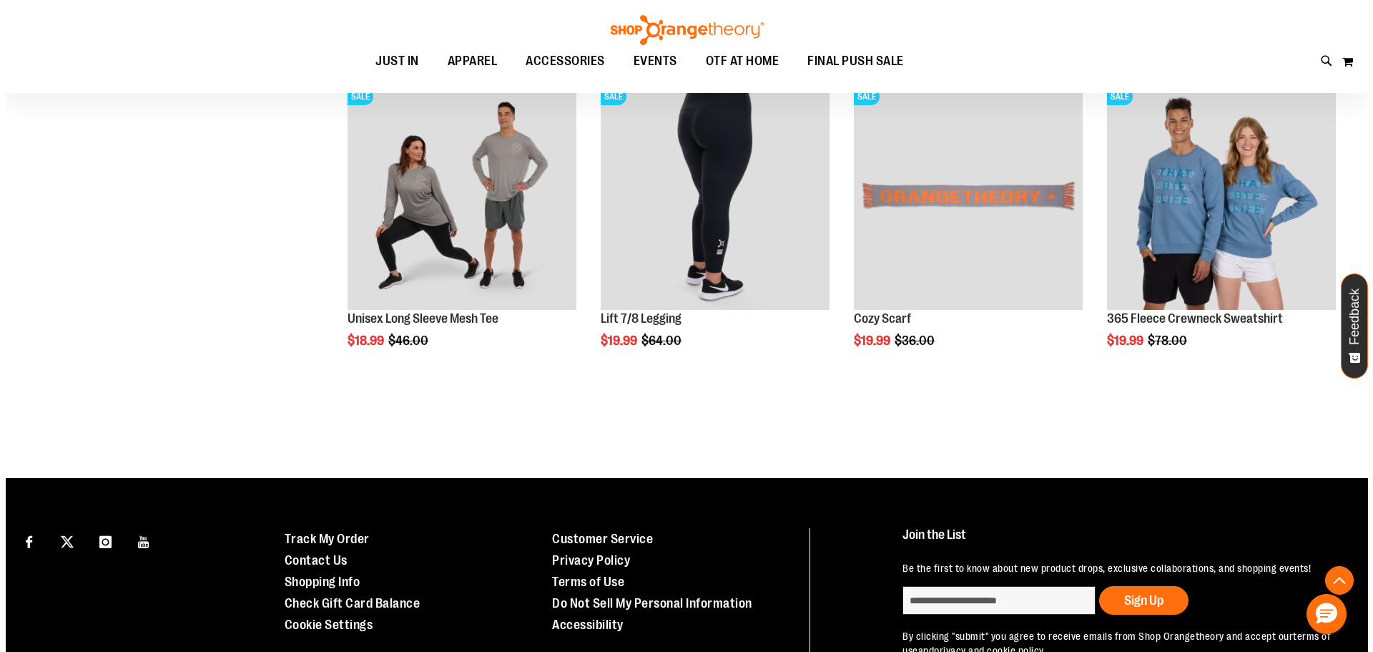
scroll to position [5817, 0]
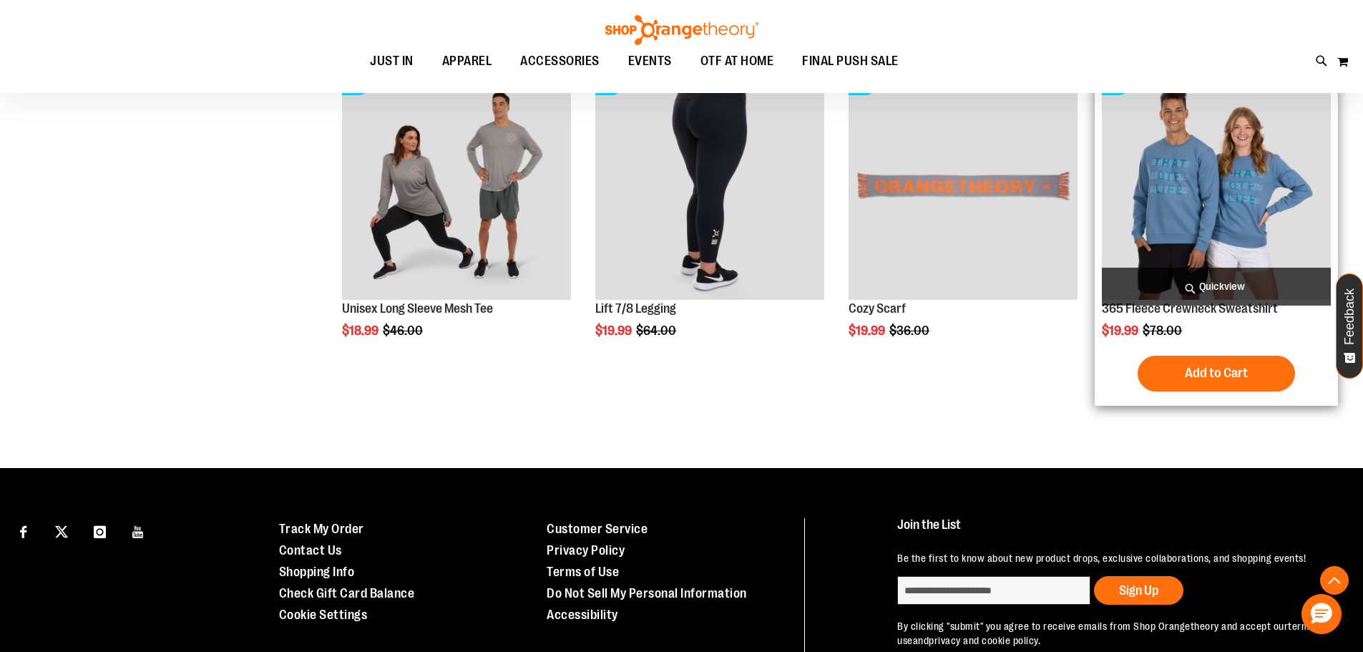
click at [1212, 285] on span "Quickview" at bounding box center [1216, 287] width 229 height 38
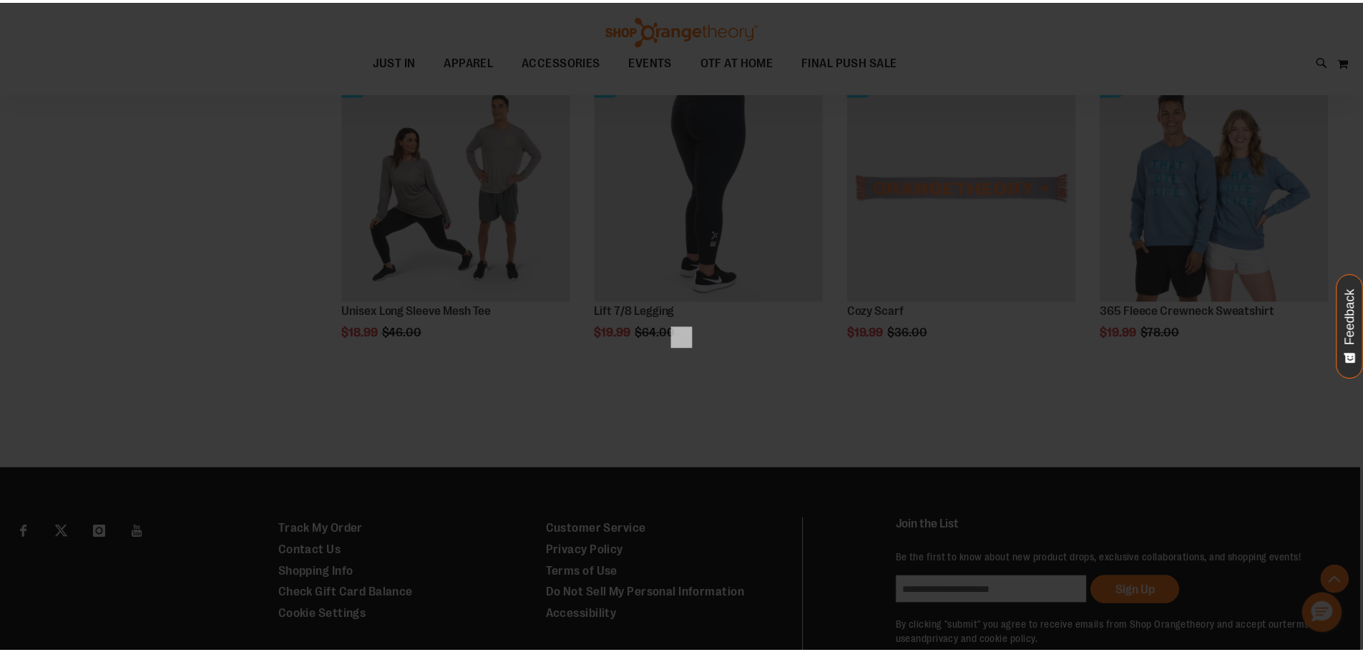
scroll to position [0, 0]
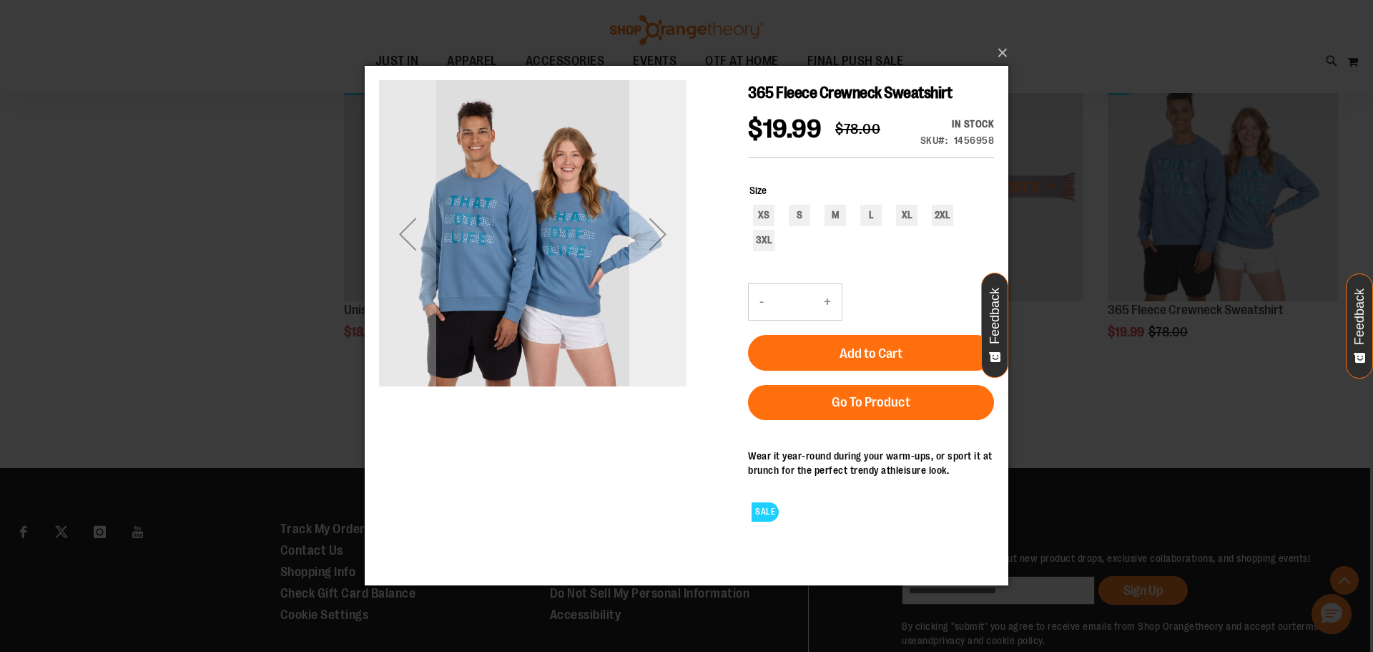
click at [661, 233] on div "Next" at bounding box center [657, 233] width 57 height 57
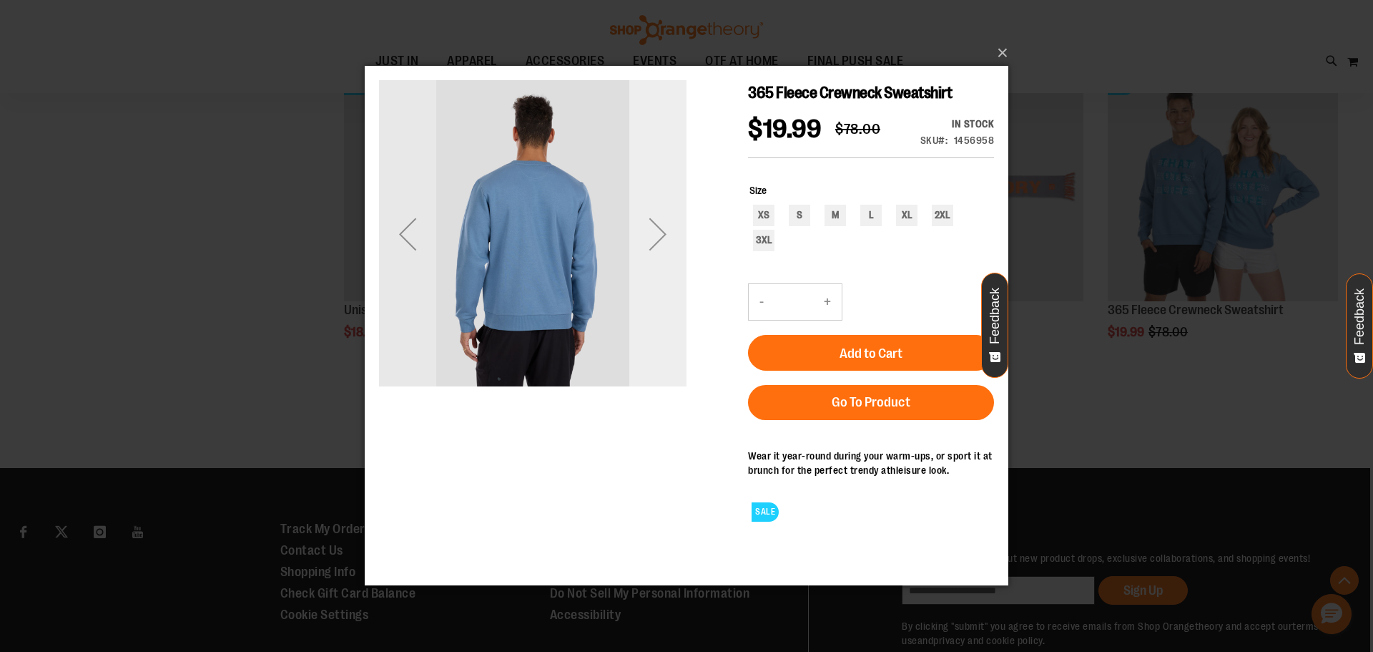
click at [661, 233] on div "Next" at bounding box center [657, 233] width 57 height 57
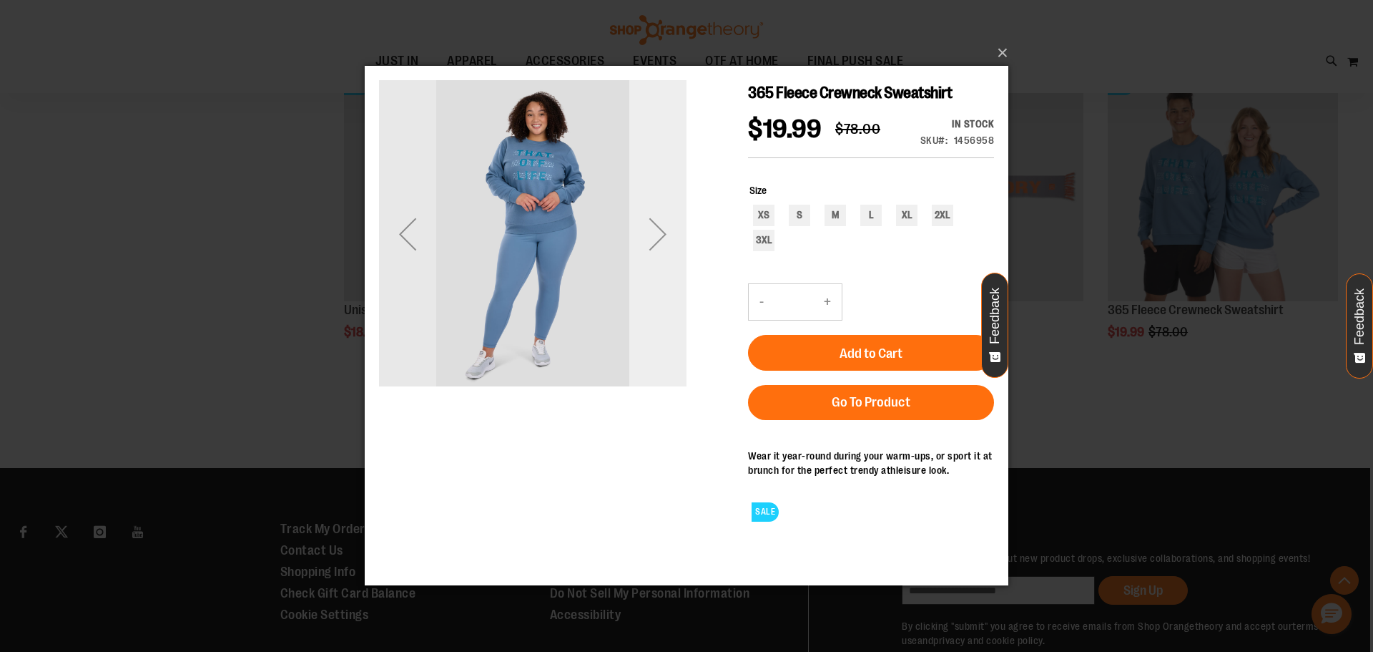
click at [661, 233] on div "Next" at bounding box center [657, 233] width 57 height 57
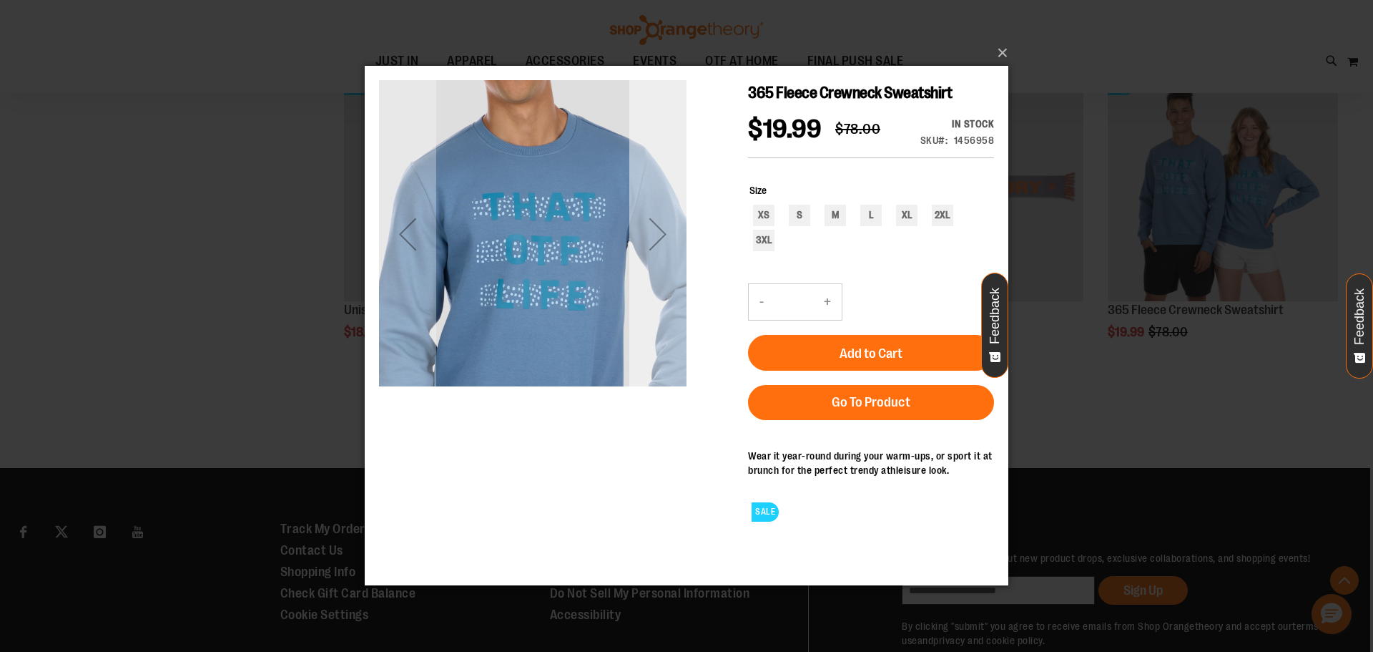
click at [661, 233] on div "Next" at bounding box center [657, 233] width 57 height 57
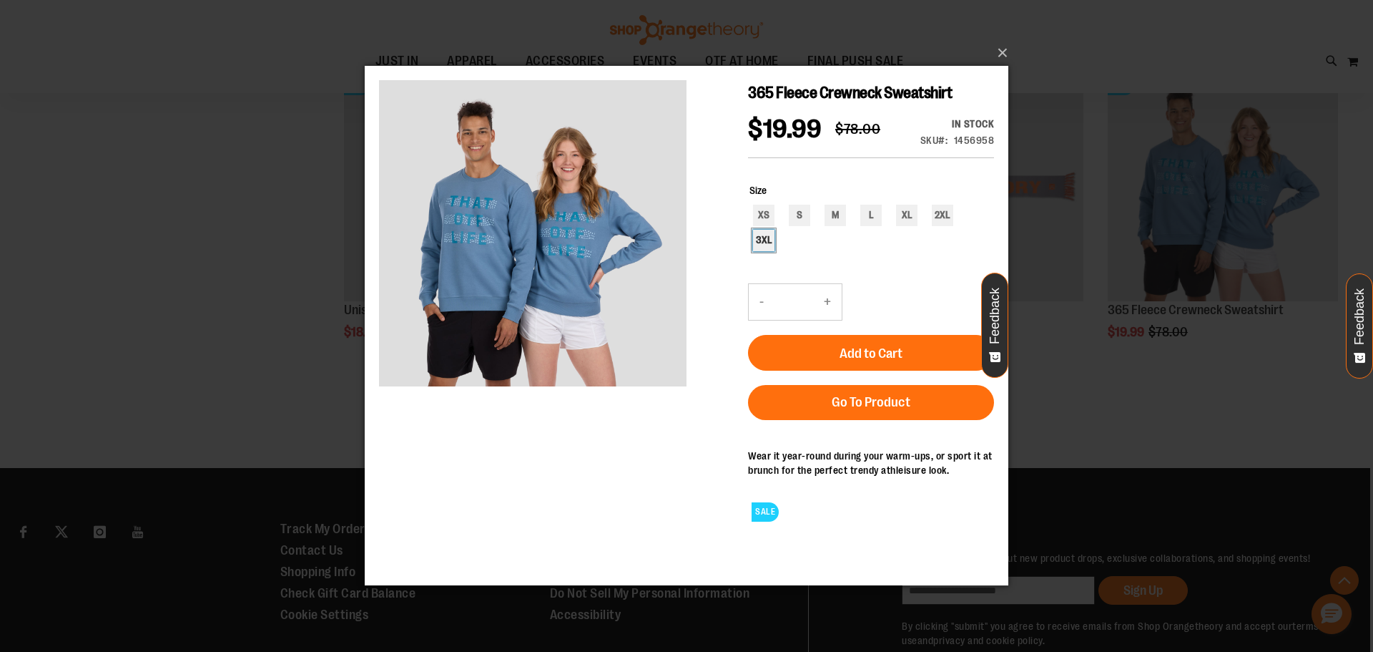
click at [764, 251] on div "3XL" at bounding box center [763, 240] width 21 height 21
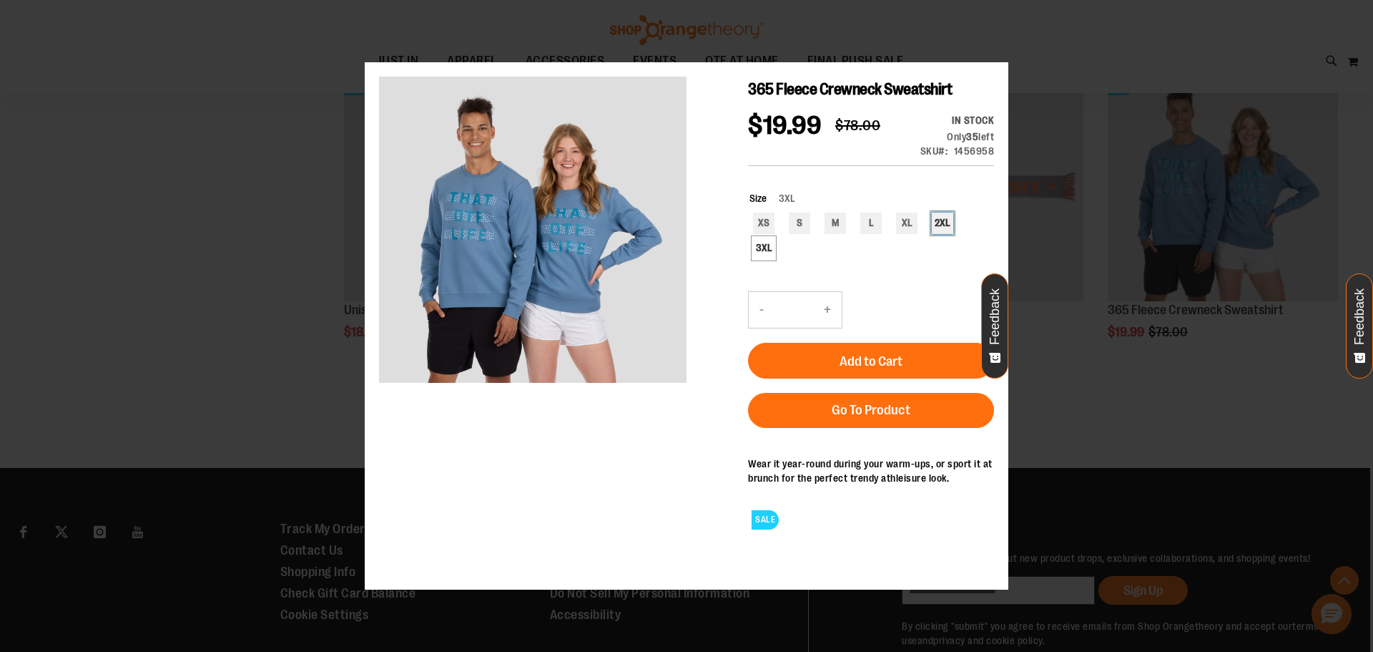
click at [945, 233] on div "2XL" at bounding box center [942, 222] width 21 height 21
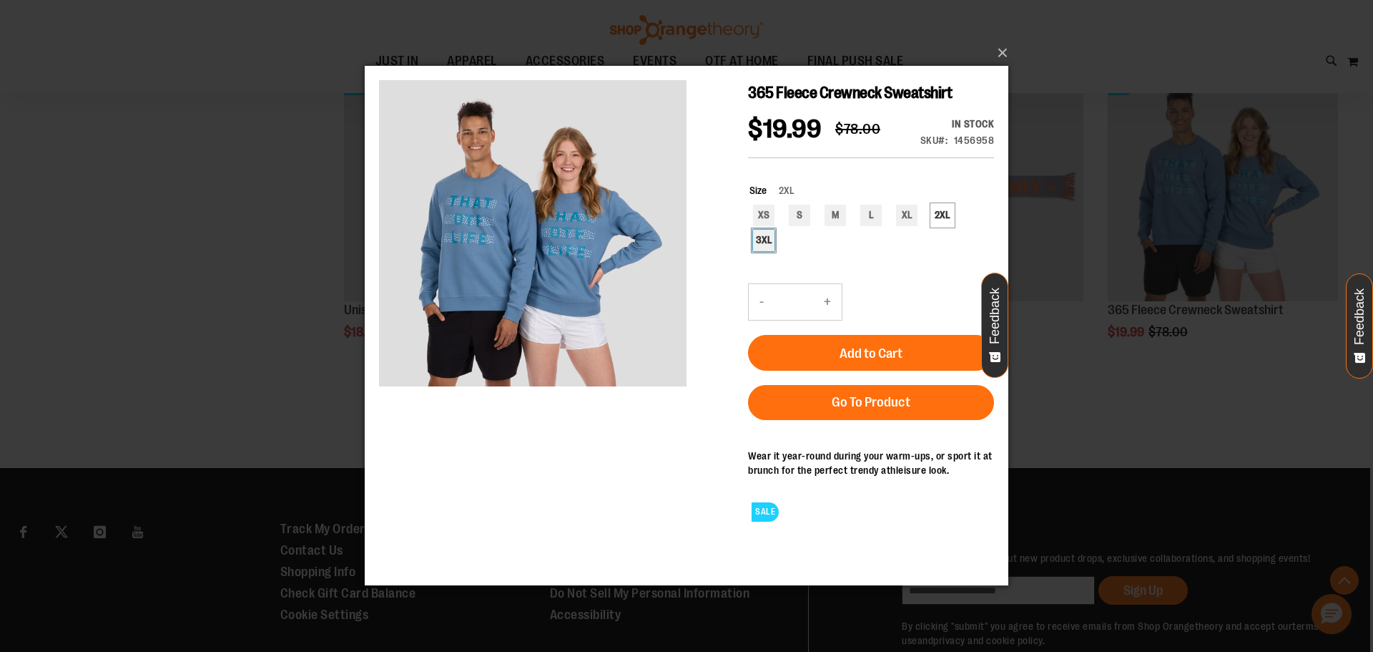
click at [759, 251] on div "3XL" at bounding box center [763, 240] width 21 height 21
type input "***"
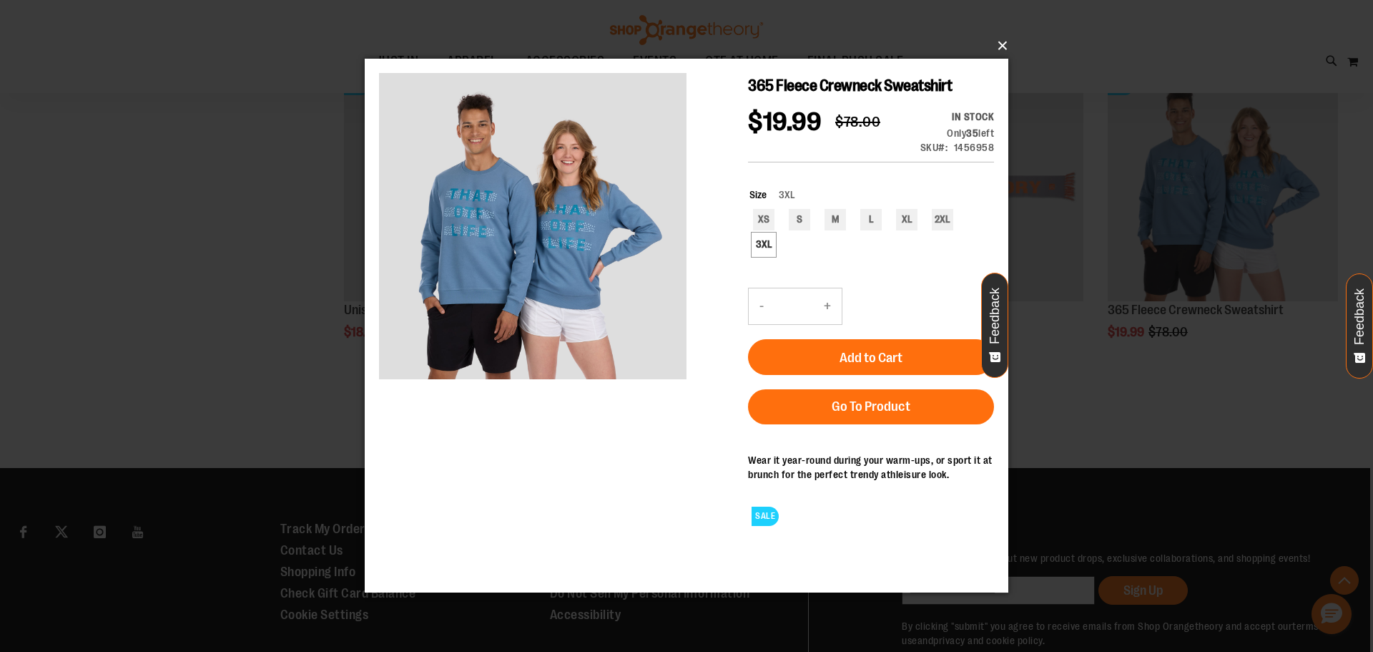
click at [1004, 41] on button "×" at bounding box center [691, 45] width 644 height 31
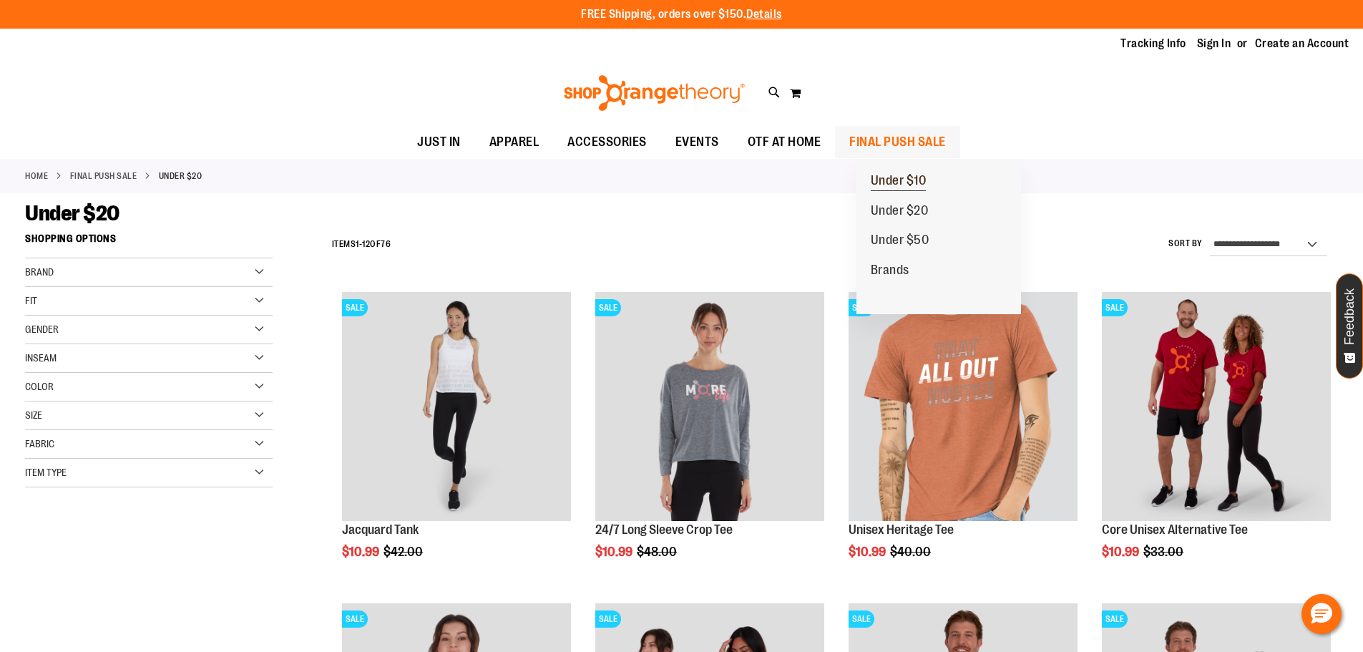
click at [904, 182] on span "Under $10" at bounding box center [899, 182] width 56 height 18
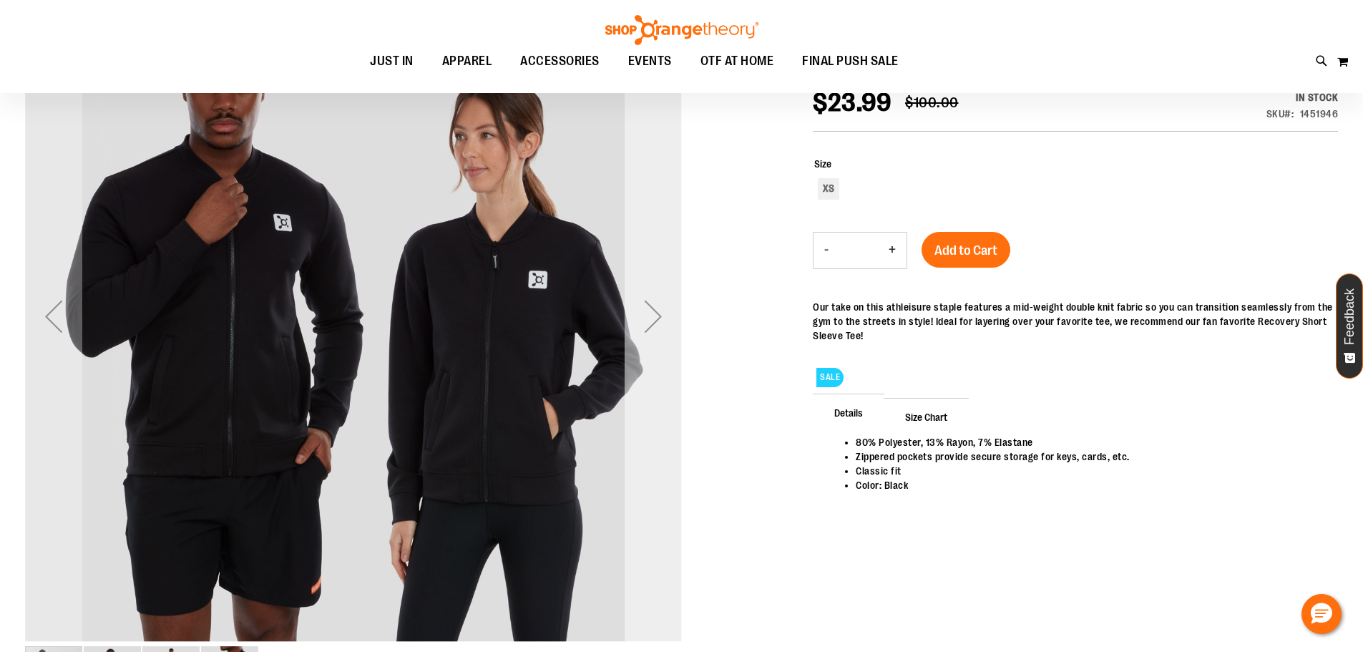
scroll to position [47, 0]
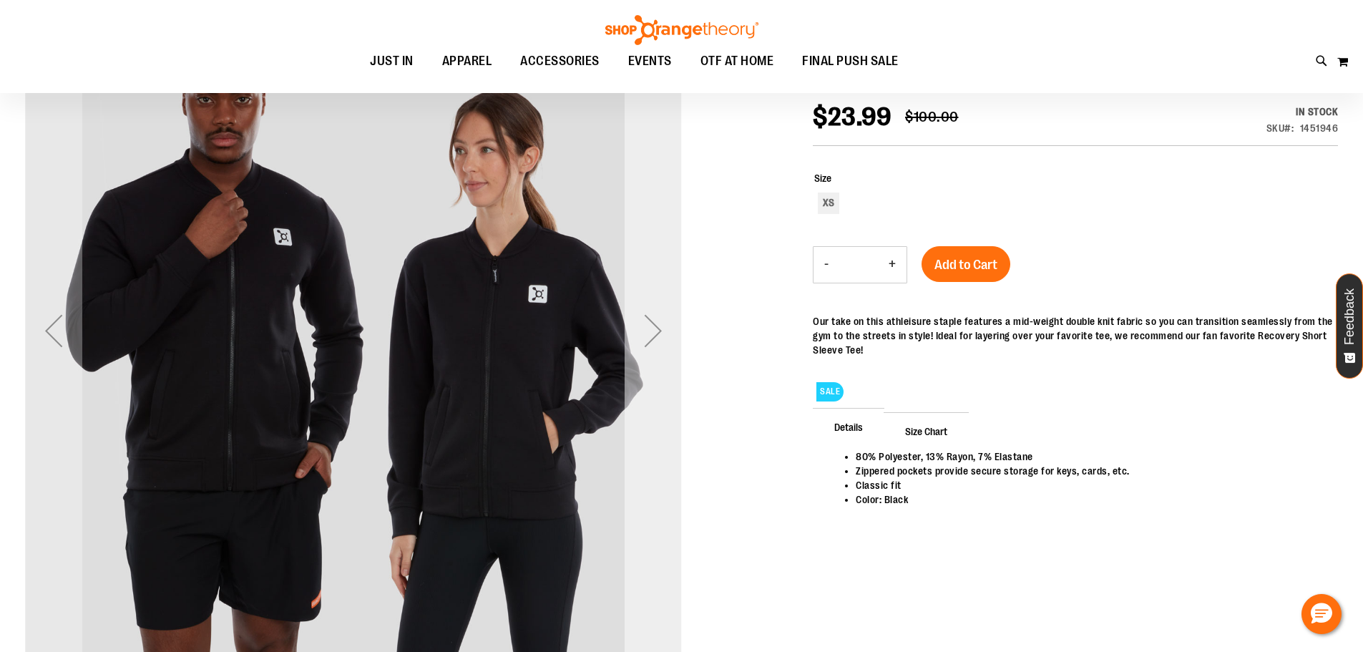
click at [654, 322] on div "Next" at bounding box center [652, 330] width 57 height 57
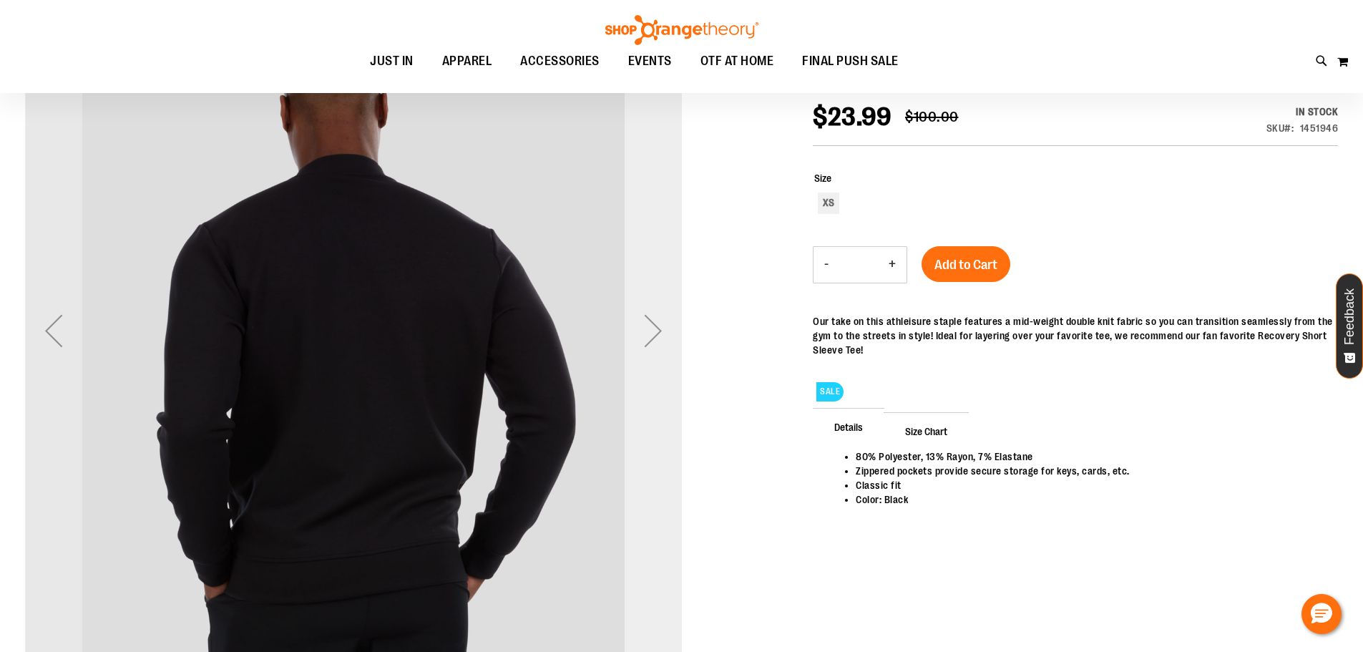
click at [654, 322] on div "Next" at bounding box center [652, 330] width 57 height 57
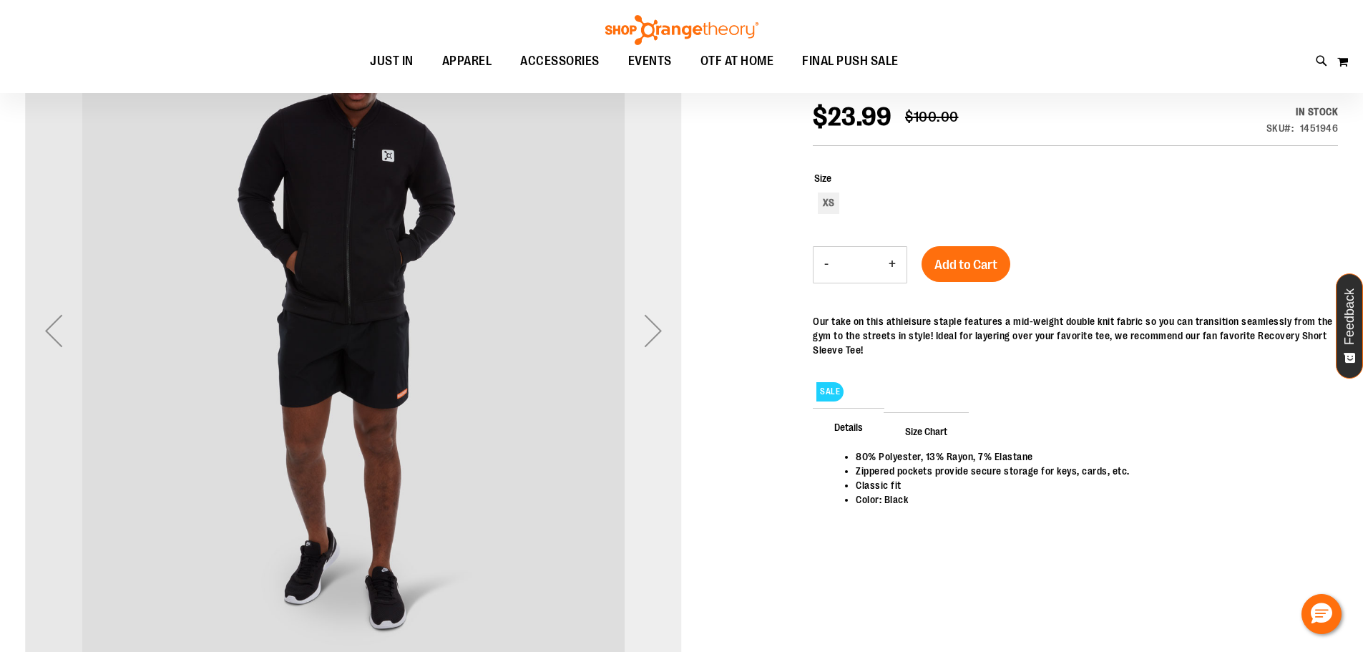
click at [654, 322] on div "Next" at bounding box center [652, 330] width 57 height 57
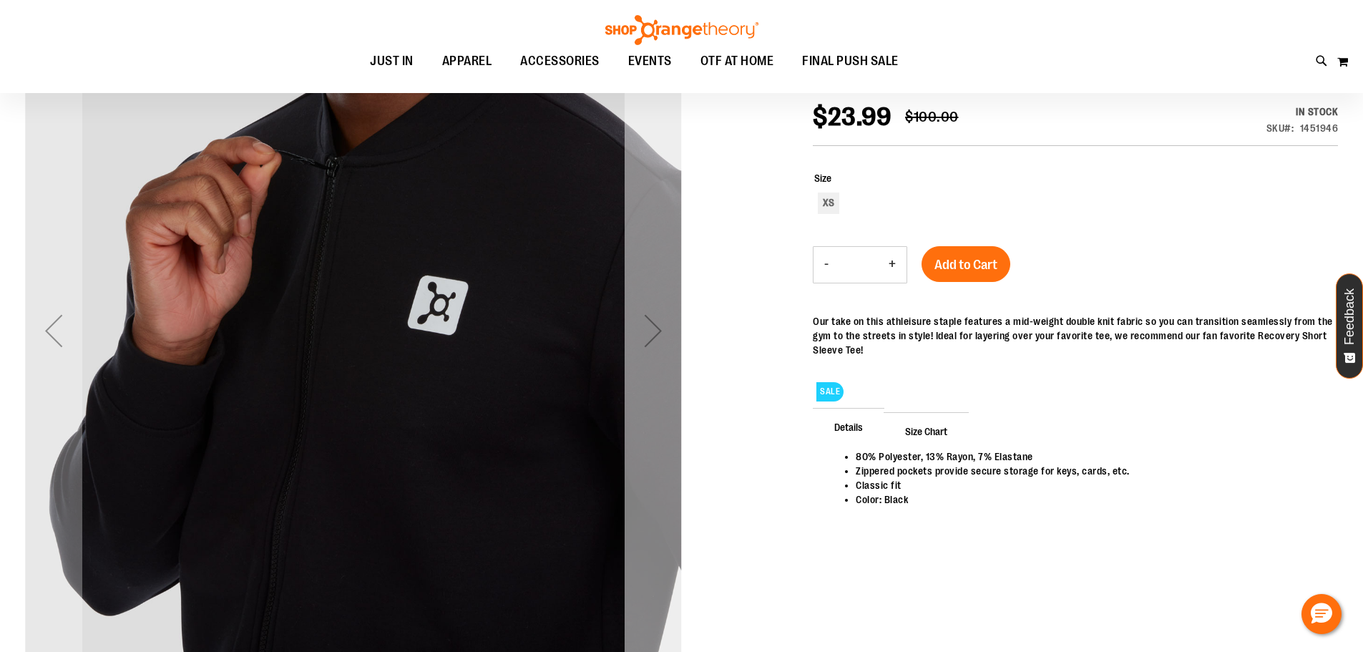
click at [654, 322] on div "Next" at bounding box center [652, 330] width 57 height 57
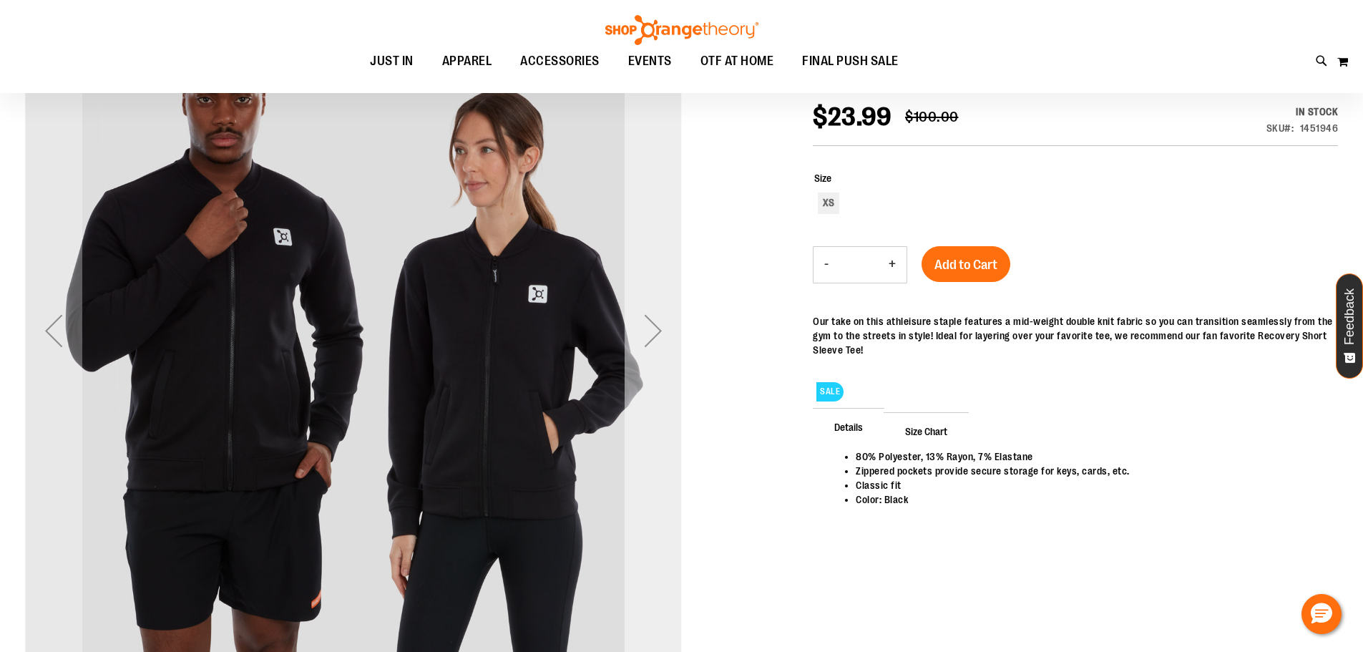
click at [654, 322] on div "Next" at bounding box center [652, 330] width 57 height 57
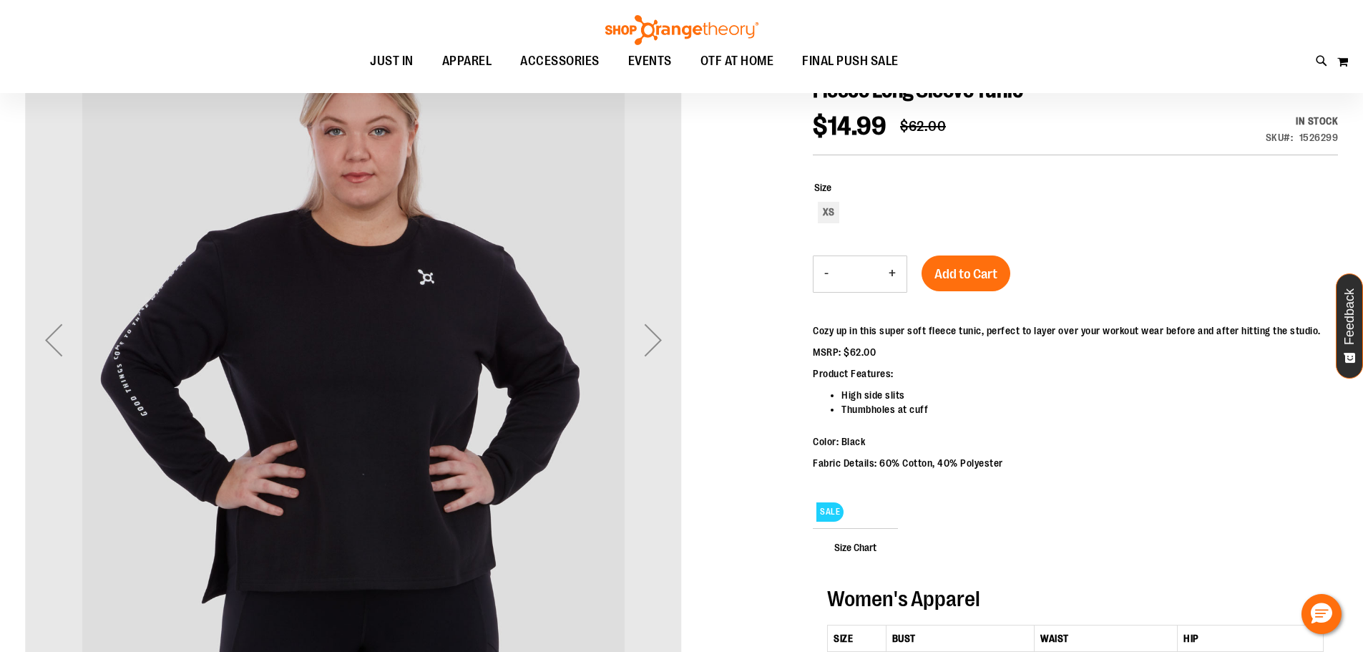
scroll to position [190, 0]
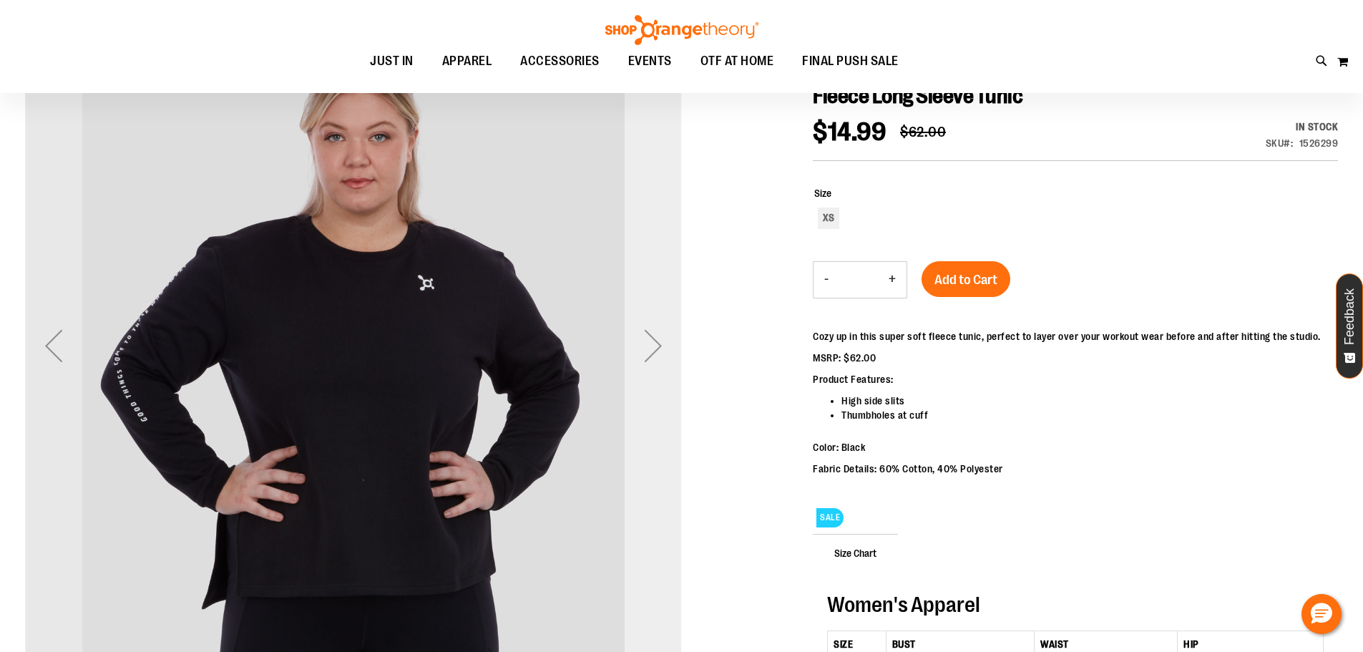
click at [664, 341] on div "Next" at bounding box center [652, 345] width 57 height 57
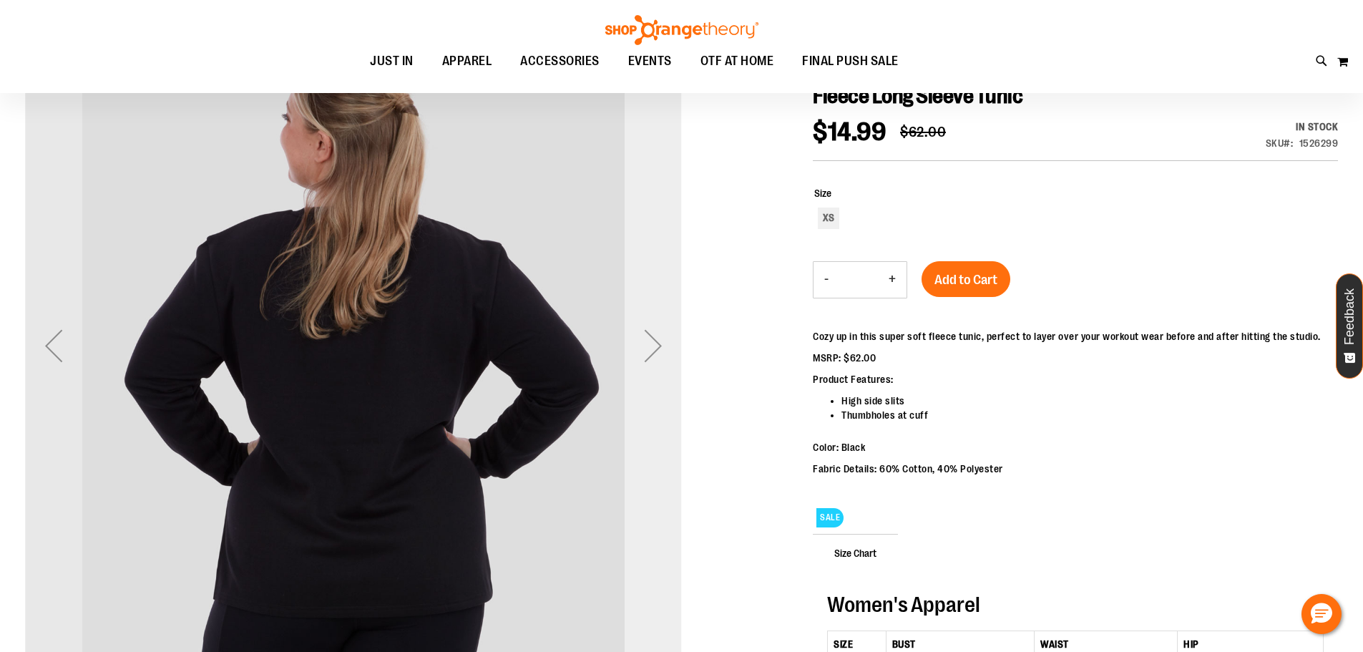
click at [664, 341] on div "Next" at bounding box center [652, 345] width 57 height 57
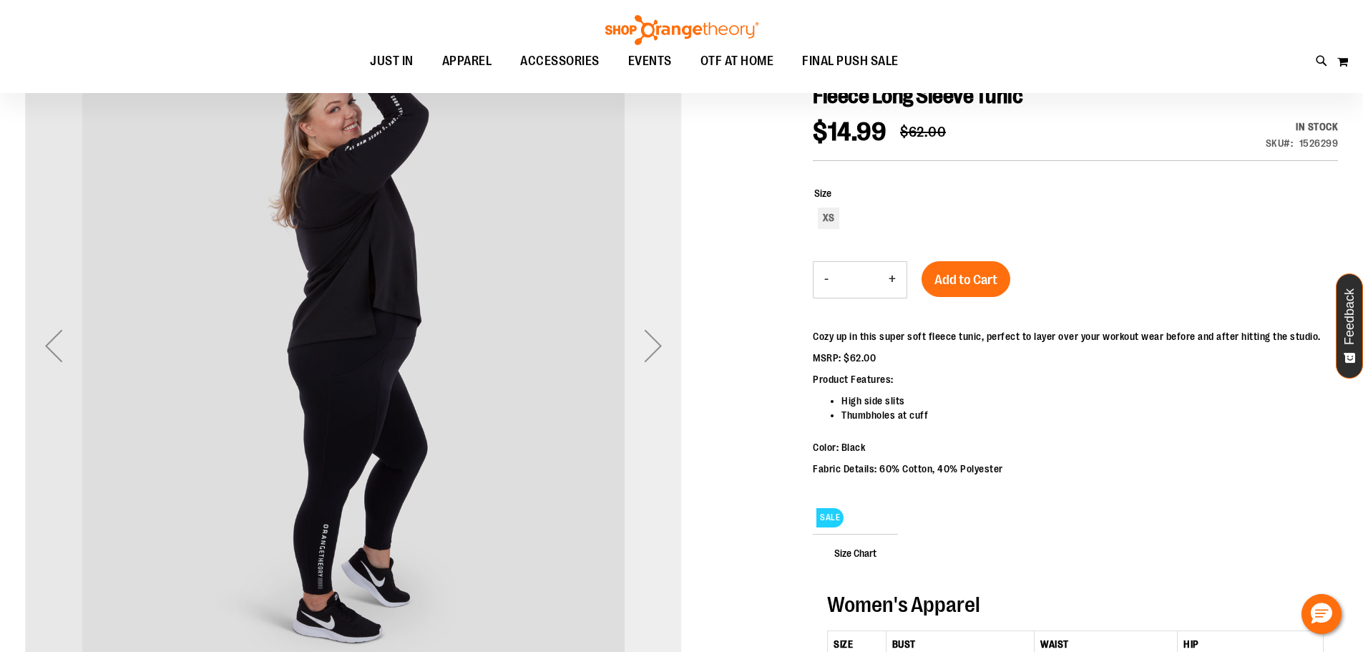
click at [660, 343] on div "Next" at bounding box center [652, 345] width 57 height 57
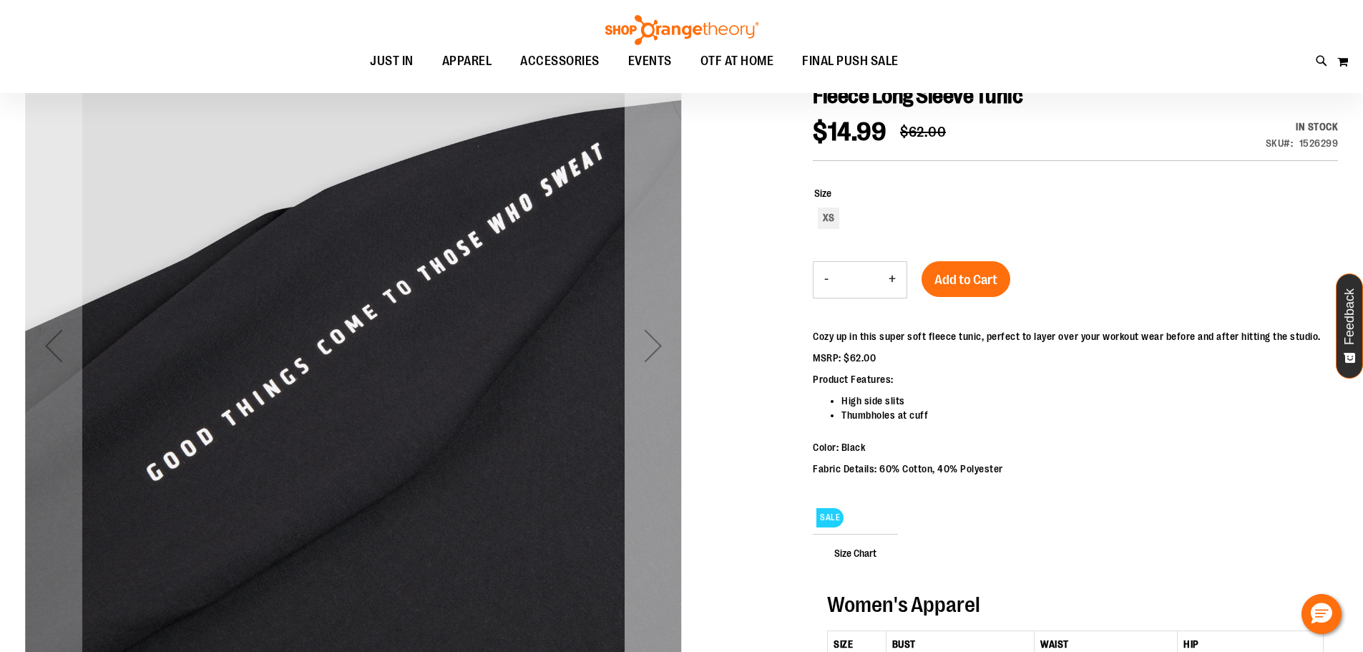
click at [660, 343] on div "Next" at bounding box center [652, 345] width 57 height 57
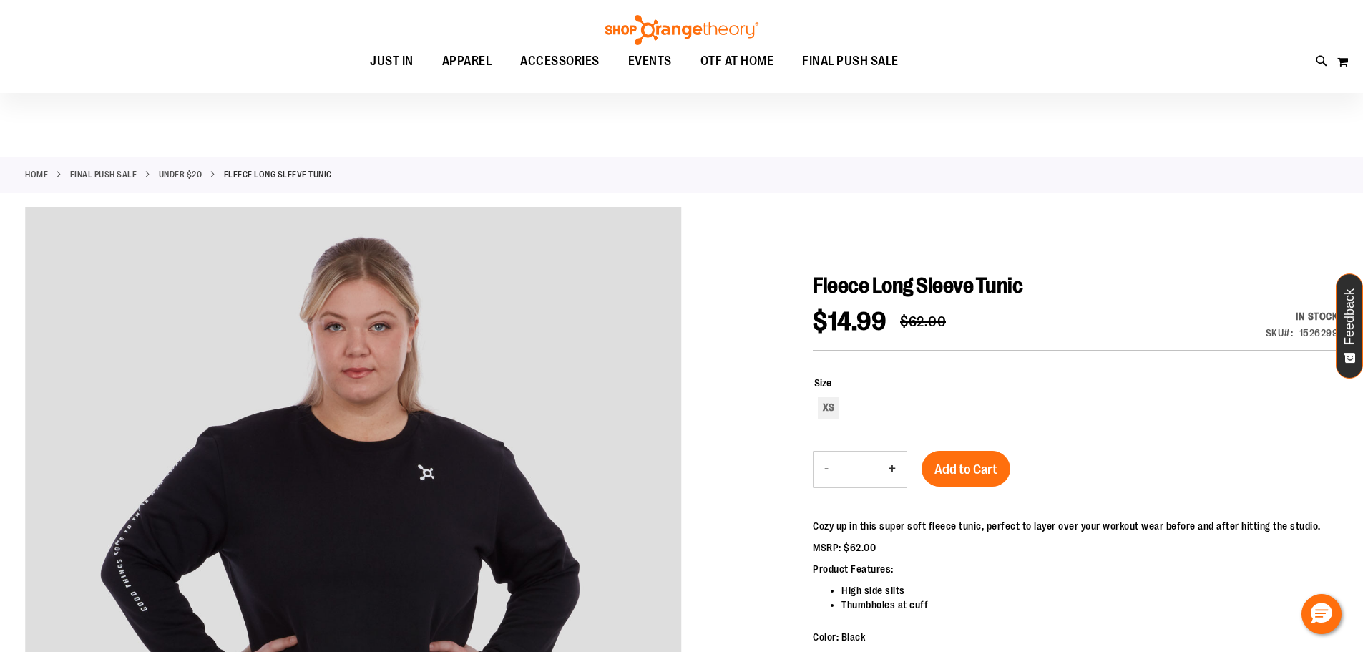
scroll to position [0, 0]
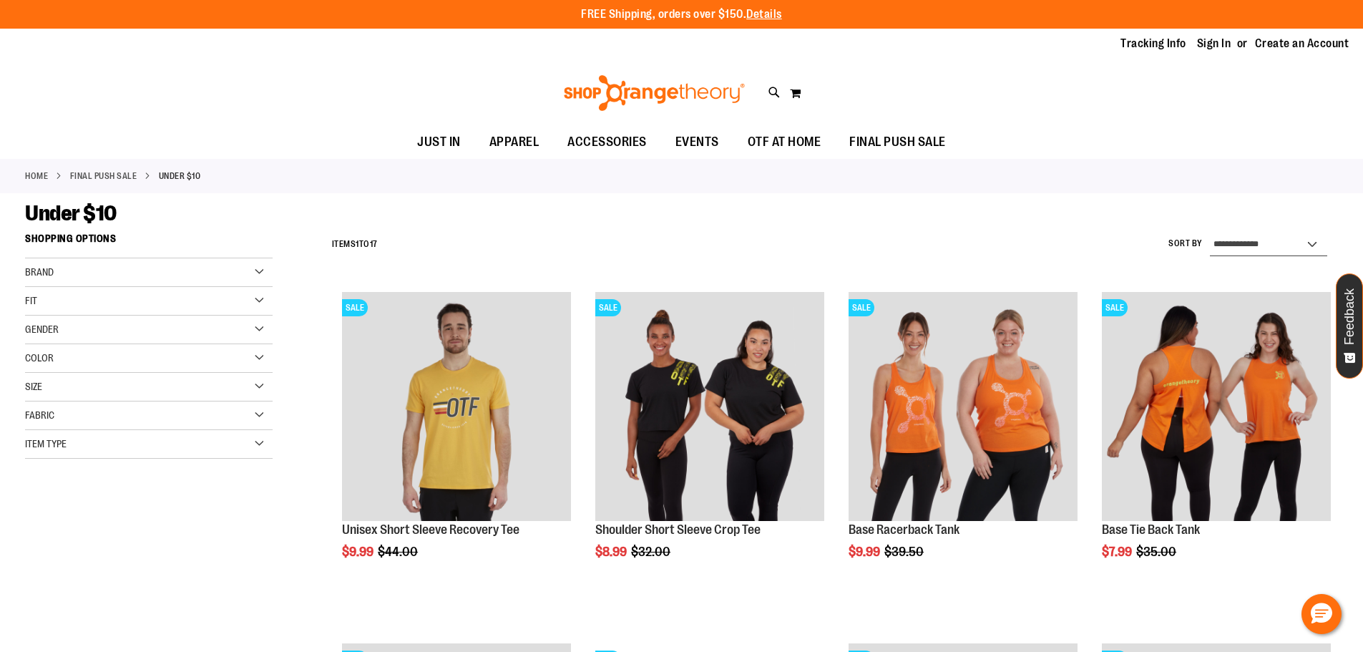
click at [1305, 247] on select "**********" at bounding box center [1268, 244] width 117 height 23
select select "*********"
click at [1210, 233] on select "**********" at bounding box center [1268, 244] width 117 height 23
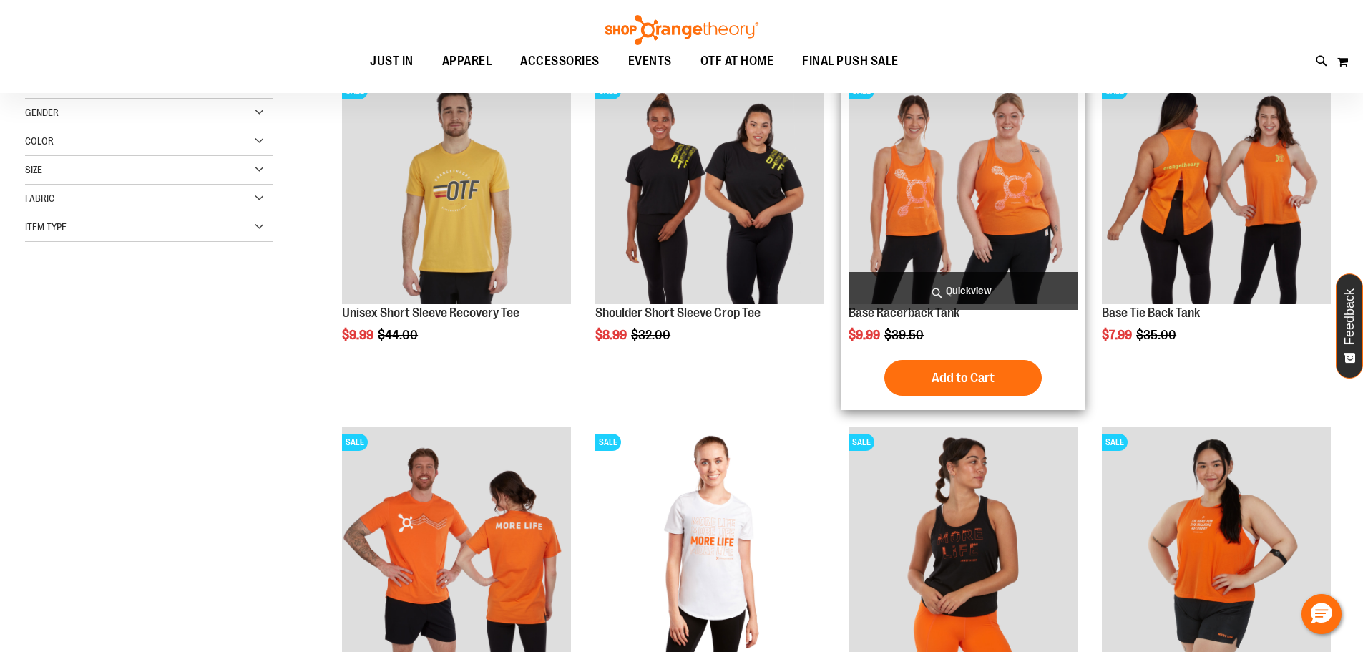
scroll to position [226, 0]
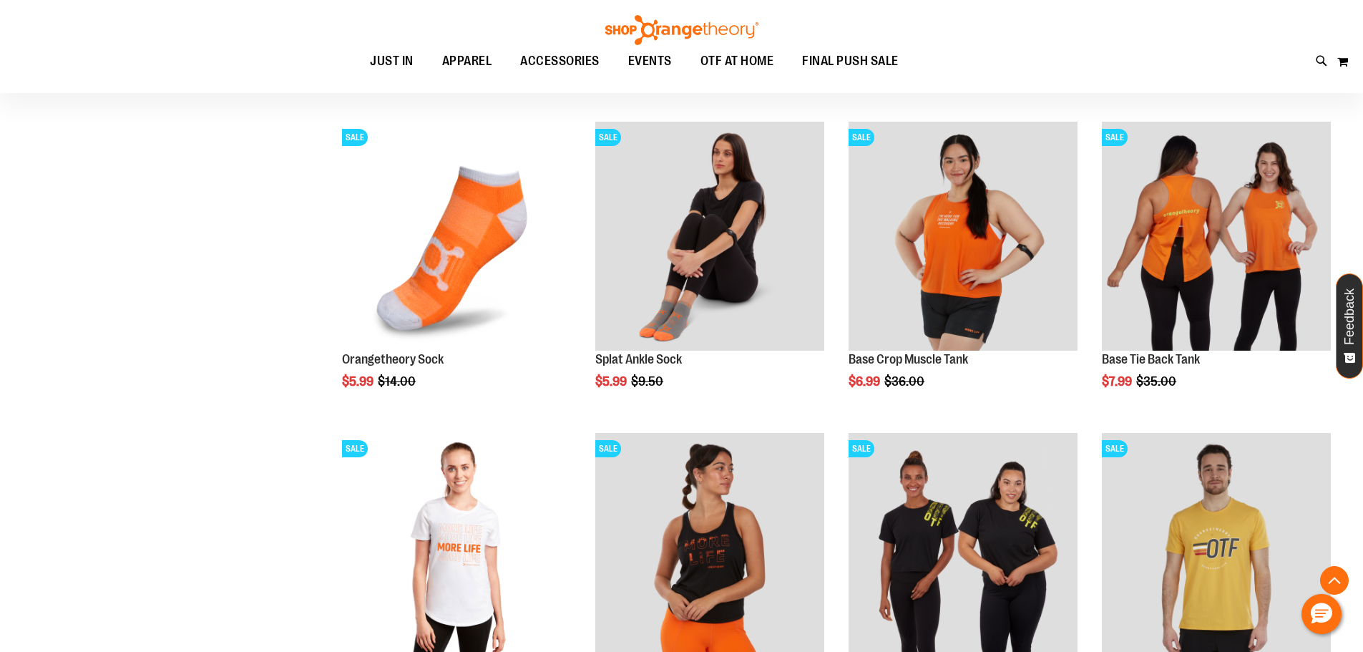
scroll to position [512, 0]
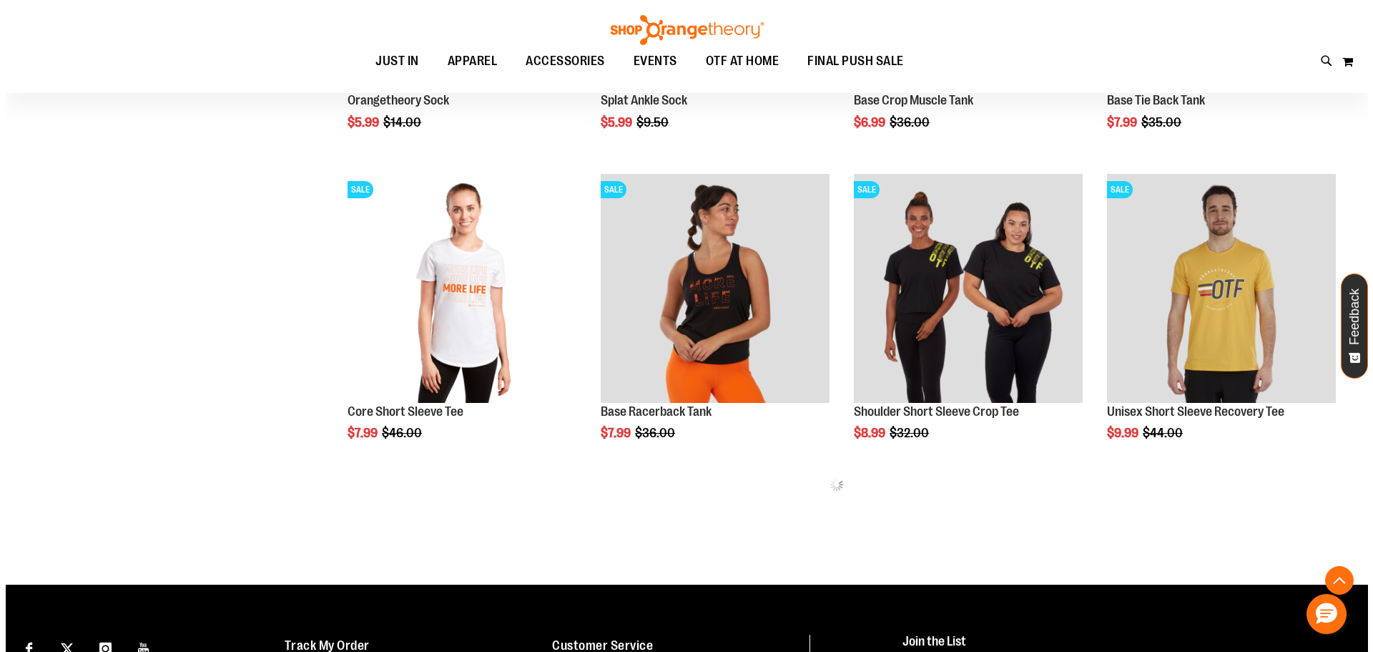
scroll to position [798, 0]
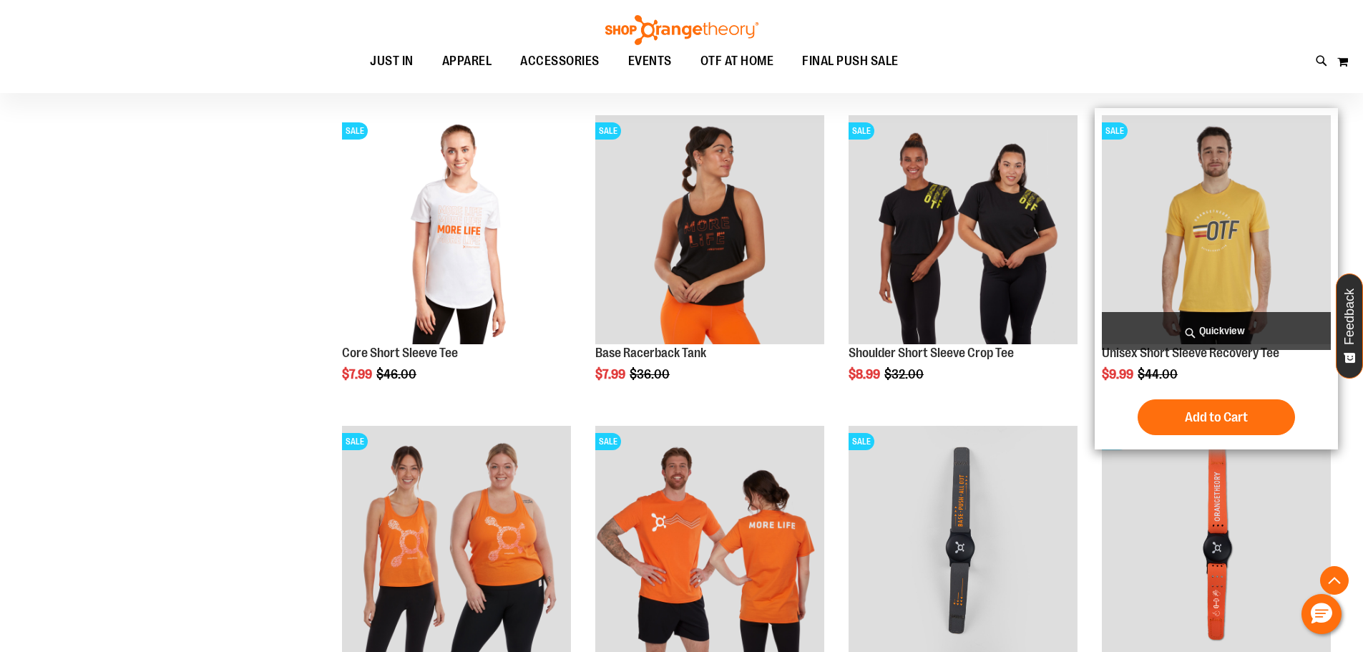
click at [1239, 322] on span "Quickview" at bounding box center [1216, 331] width 229 height 38
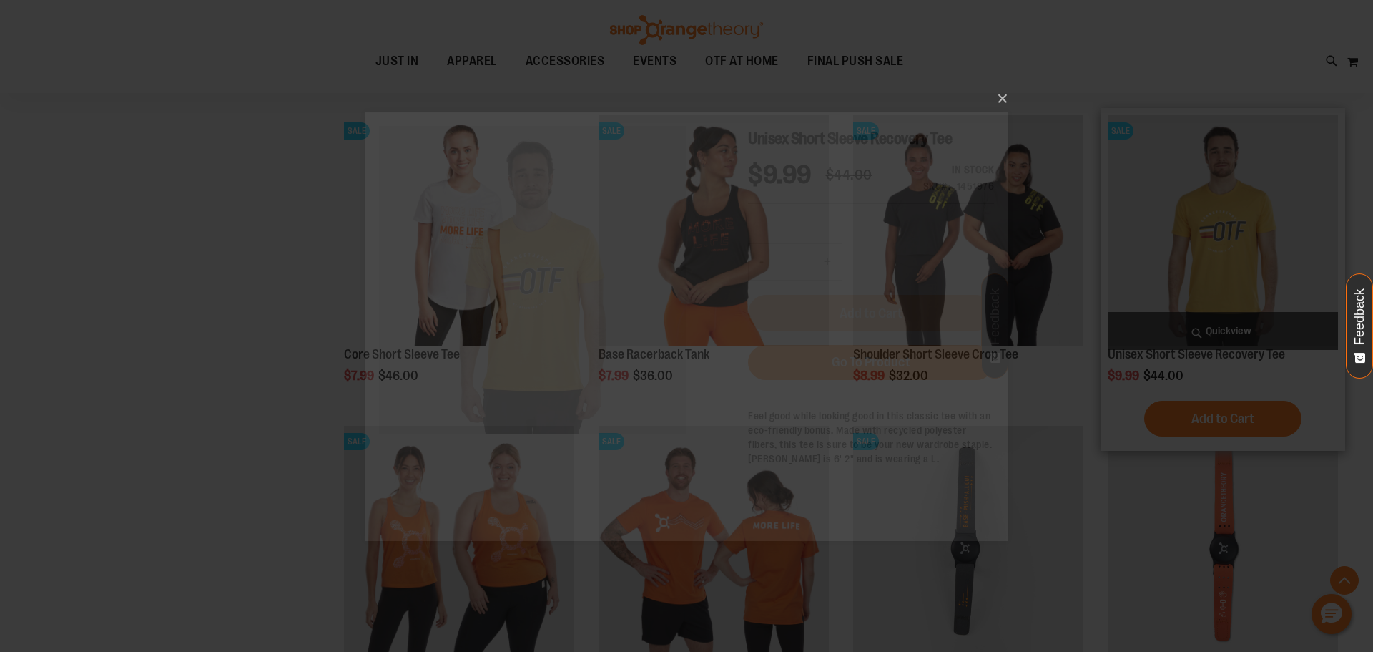
scroll to position [0, 0]
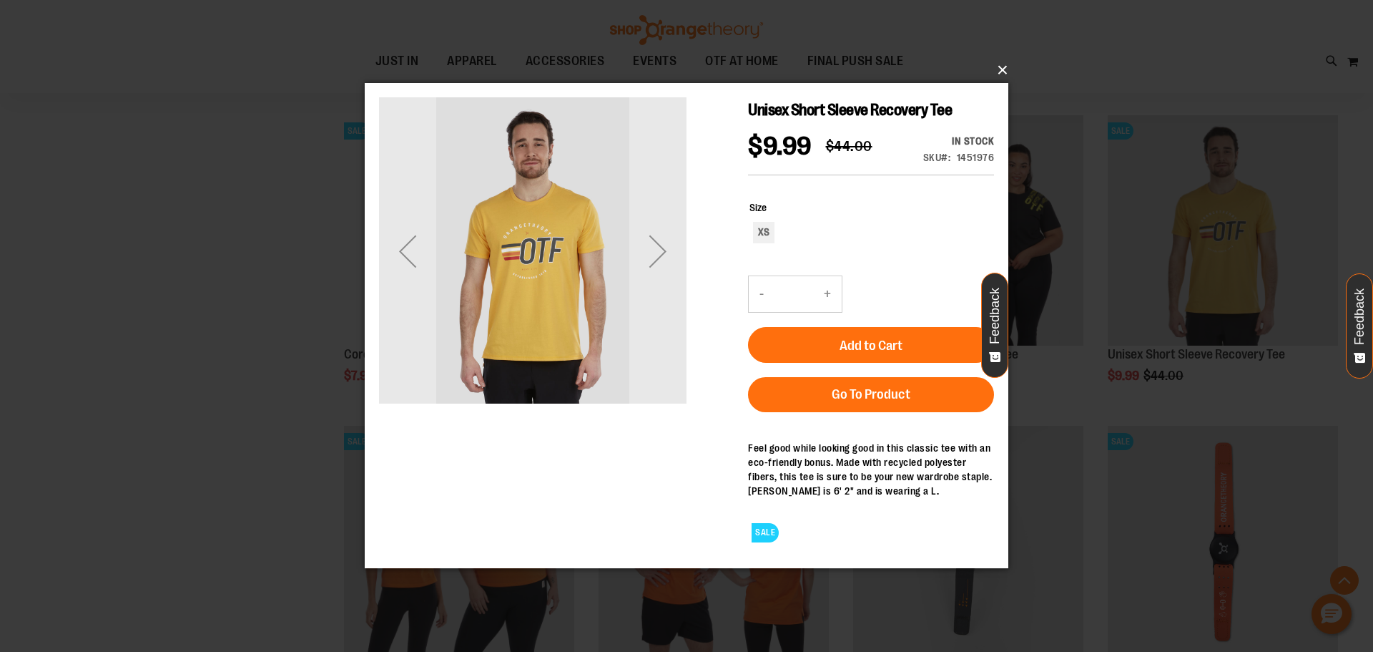
click at [1003, 67] on button "×" at bounding box center [691, 69] width 644 height 31
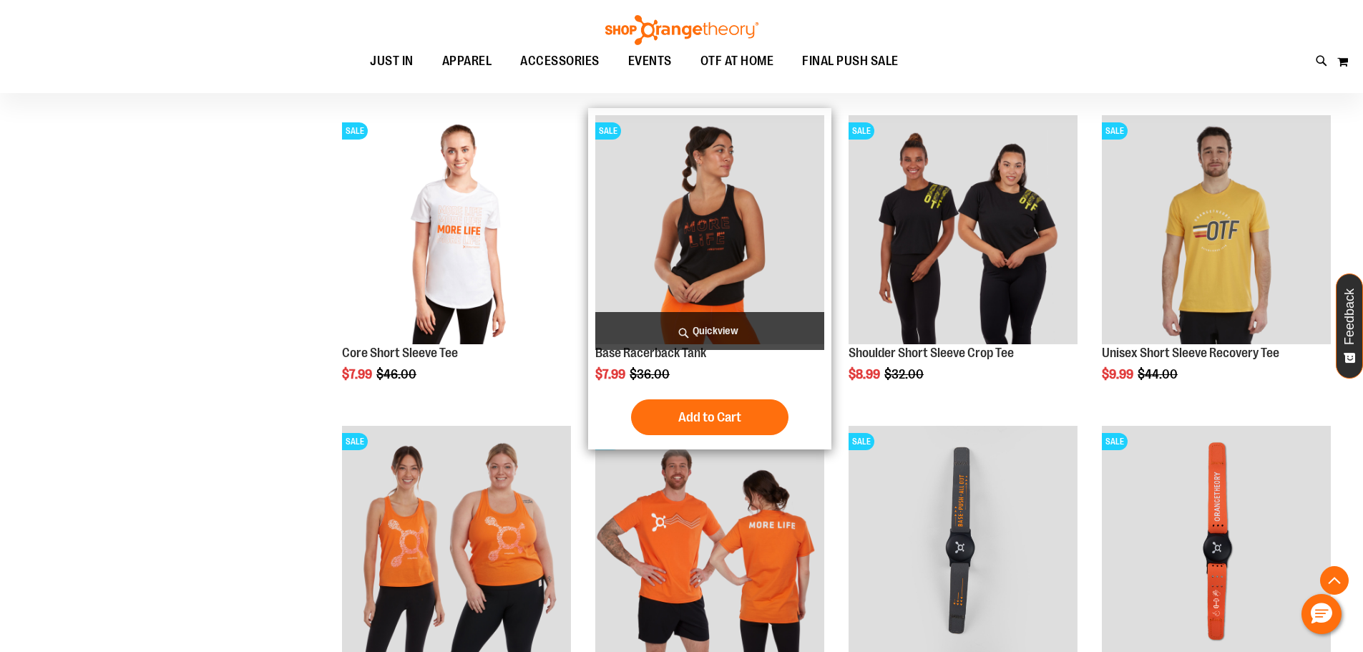
click at [712, 333] on span "Quickview" at bounding box center [709, 331] width 229 height 38
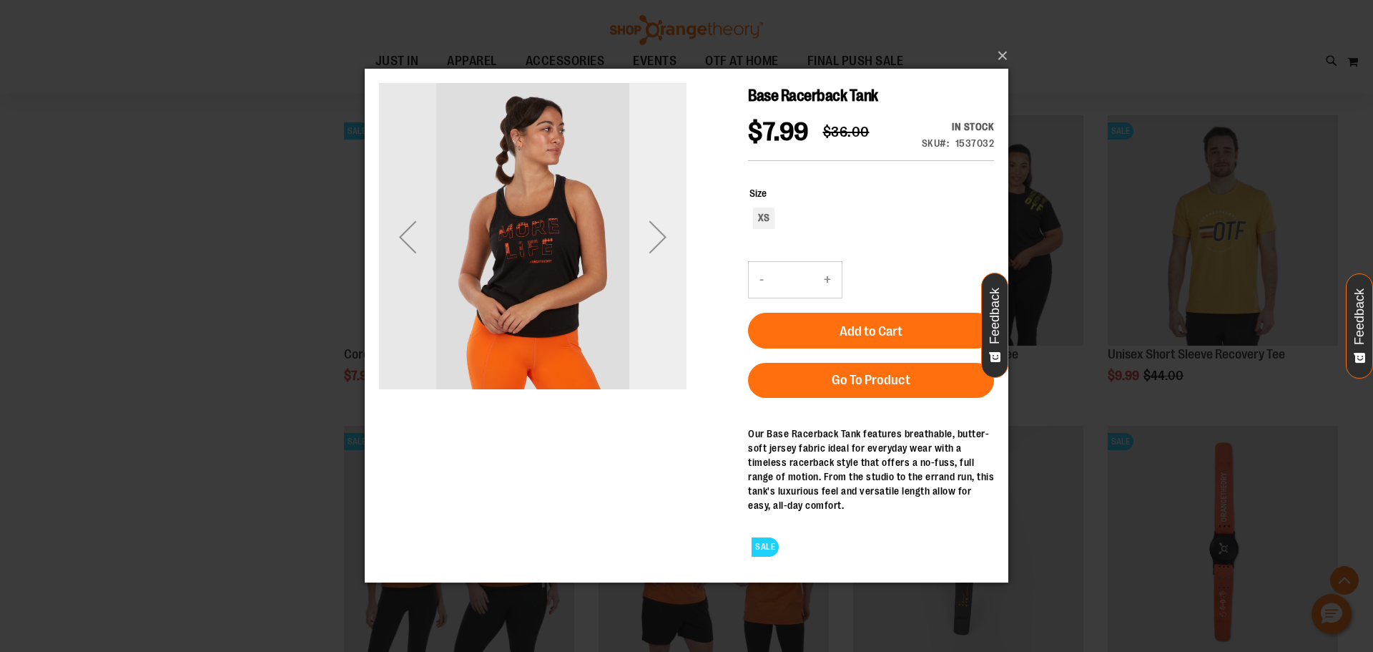
click at [658, 237] on div "Next" at bounding box center [657, 236] width 57 height 57
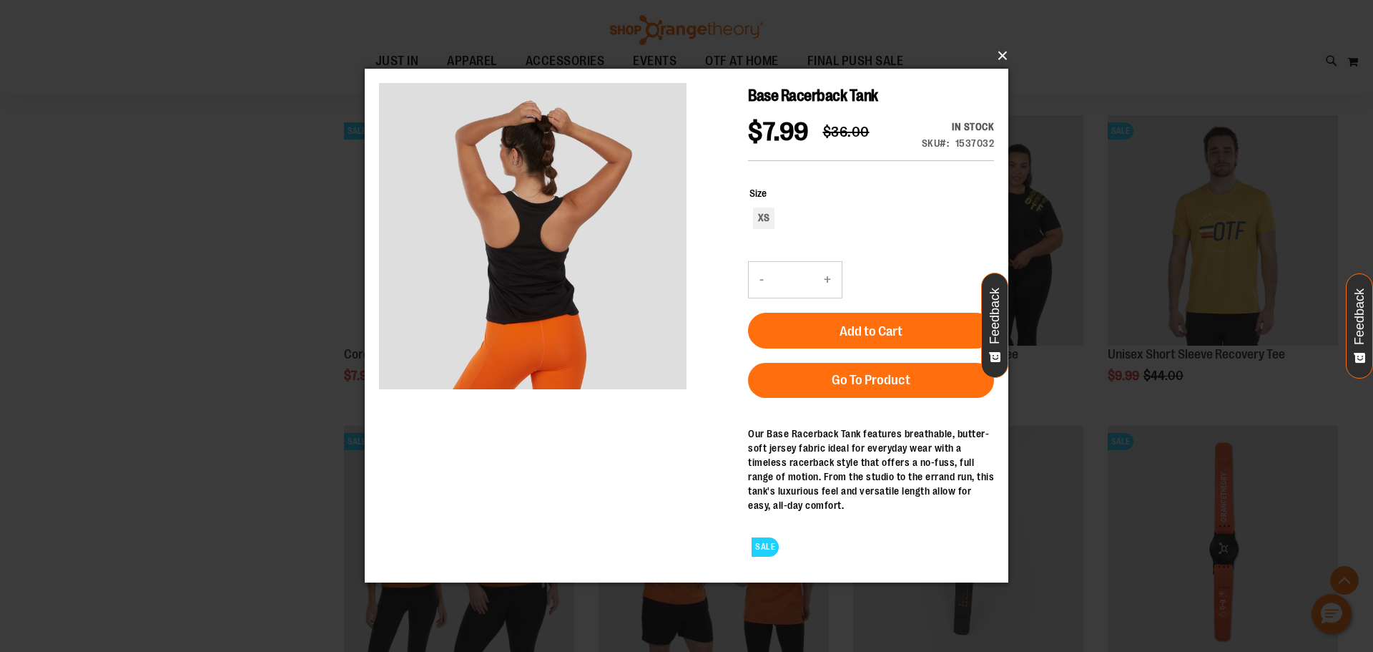
click at [1002, 53] on button "×" at bounding box center [691, 55] width 644 height 31
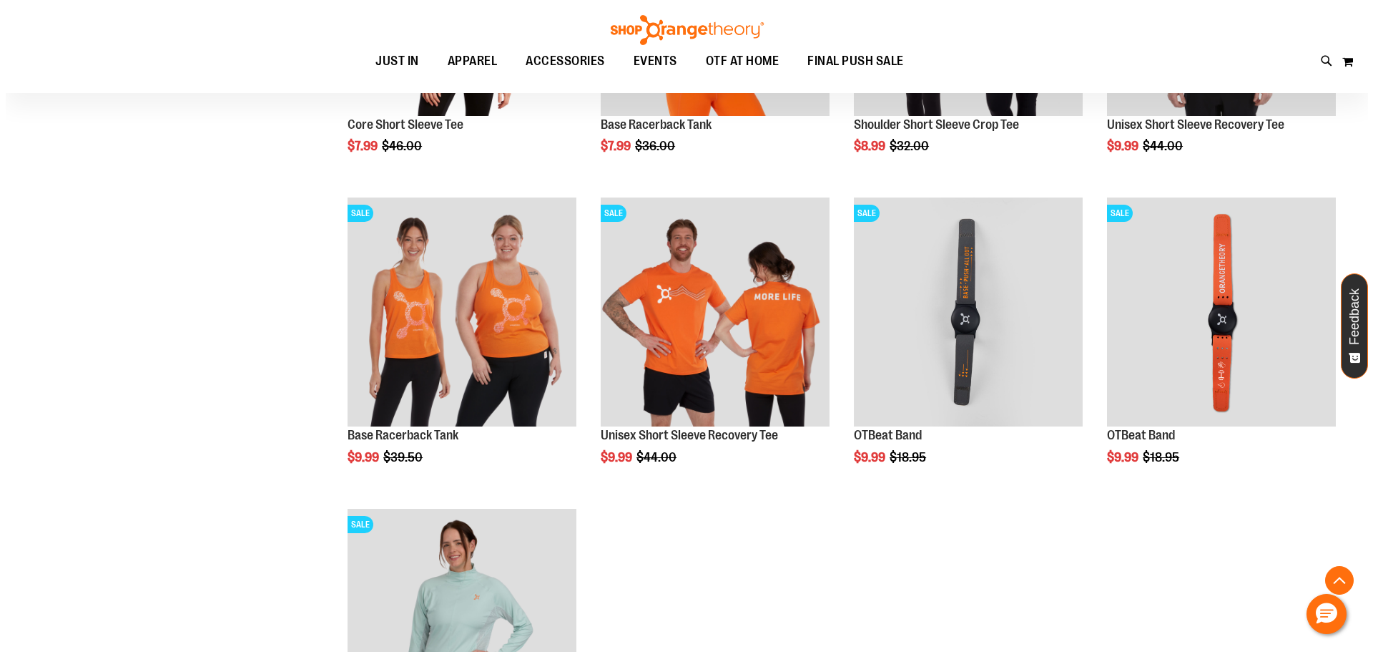
scroll to position [1036, 0]
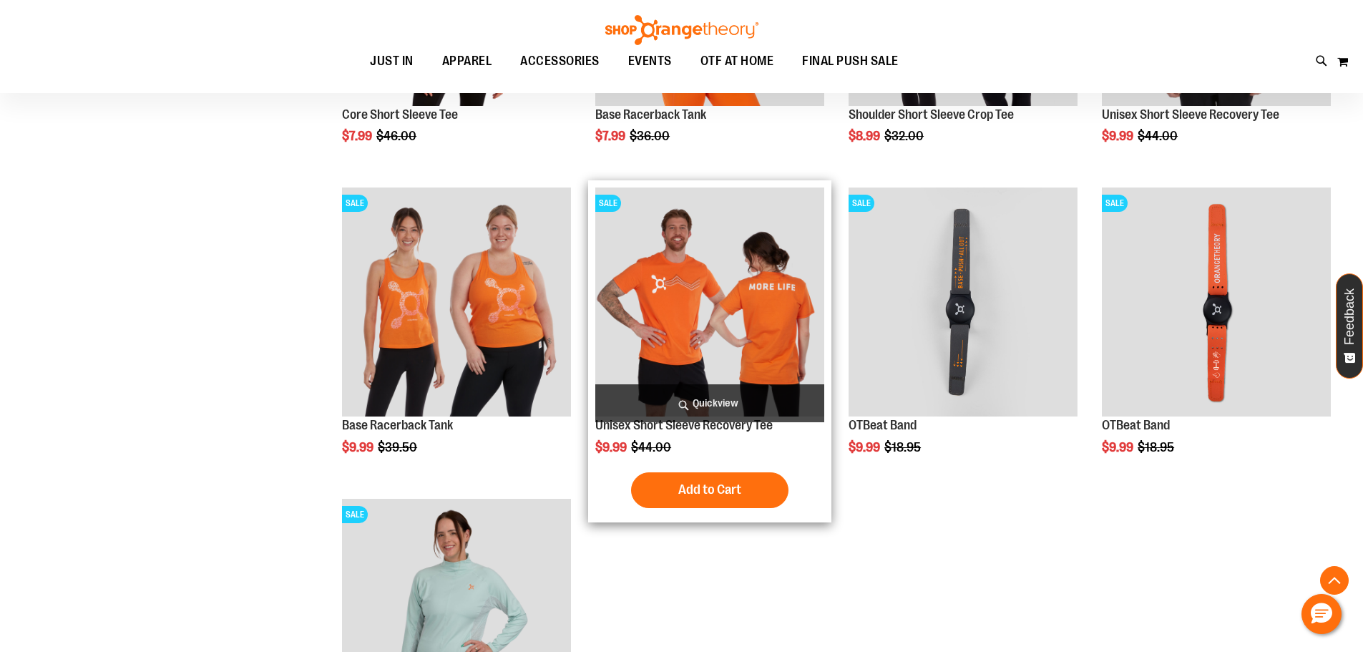
click at [723, 398] on span "Quickview" at bounding box center [709, 403] width 229 height 38
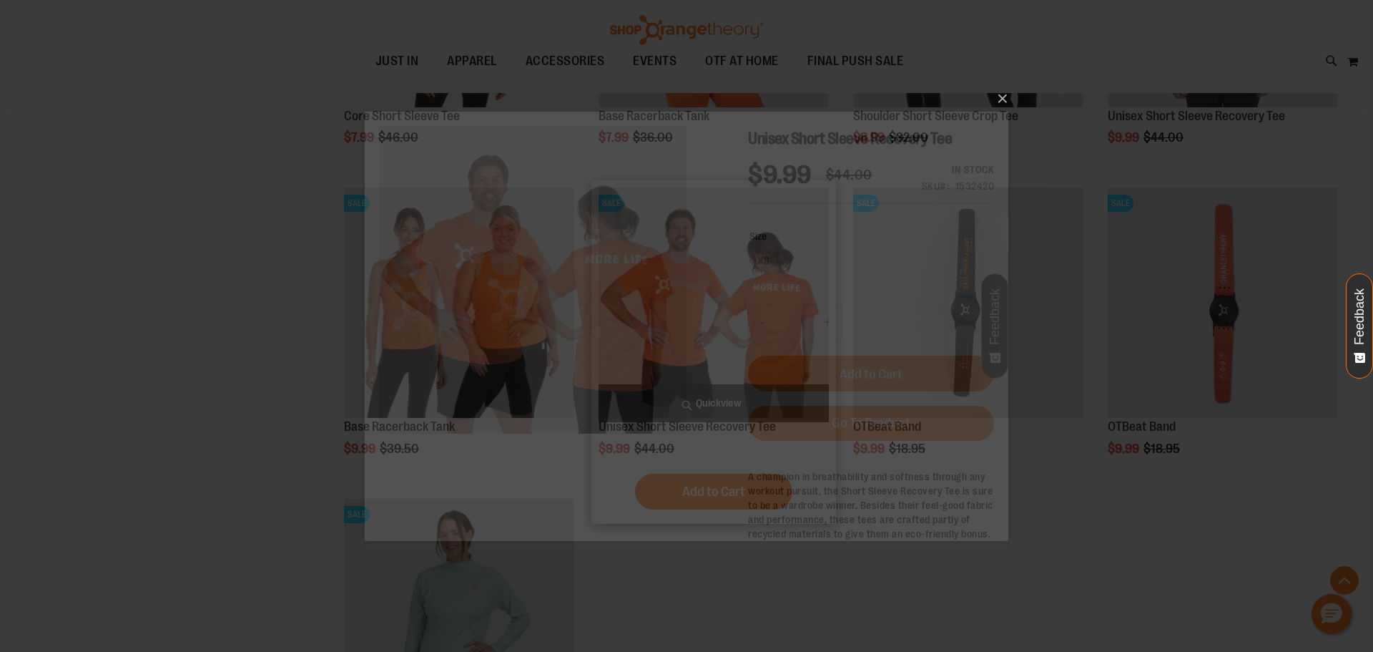
scroll to position [0, 0]
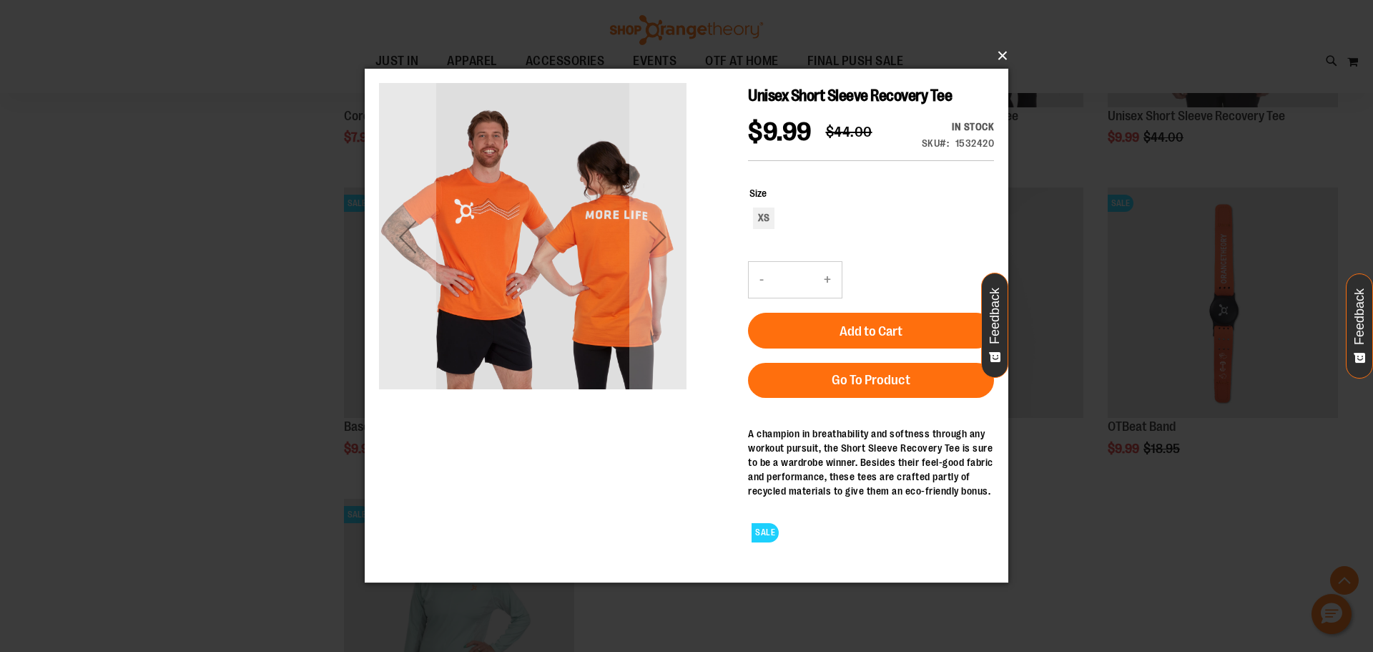
click at [1006, 54] on button "×" at bounding box center [691, 55] width 644 height 31
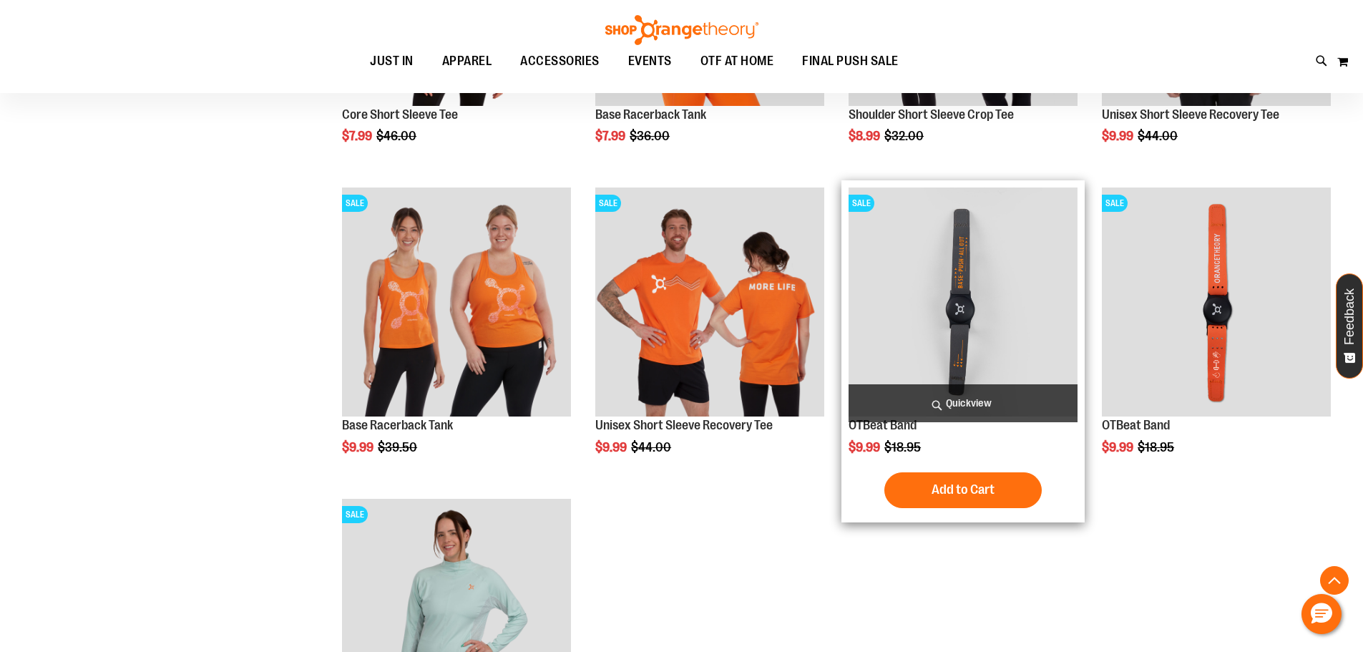
click at [977, 404] on span "Quickview" at bounding box center [962, 403] width 229 height 38
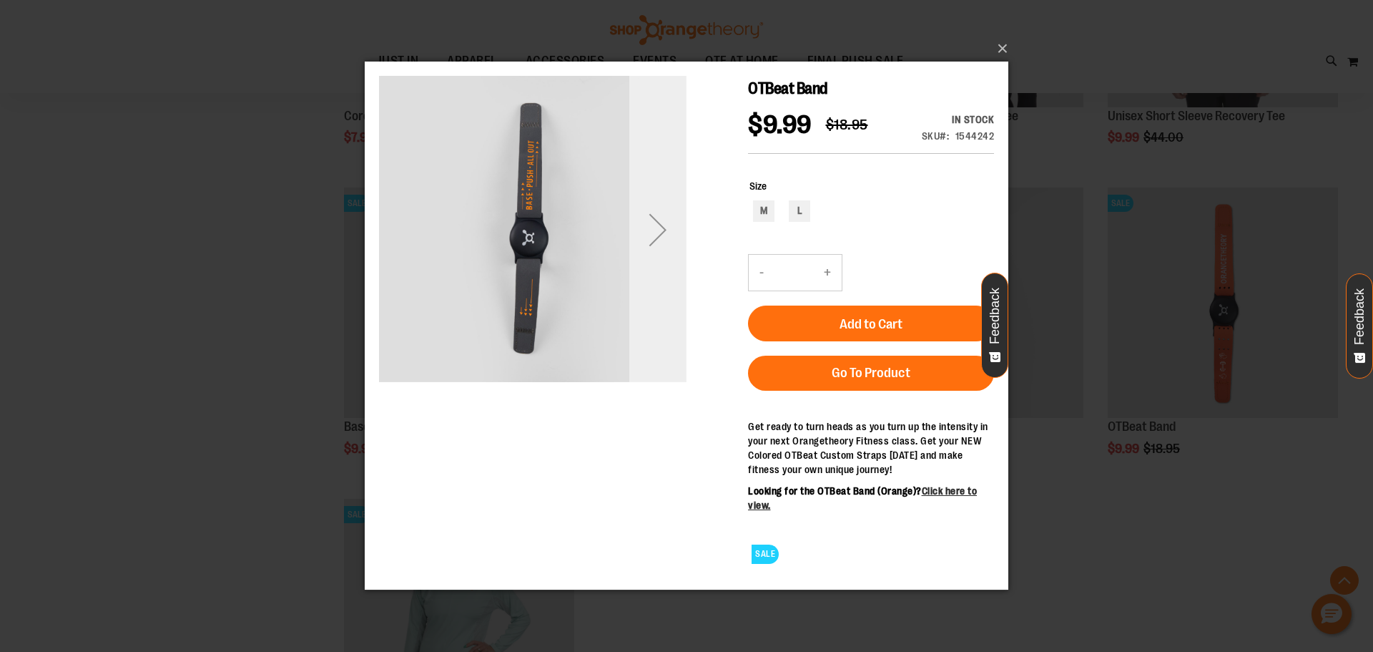
click at [665, 221] on div "Next" at bounding box center [657, 229] width 57 height 57
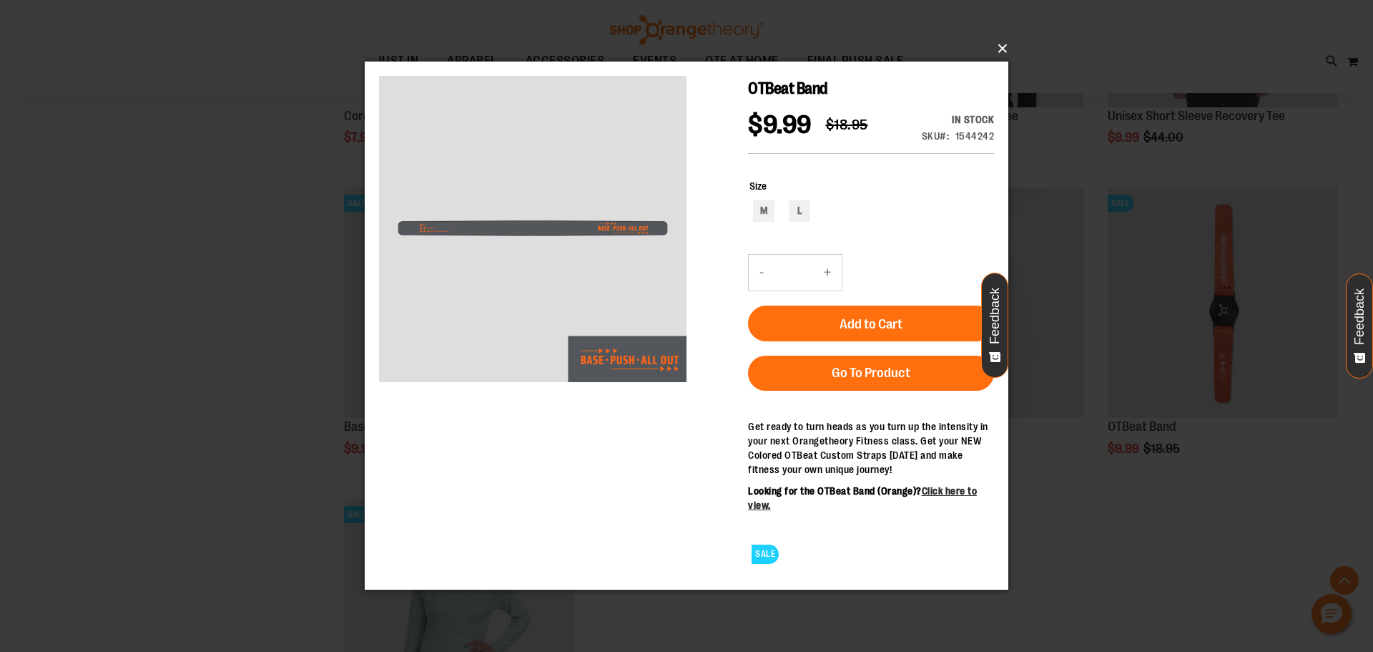
click at [1005, 44] on button "×" at bounding box center [691, 48] width 644 height 31
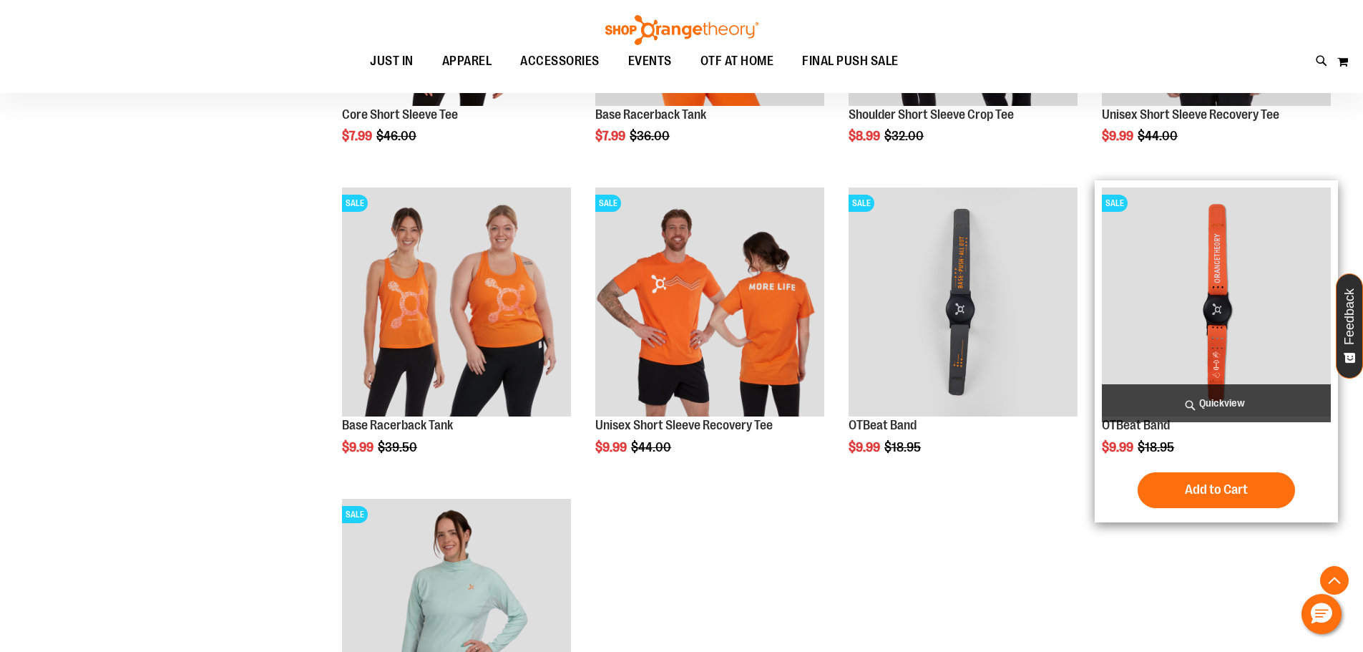
click at [1198, 396] on span "Quickview" at bounding box center [1216, 403] width 229 height 38
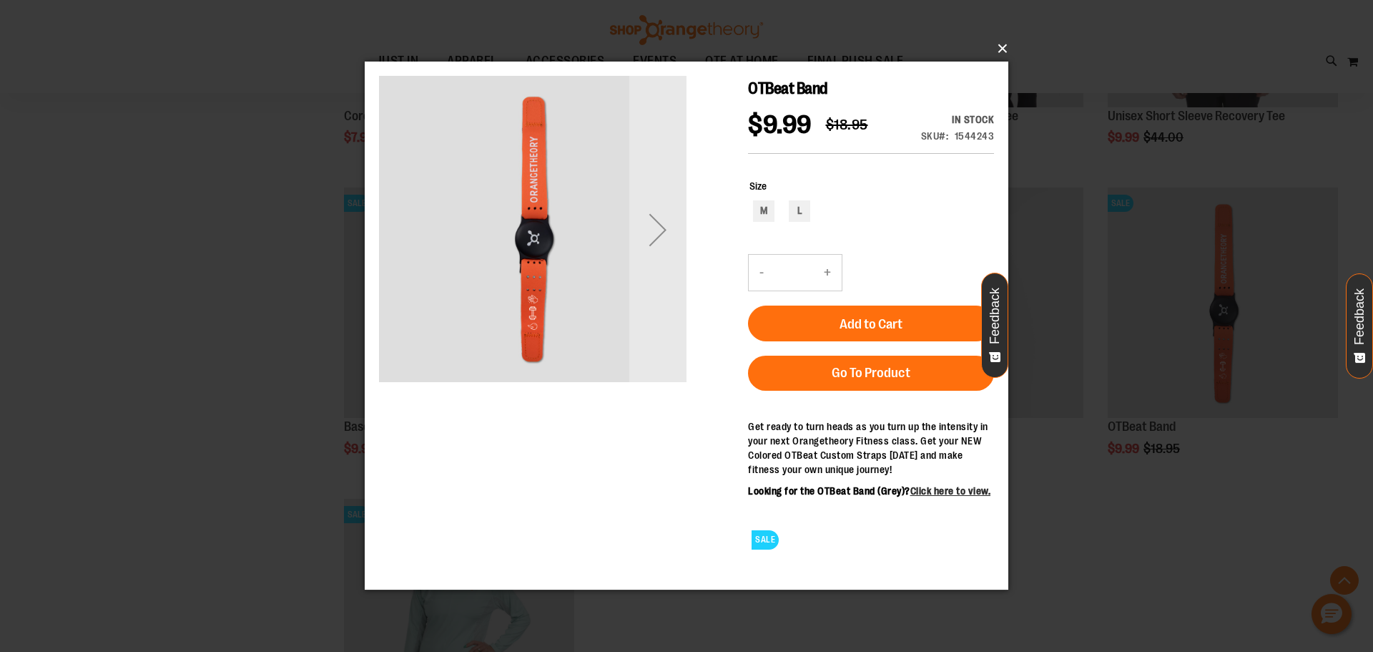
click at [1002, 45] on button "×" at bounding box center [691, 48] width 644 height 31
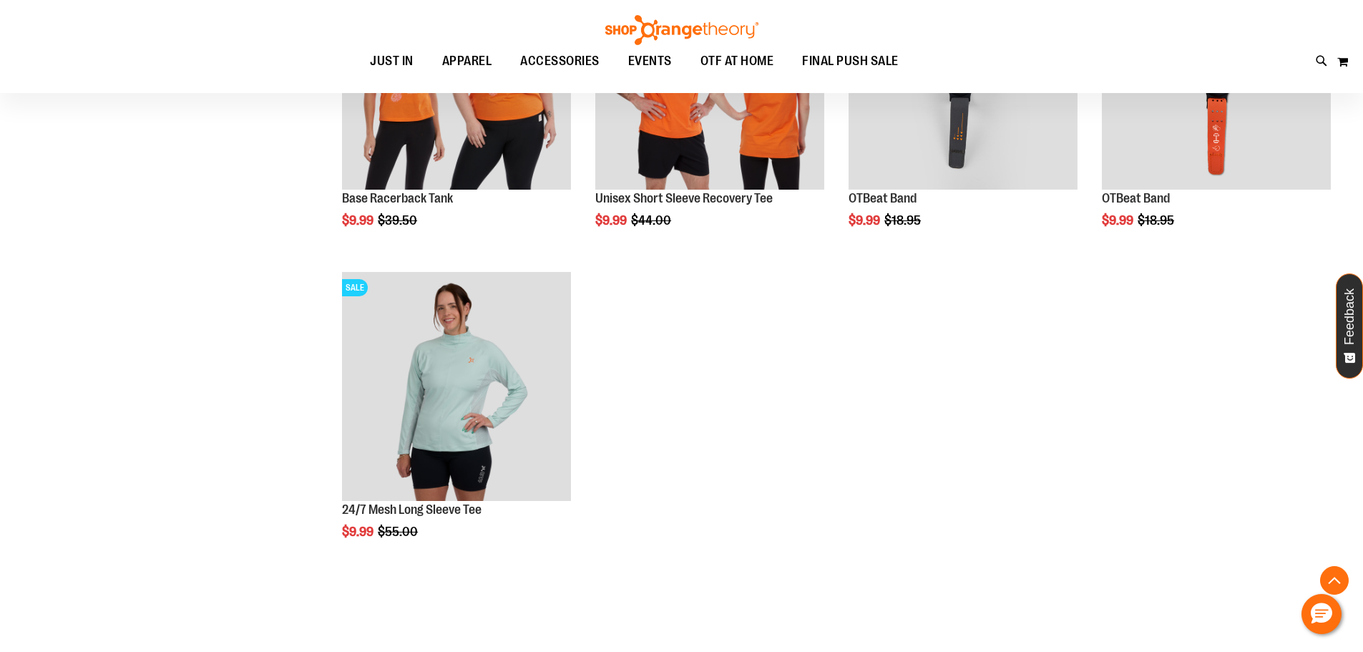
scroll to position [1323, 0]
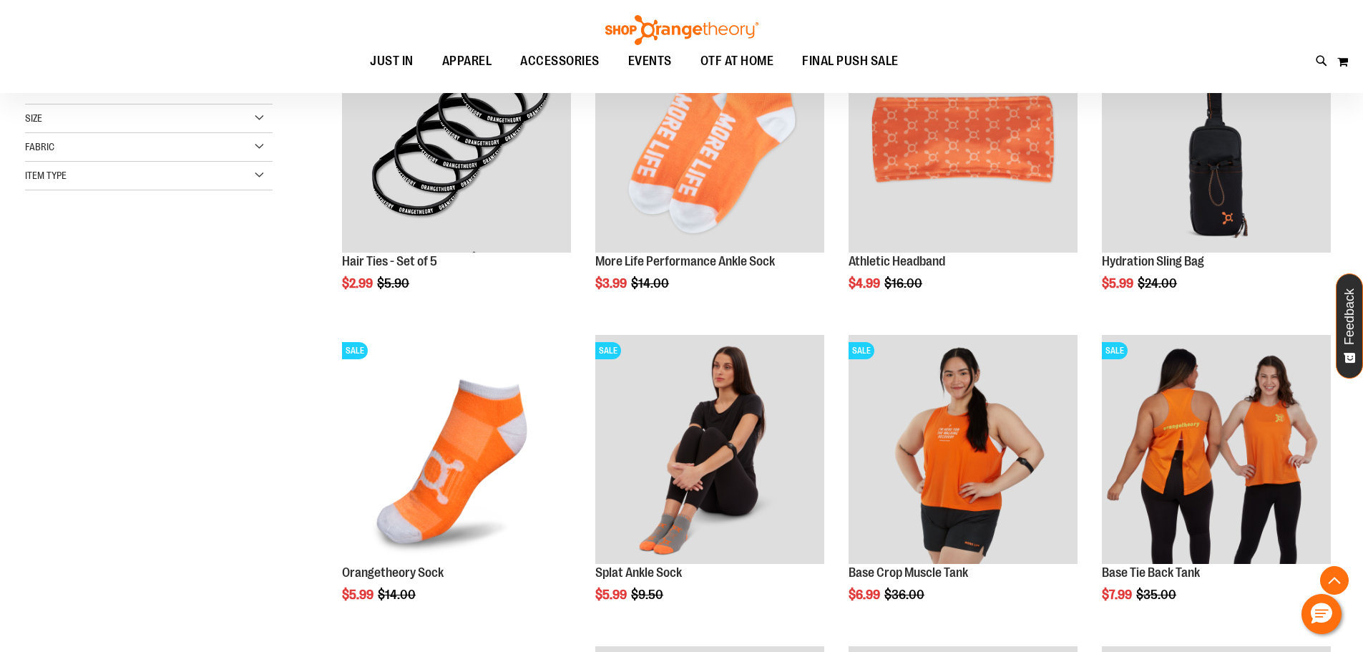
scroll to position [83, 0]
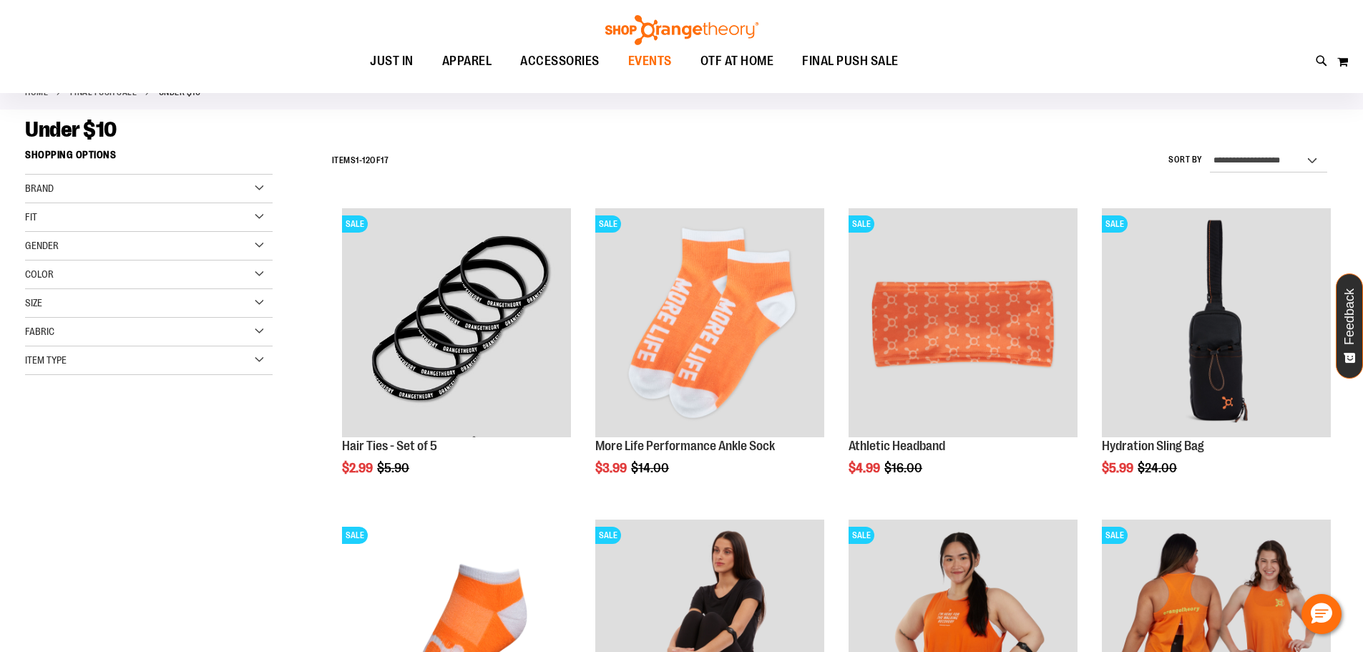
click at [655, 59] on span "EVENTS" at bounding box center [650, 61] width 44 height 32
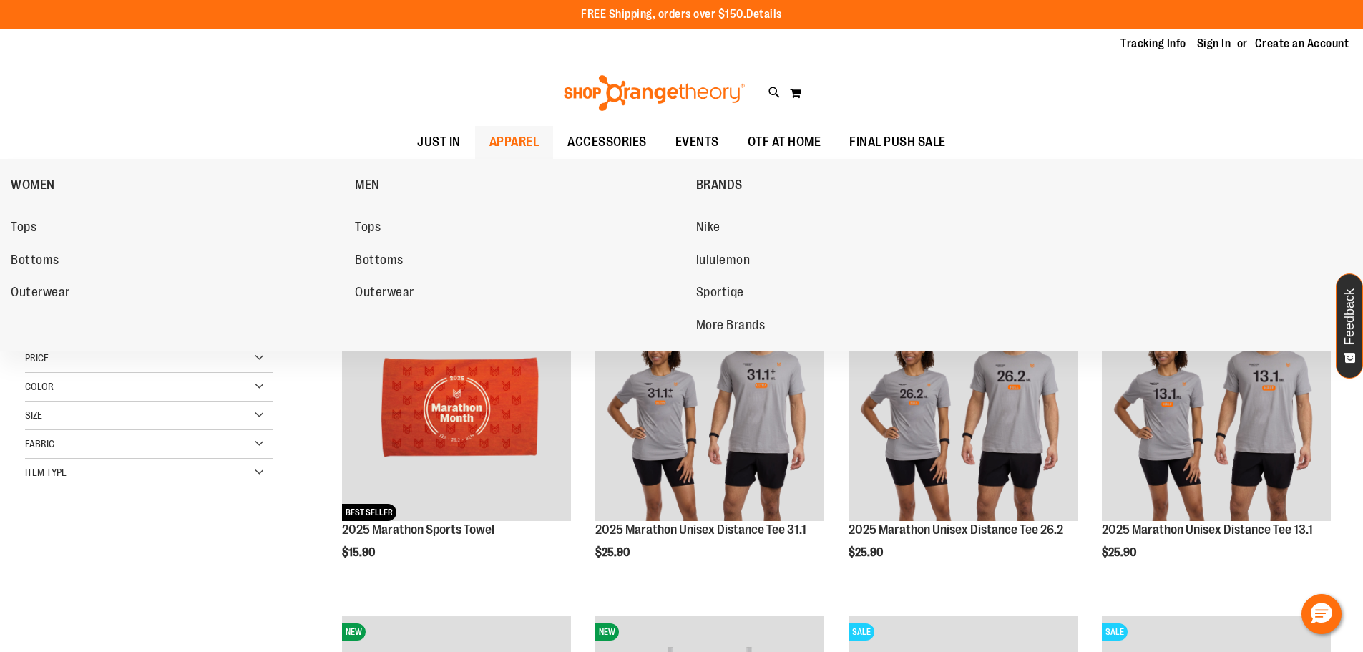
click at [489, 142] on span "APPAREL" at bounding box center [514, 142] width 50 height 32
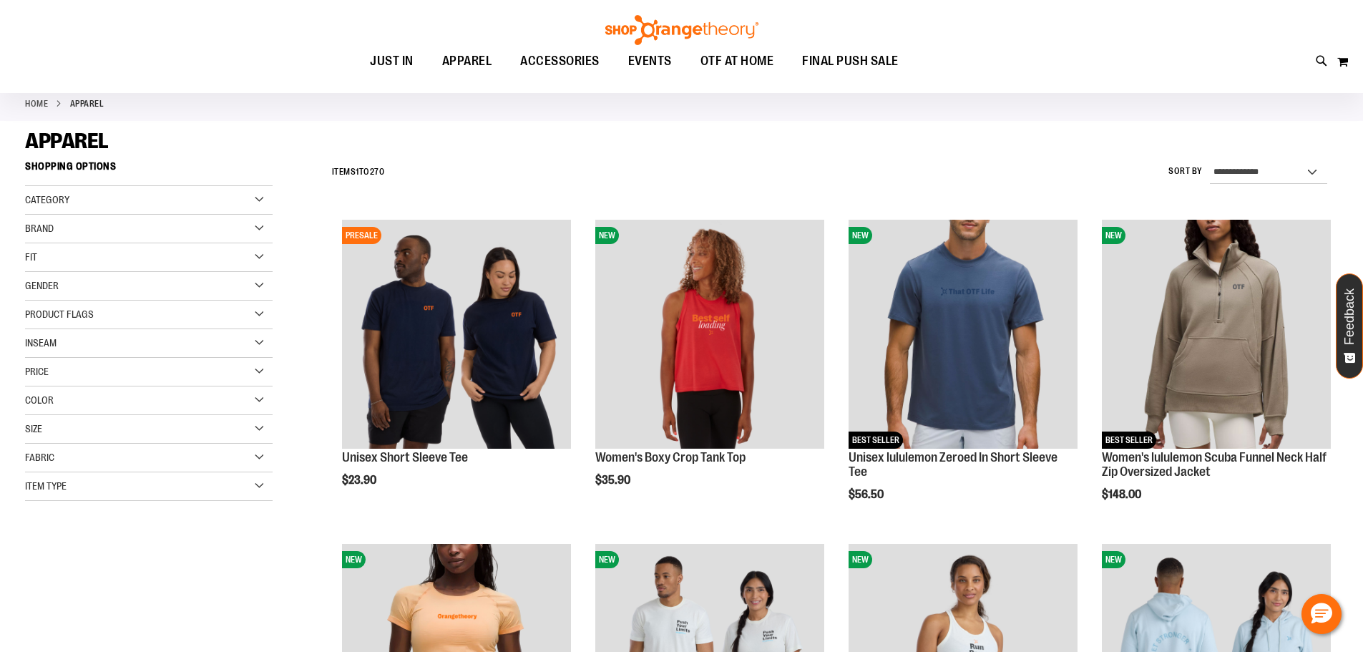
scroll to position [333, 0]
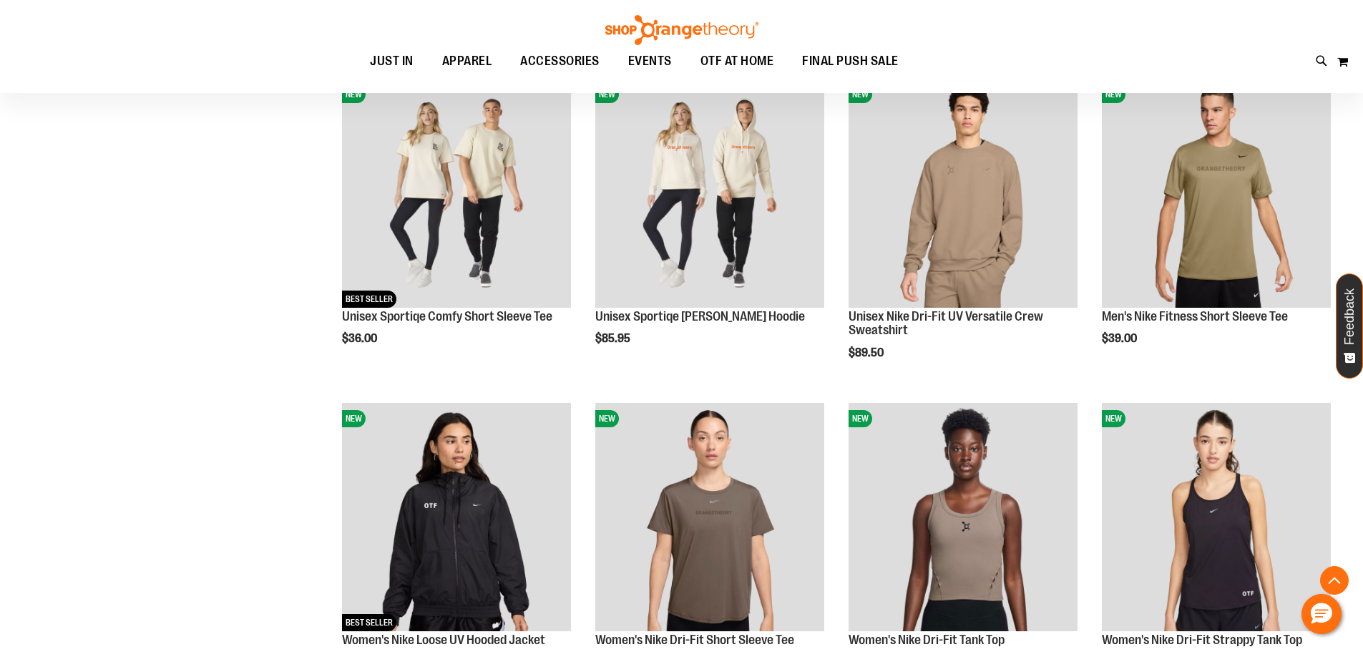
scroll to position [1573, 0]
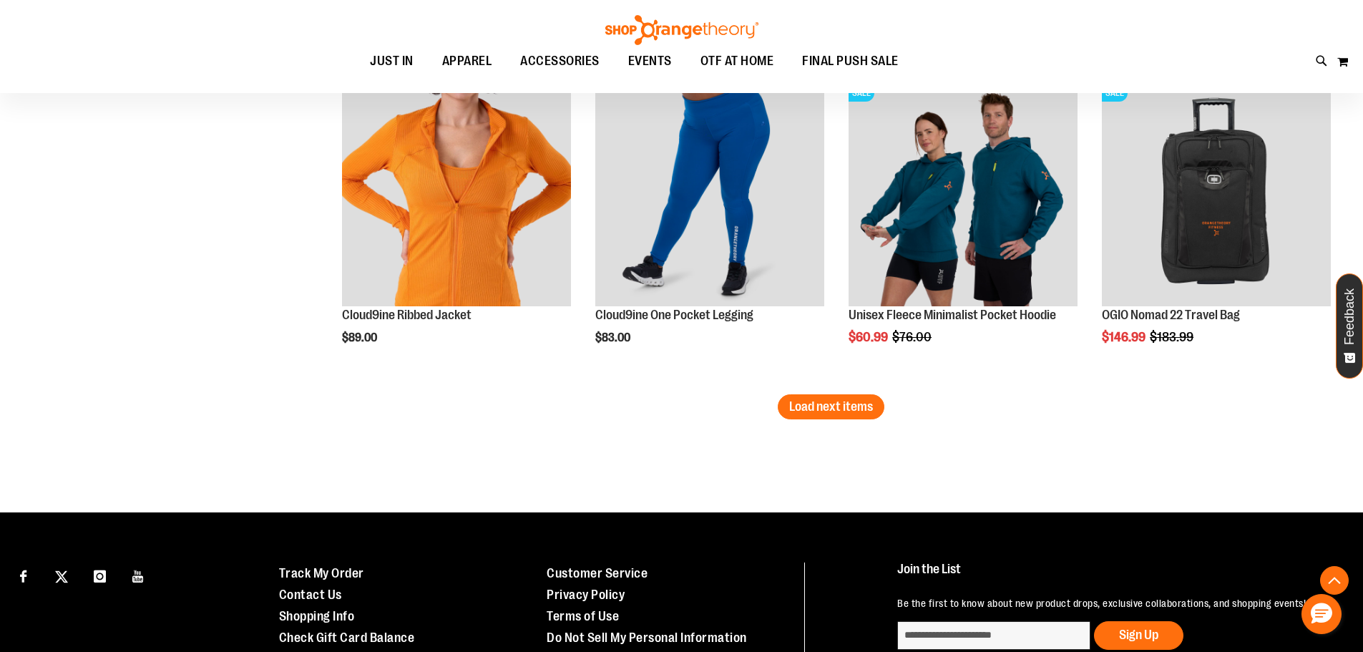
scroll to position [2908, 0]
